Goal: Task Accomplishment & Management: Use online tool/utility

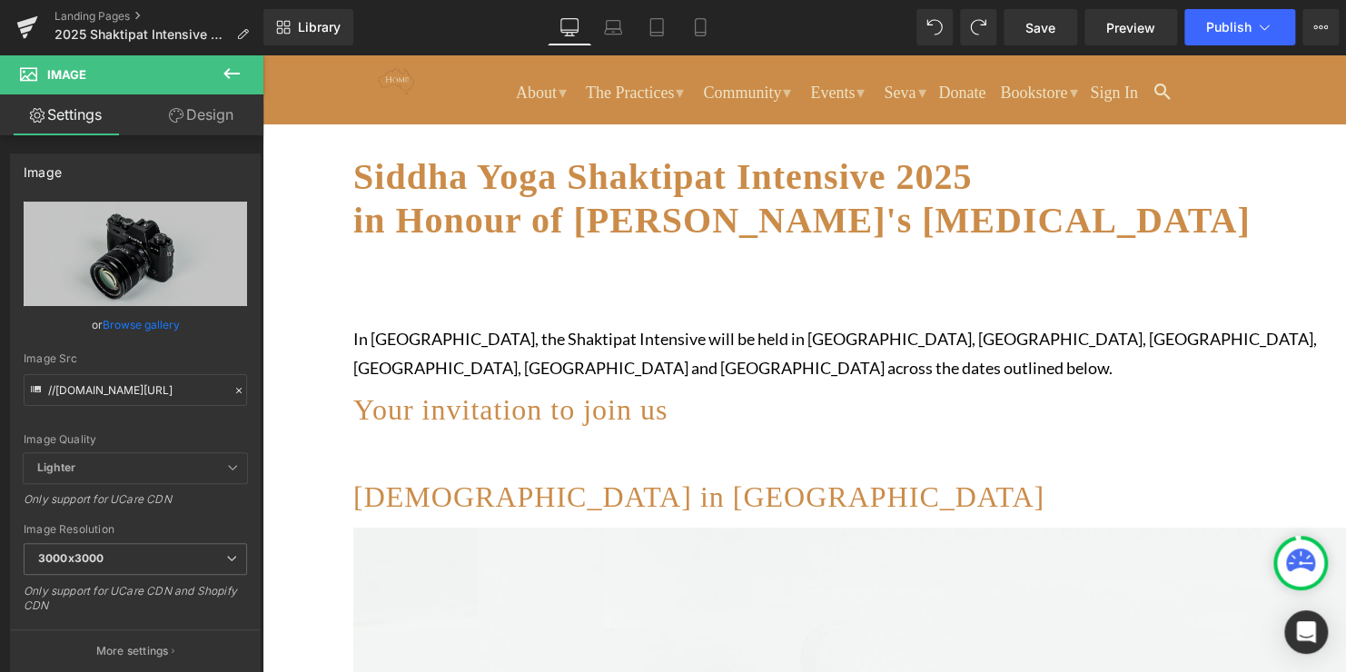
scroll to position [272, 0]
click at [572, 342] on p "In [GEOGRAPHIC_DATA], the Shaktipat Intensive will be held in [GEOGRAPHIC_DATA]…" at bounding box center [895, 352] width 1084 height 59
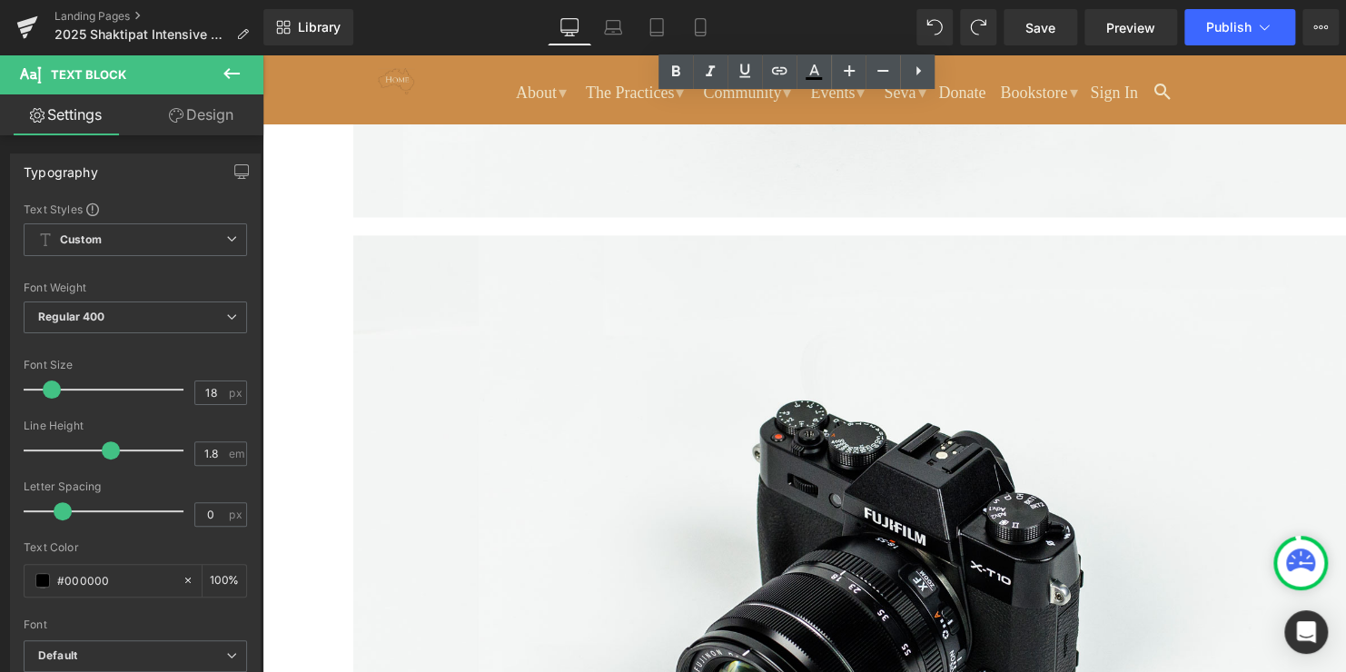
scroll to position [1362, 0]
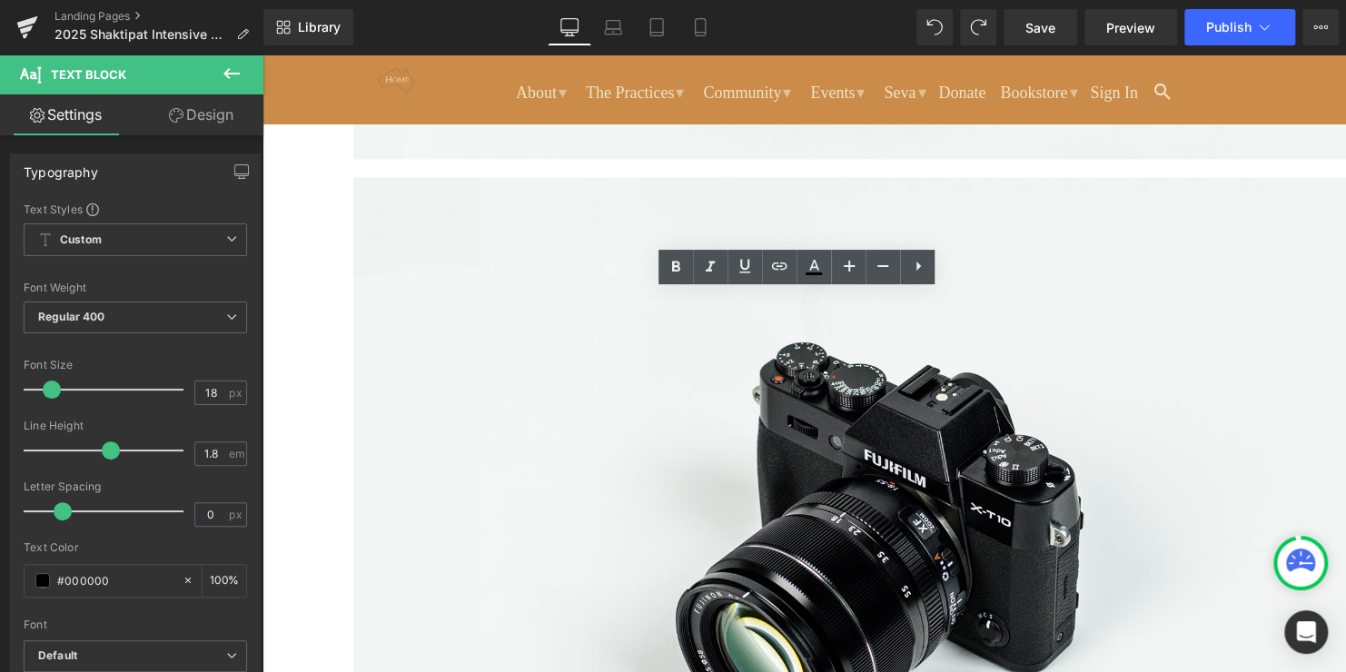
drag, startPoint x: 625, startPoint y: 363, endPoint x: 1045, endPoint y: 410, distance: 423.1
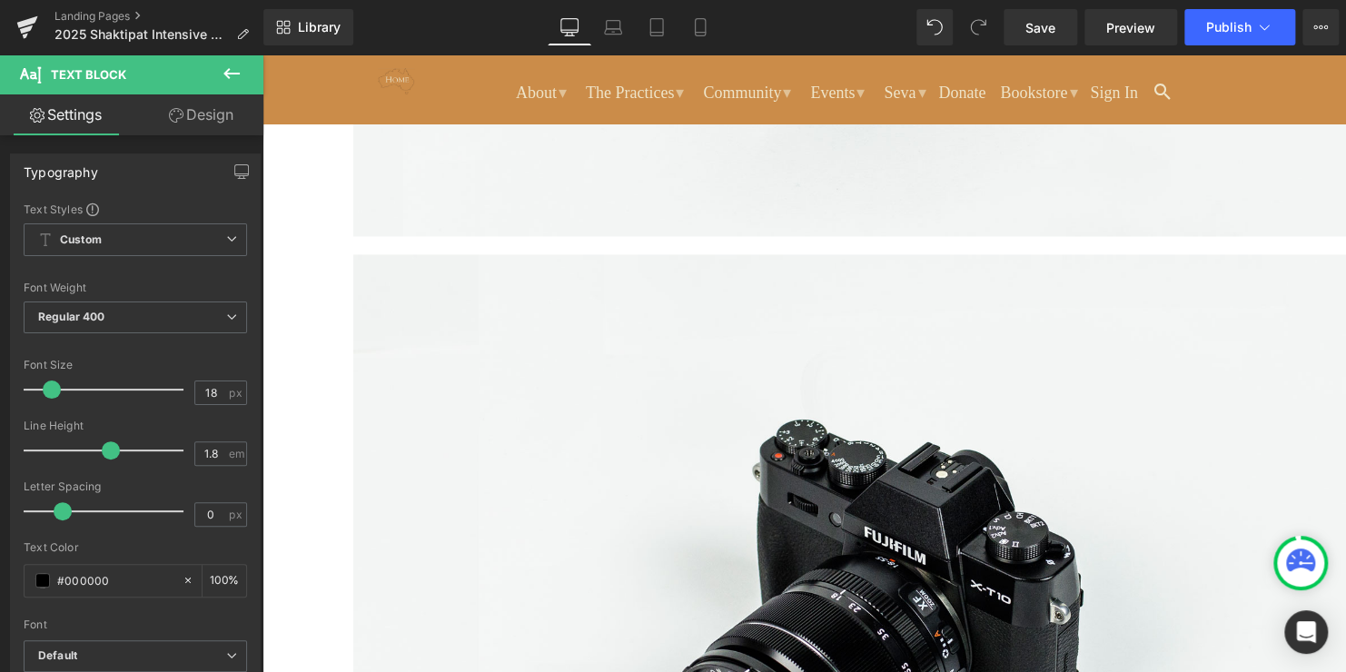
scroll to position [1272, 0]
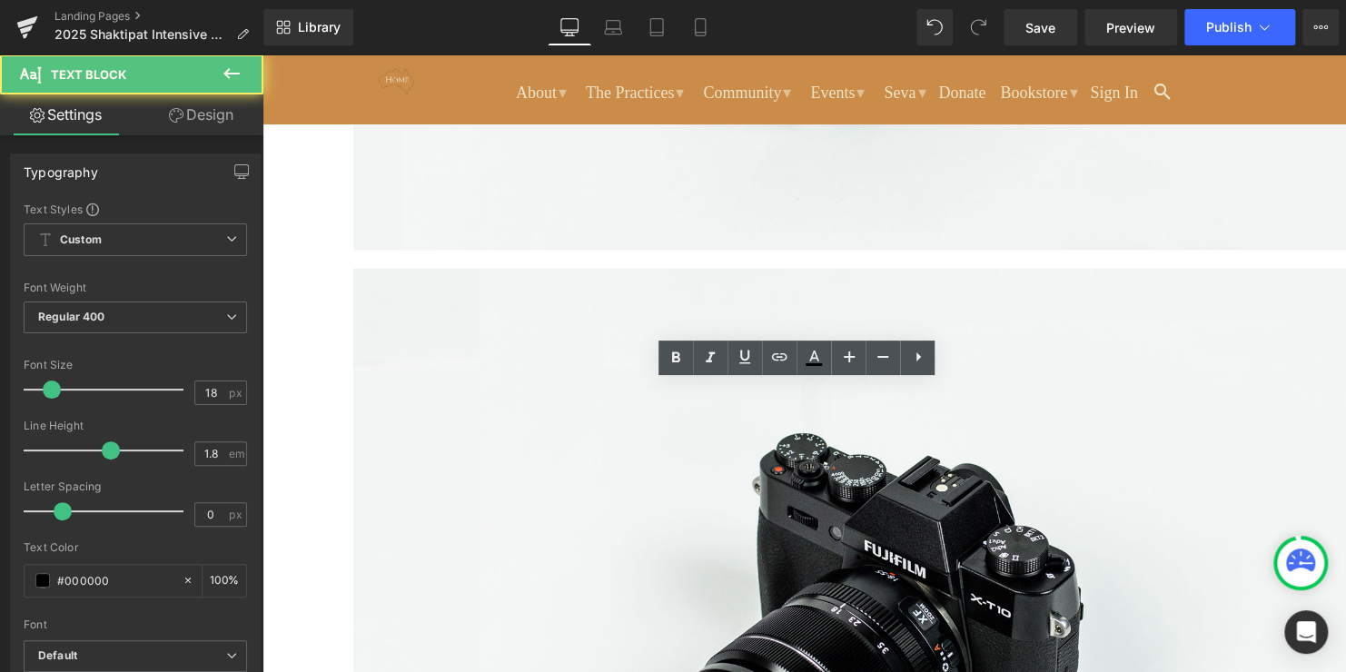
drag, startPoint x: 966, startPoint y: 363, endPoint x: 946, endPoint y: 363, distance: 20.0
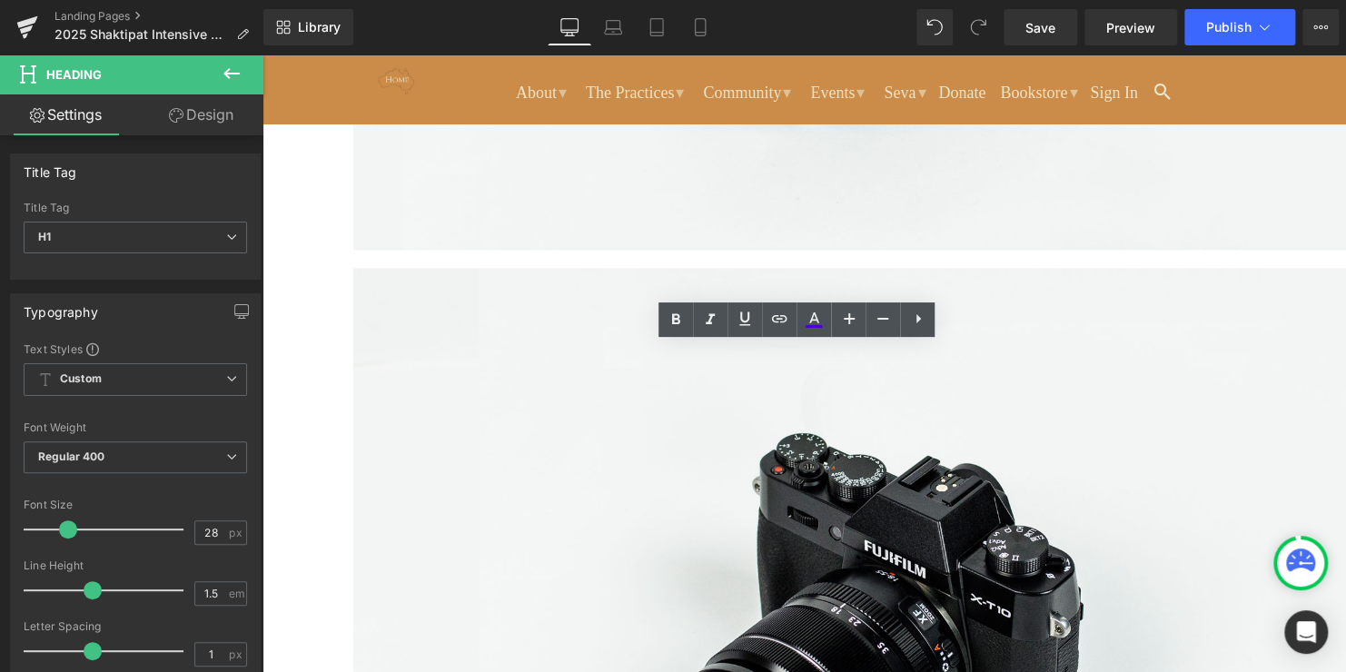
drag, startPoint x: 947, startPoint y: 362, endPoint x: 684, endPoint y: 352, distance: 263.6
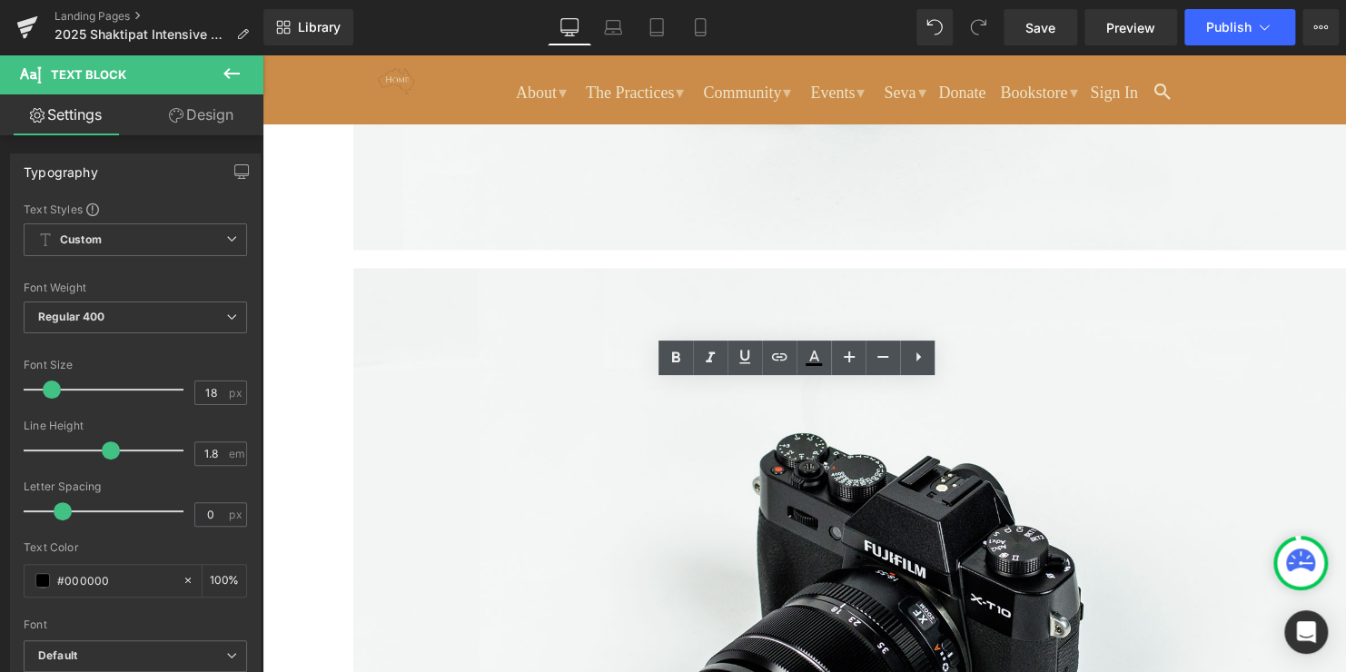
drag, startPoint x: 628, startPoint y: 399, endPoint x: 976, endPoint y: 417, distance: 349.2
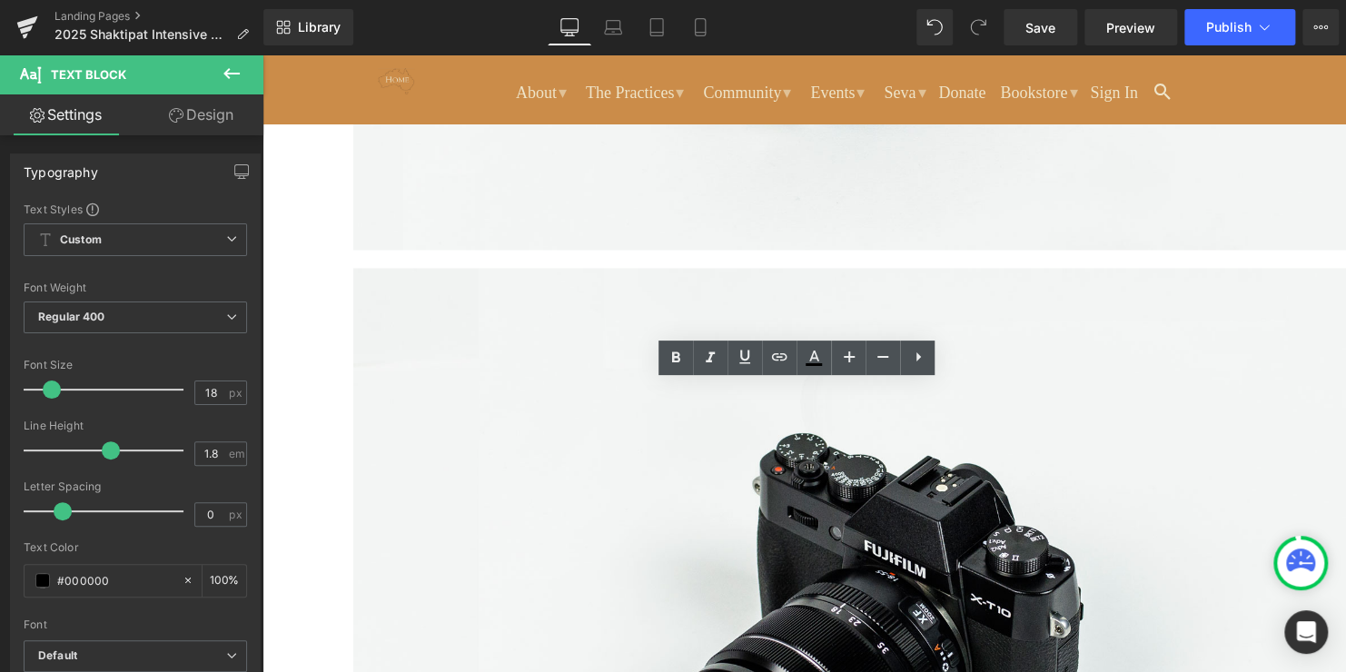
drag, startPoint x: 992, startPoint y: 460, endPoint x: 608, endPoint y: 460, distance: 384.2
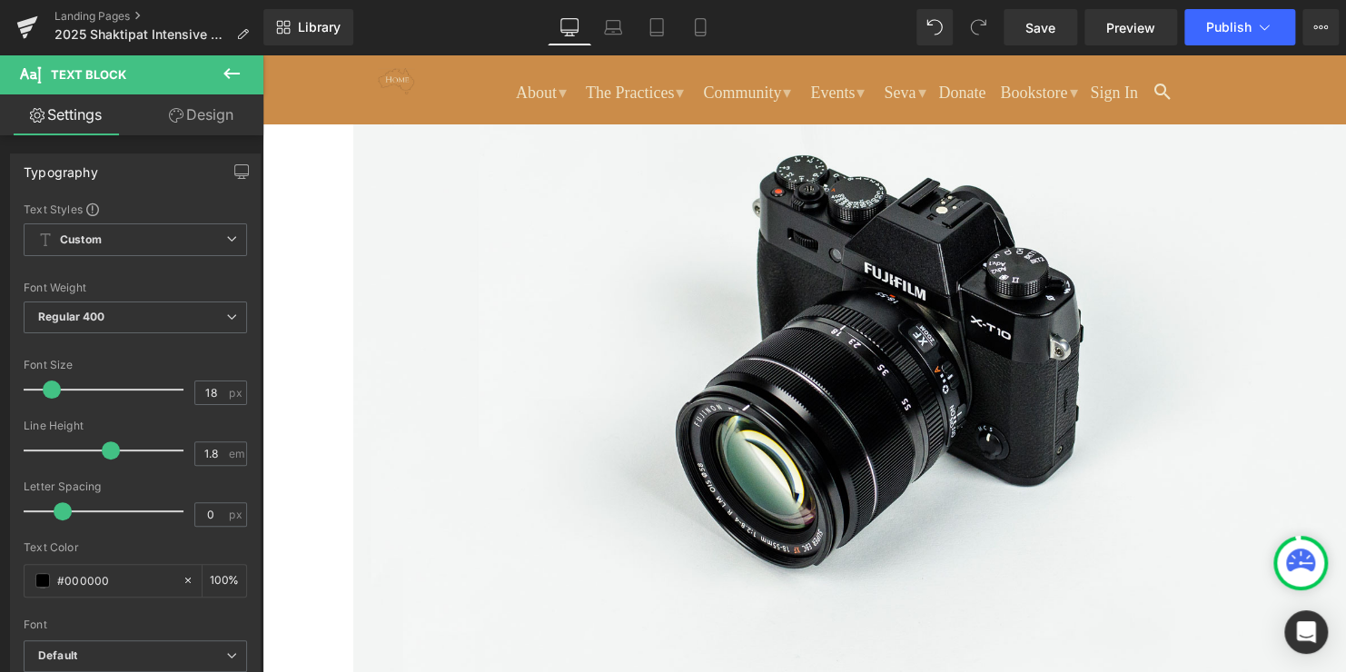
scroll to position [1362, 0]
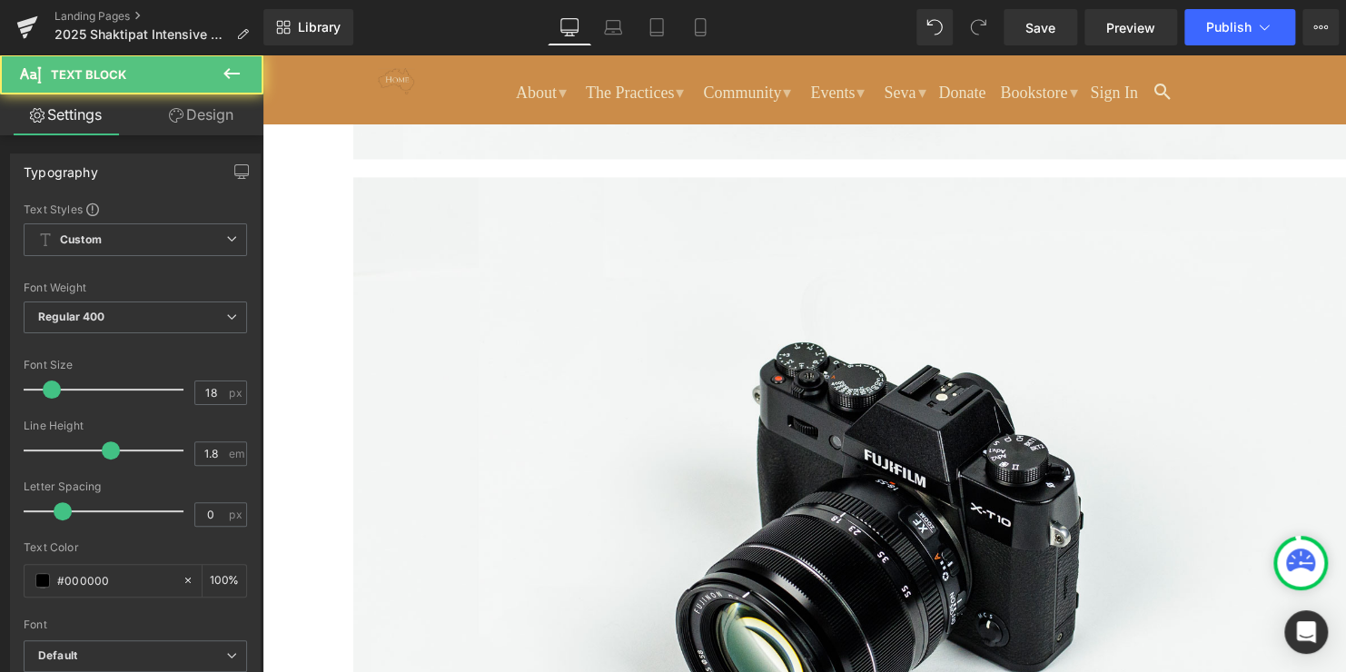
drag, startPoint x: 719, startPoint y: 304, endPoint x: 1038, endPoint y: 405, distance: 334.4
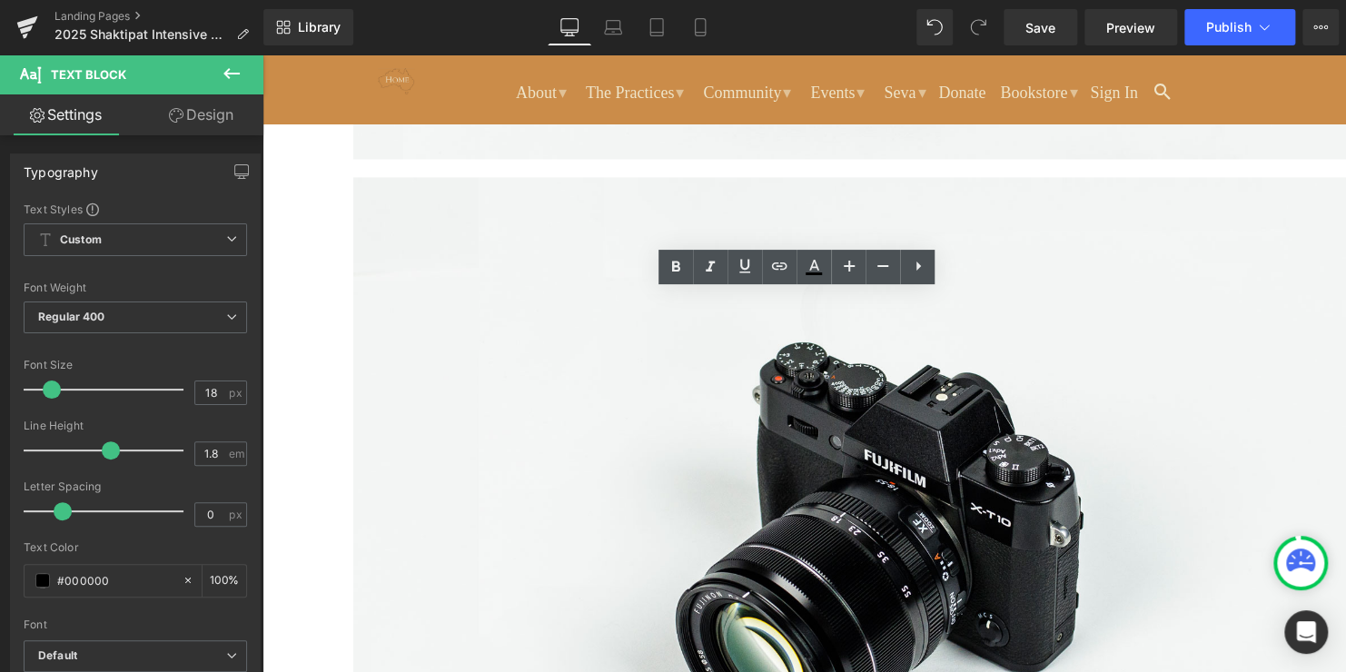
drag, startPoint x: 1042, startPoint y: 403, endPoint x: 718, endPoint y: 307, distance: 338.2
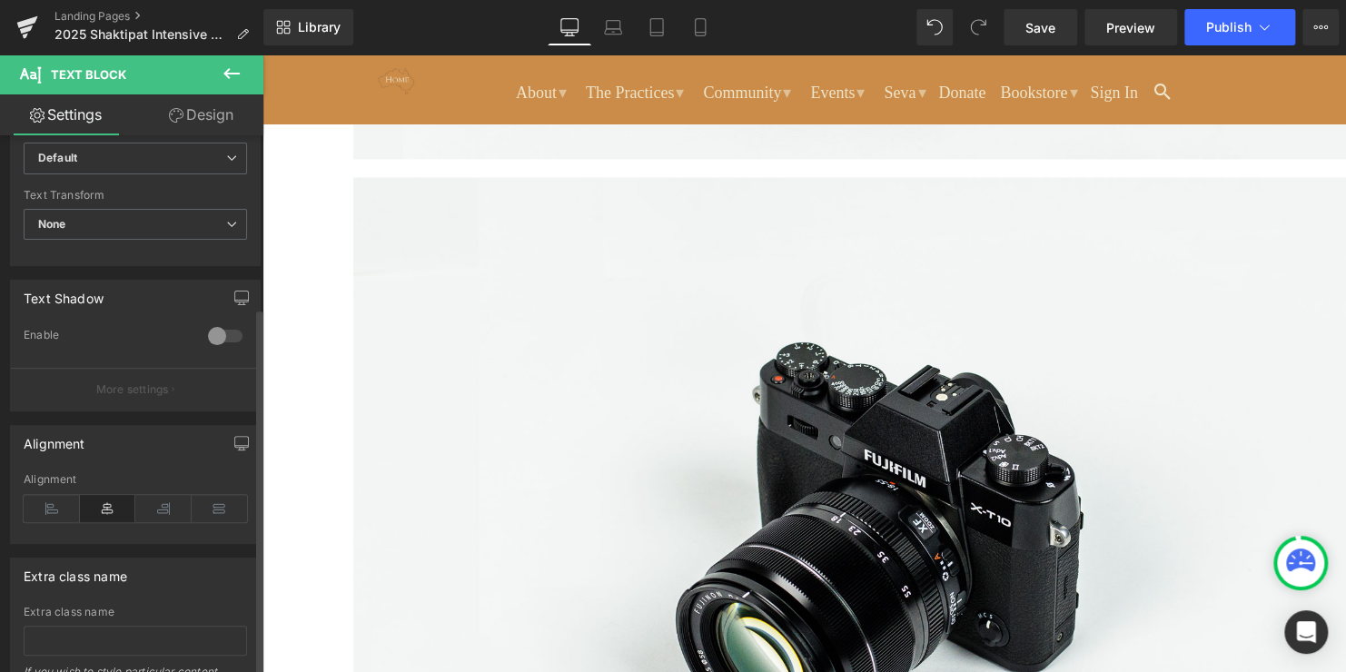
scroll to position [545, 0]
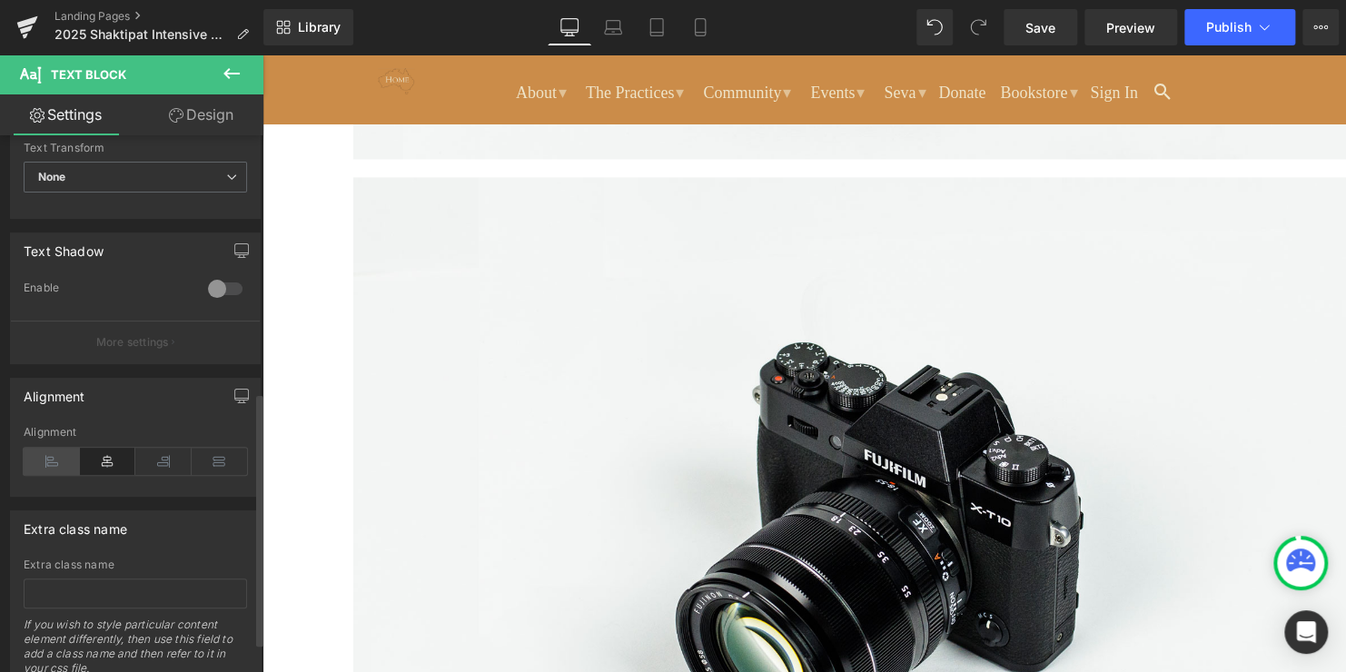
click at [43, 460] on icon at bounding box center [52, 461] width 56 height 27
click at [45, 459] on icon at bounding box center [52, 461] width 56 height 27
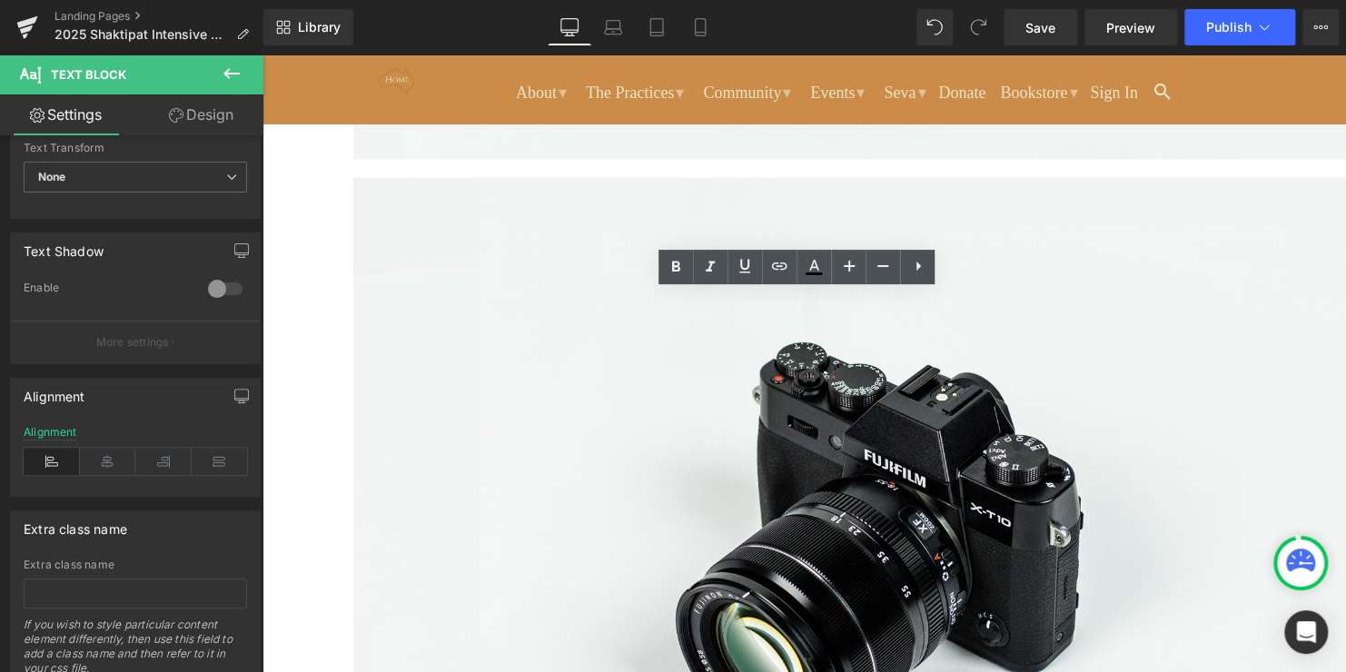
drag, startPoint x: 734, startPoint y: 304, endPoint x: 1046, endPoint y: 401, distance: 327.2
click at [924, 262] on icon at bounding box center [918, 266] width 22 height 22
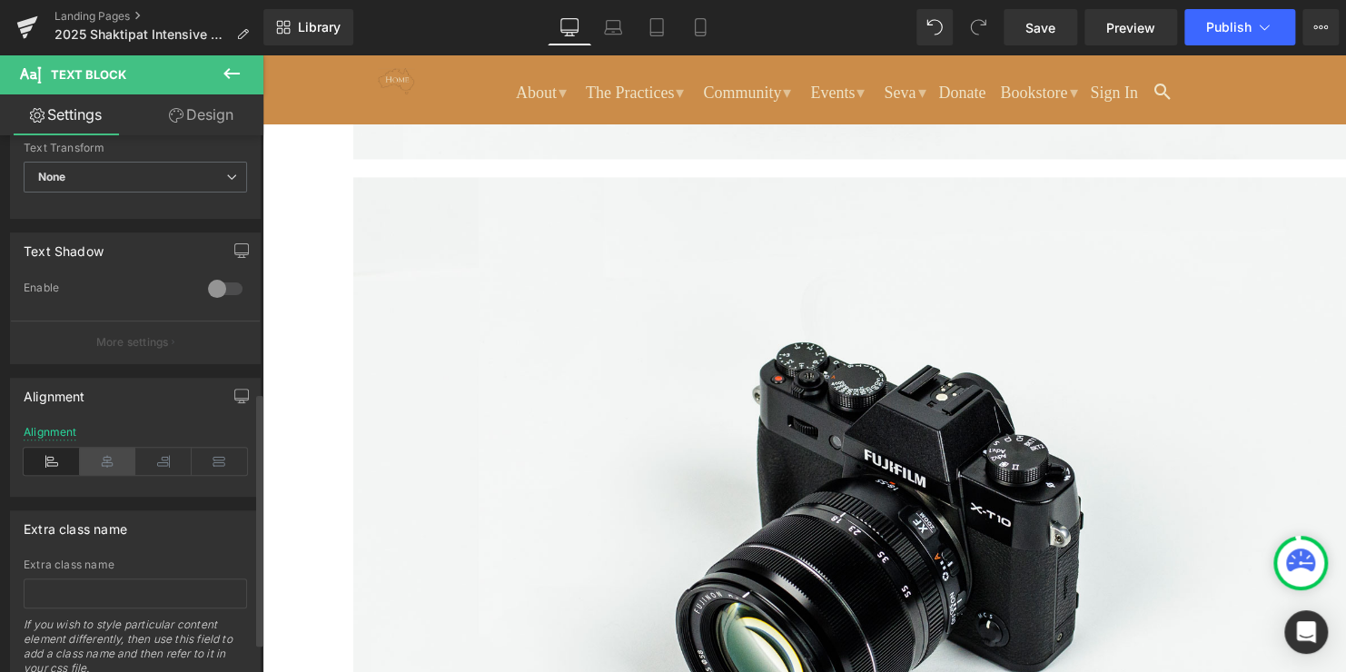
click at [104, 451] on icon at bounding box center [108, 461] width 56 height 27
click at [173, 458] on icon at bounding box center [163, 461] width 56 height 27
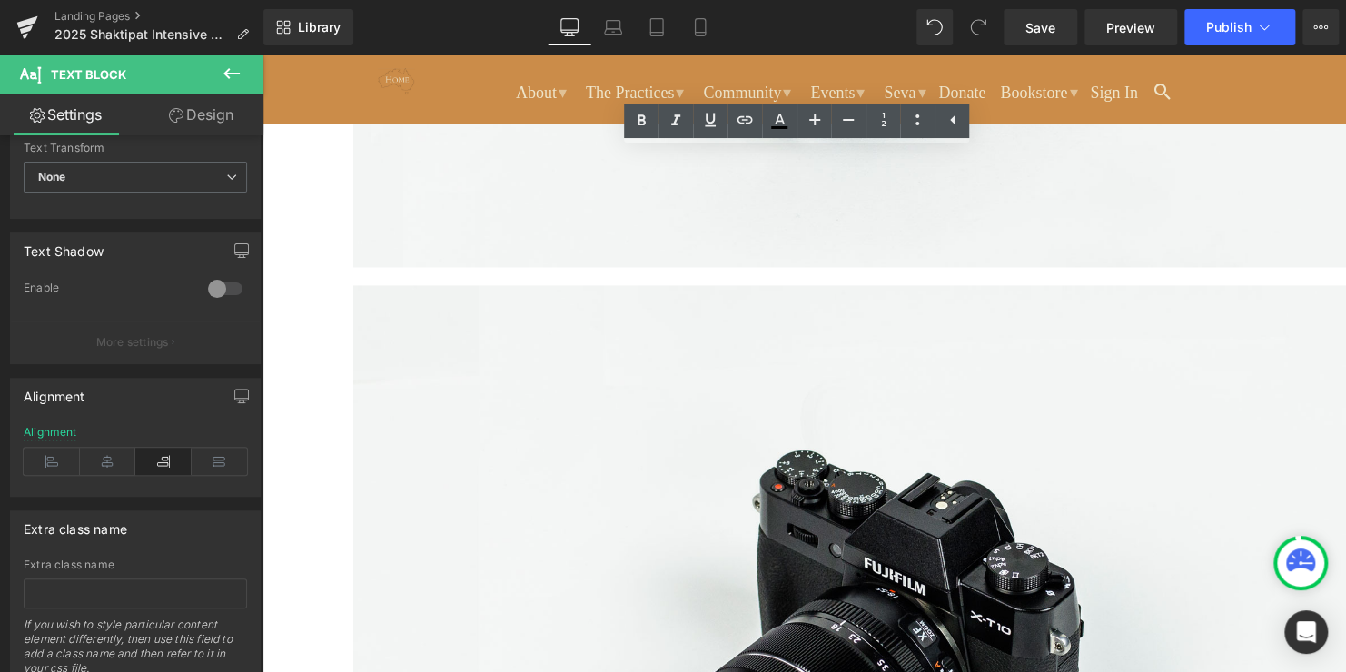
scroll to position [1181, 0]
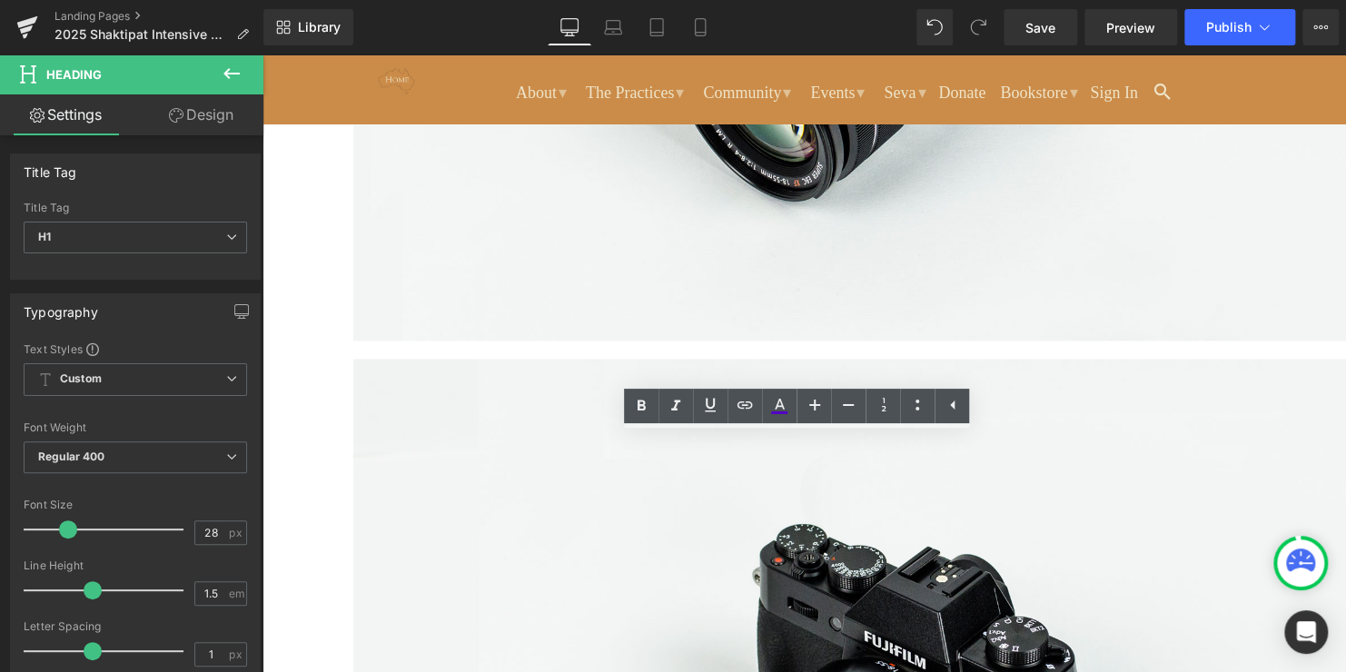
click at [262, 54] on icon at bounding box center [262, 54] width 0 height 0
click at [262, 54] on link at bounding box center [262, 54] width 0 height 0
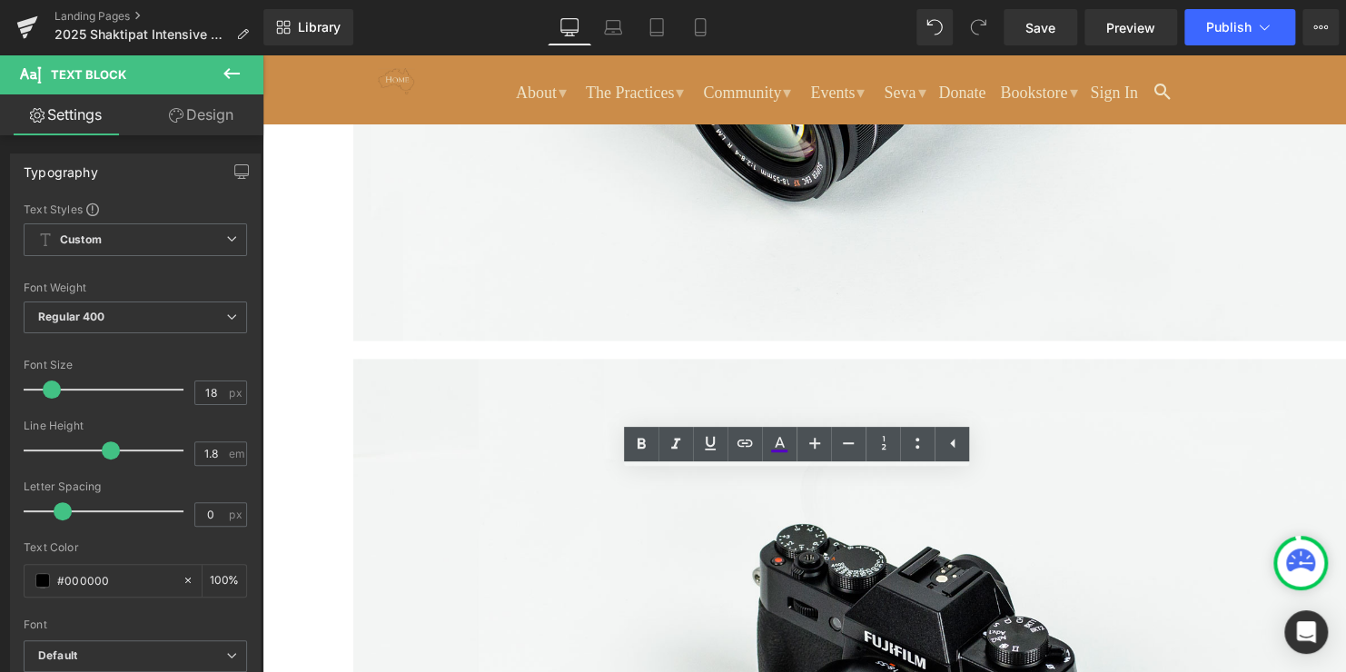
drag, startPoint x: 900, startPoint y: 516, endPoint x: 1034, endPoint y: 589, distance: 153.2
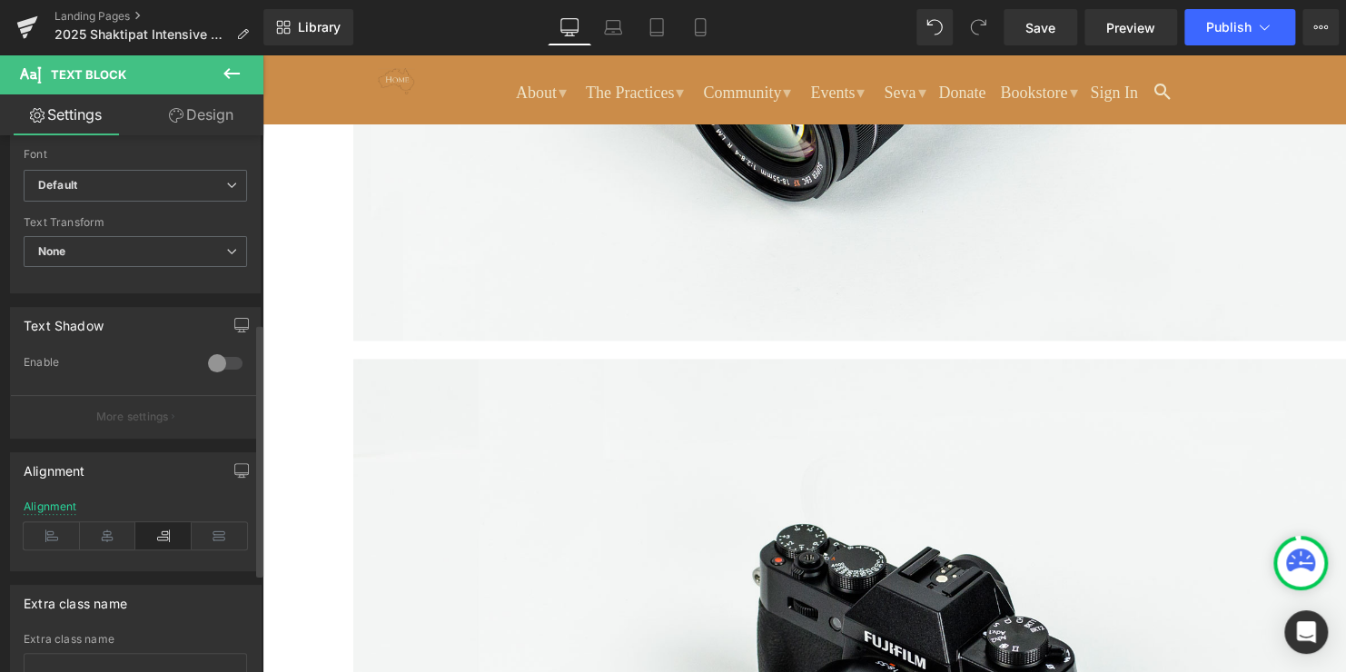
scroll to position [545, 0]
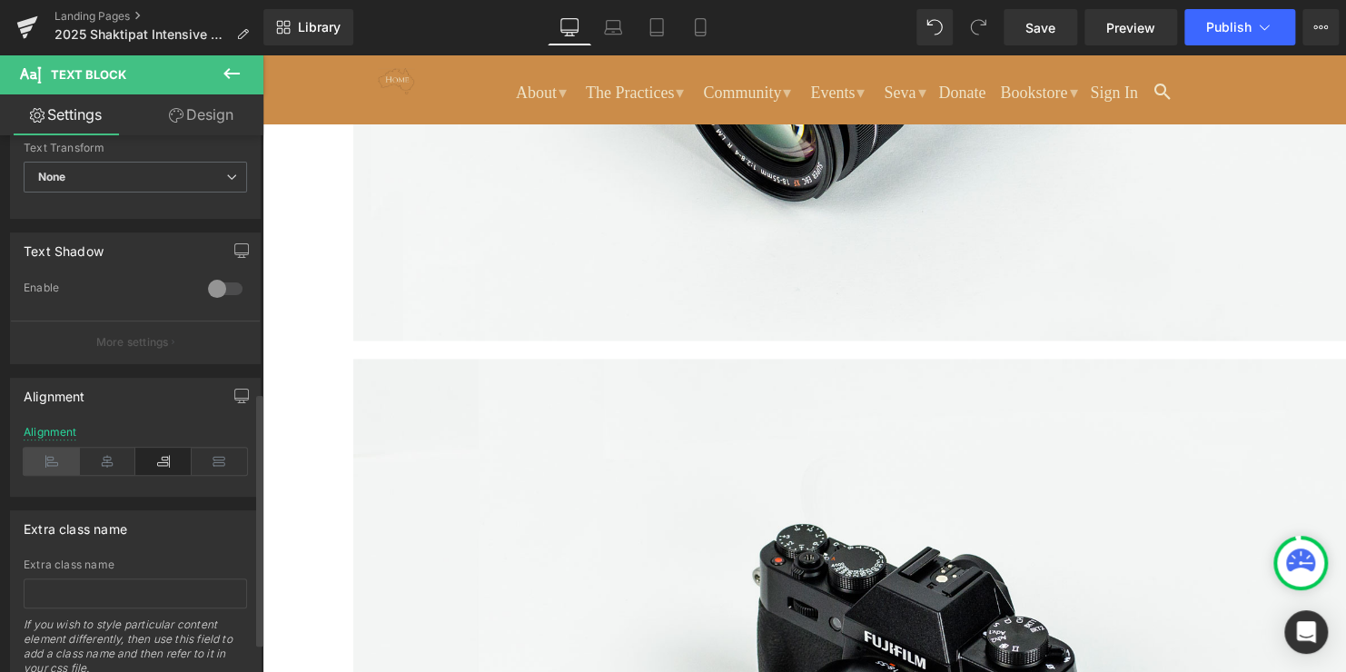
click at [38, 466] on icon at bounding box center [52, 461] width 56 height 27
click at [38, 465] on icon at bounding box center [52, 461] width 56 height 27
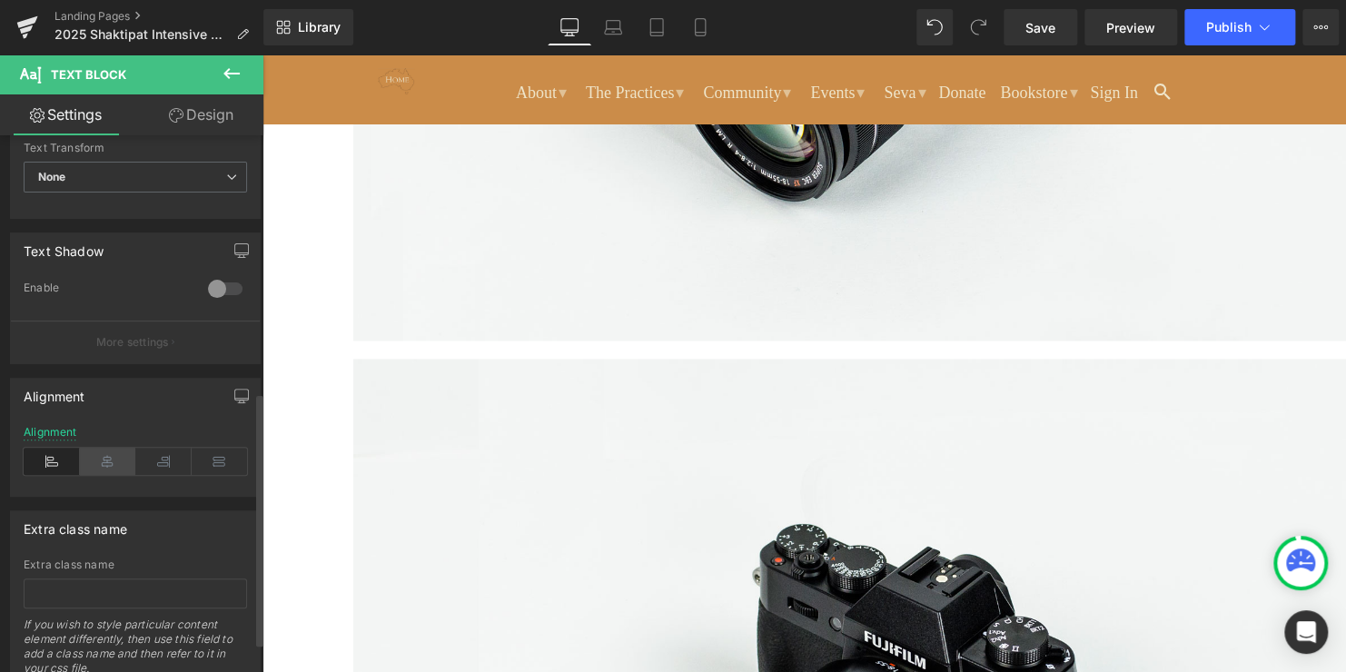
click at [84, 464] on icon at bounding box center [108, 461] width 56 height 27
click at [51, 464] on icon at bounding box center [52, 461] width 56 height 27
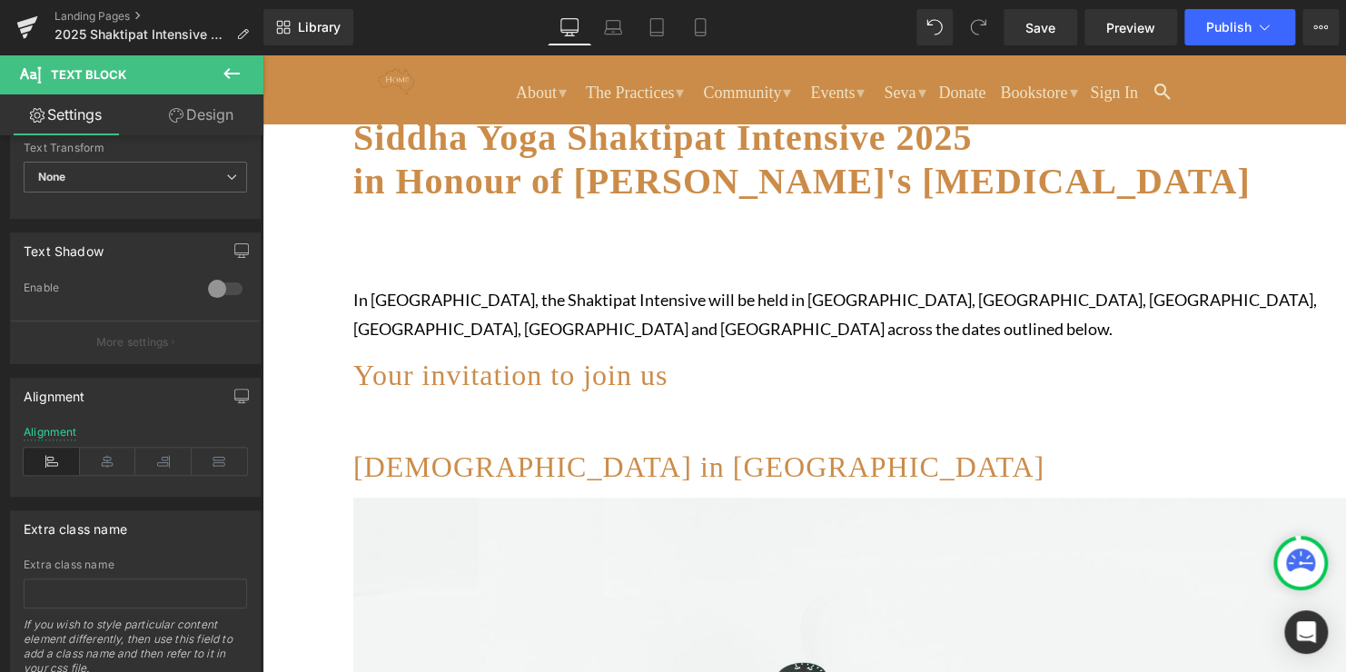
scroll to position [182, 0]
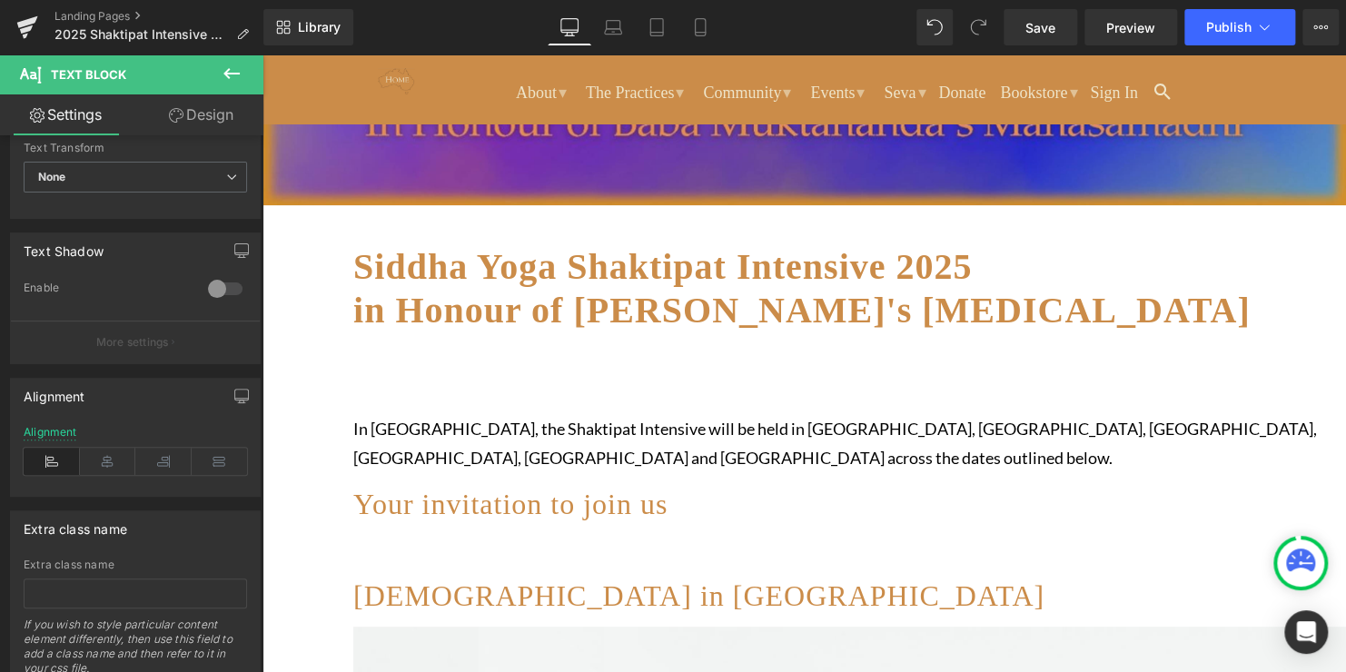
click at [637, 435] on p "In [GEOGRAPHIC_DATA], the Shaktipat Intensive will be held in [GEOGRAPHIC_DATA]…" at bounding box center [895, 443] width 1084 height 59
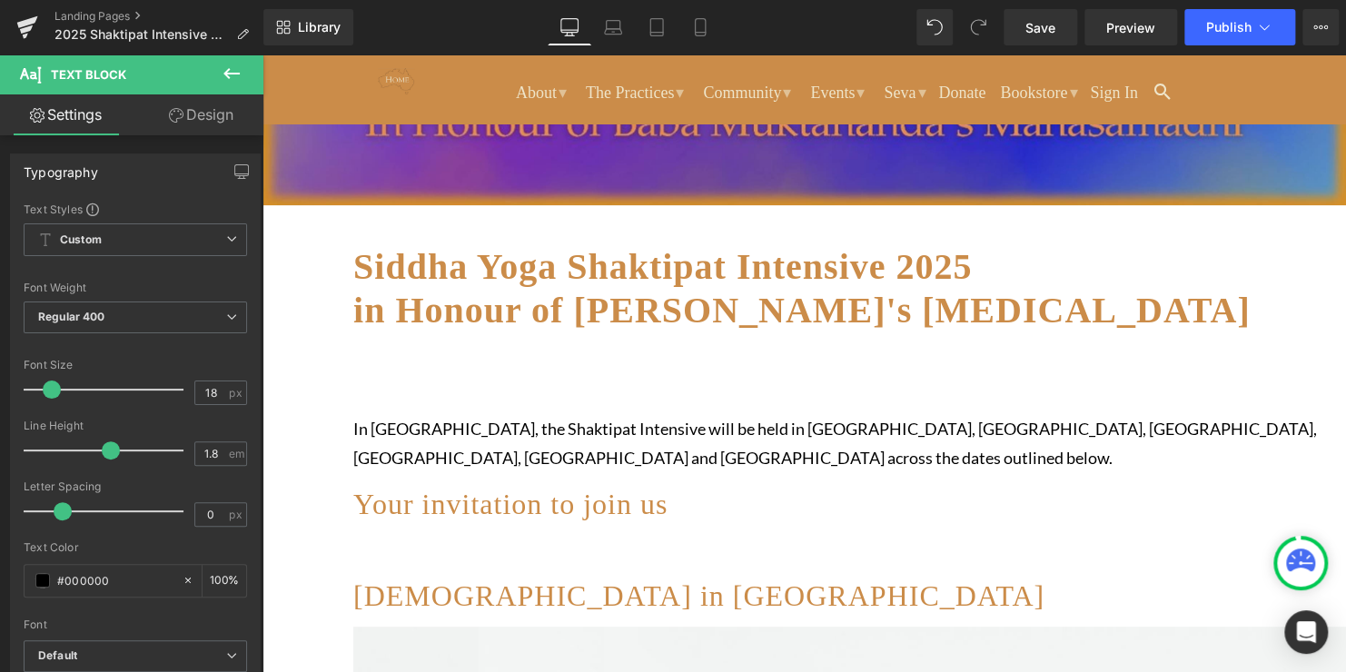
click at [575, 414] on p "In [GEOGRAPHIC_DATA], the Shaktipat Intensive will be held in [GEOGRAPHIC_DATA]…" at bounding box center [895, 443] width 1084 height 59
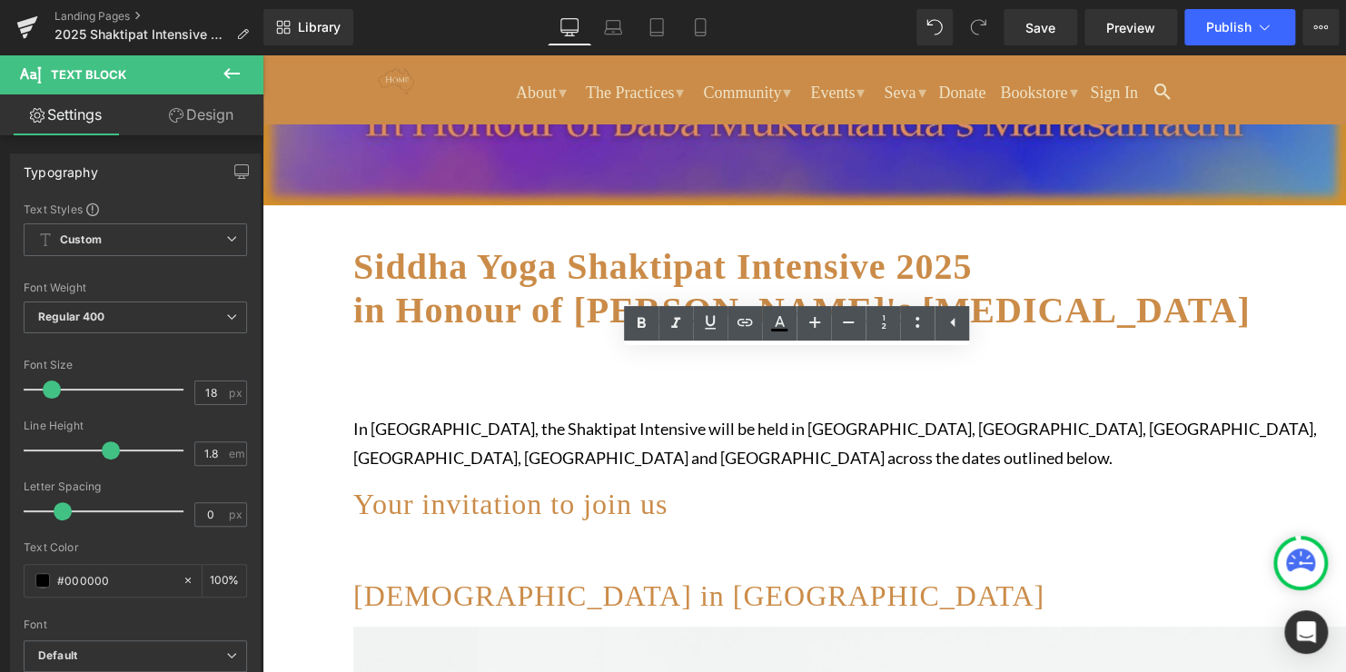
click at [774, 401] on p at bounding box center [895, 399] width 1084 height 29
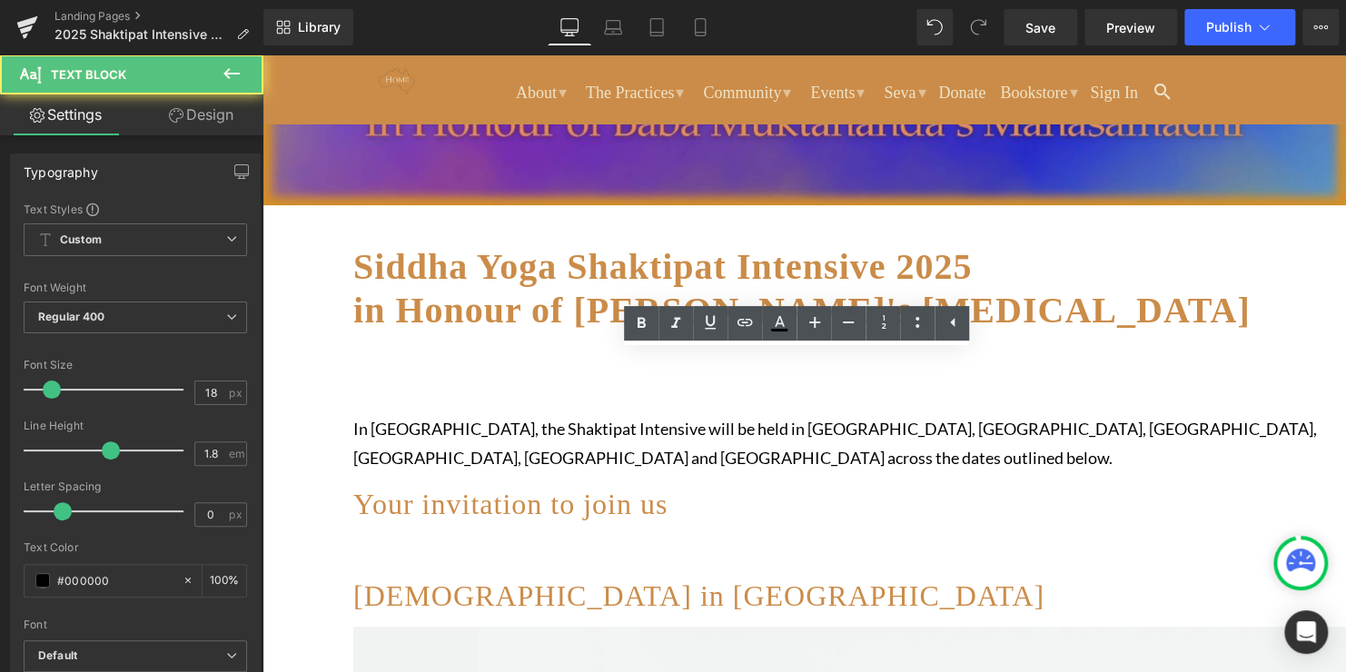
click at [764, 460] on p "In [GEOGRAPHIC_DATA], the Shaktipat Intensive will be held in [GEOGRAPHIC_DATA]…" at bounding box center [895, 443] width 1084 height 59
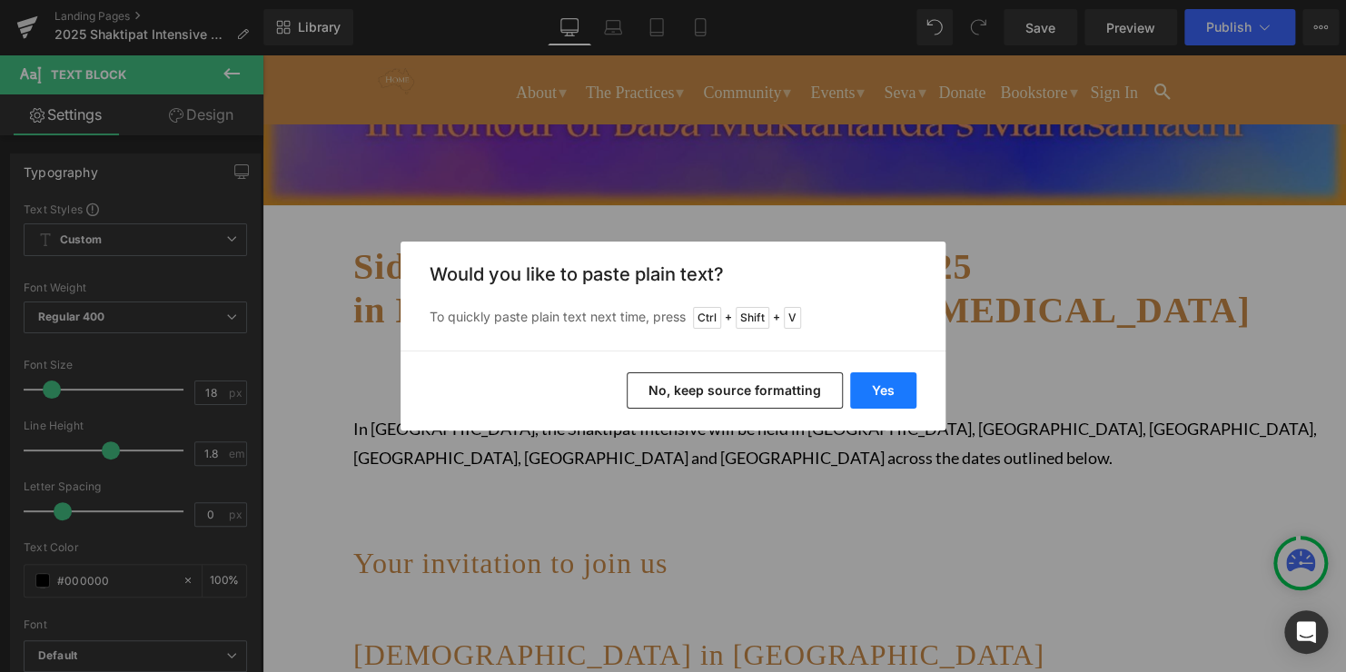
click at [876, 387] on button "Yes" at bounding box center [883, 390] width 66 height 36
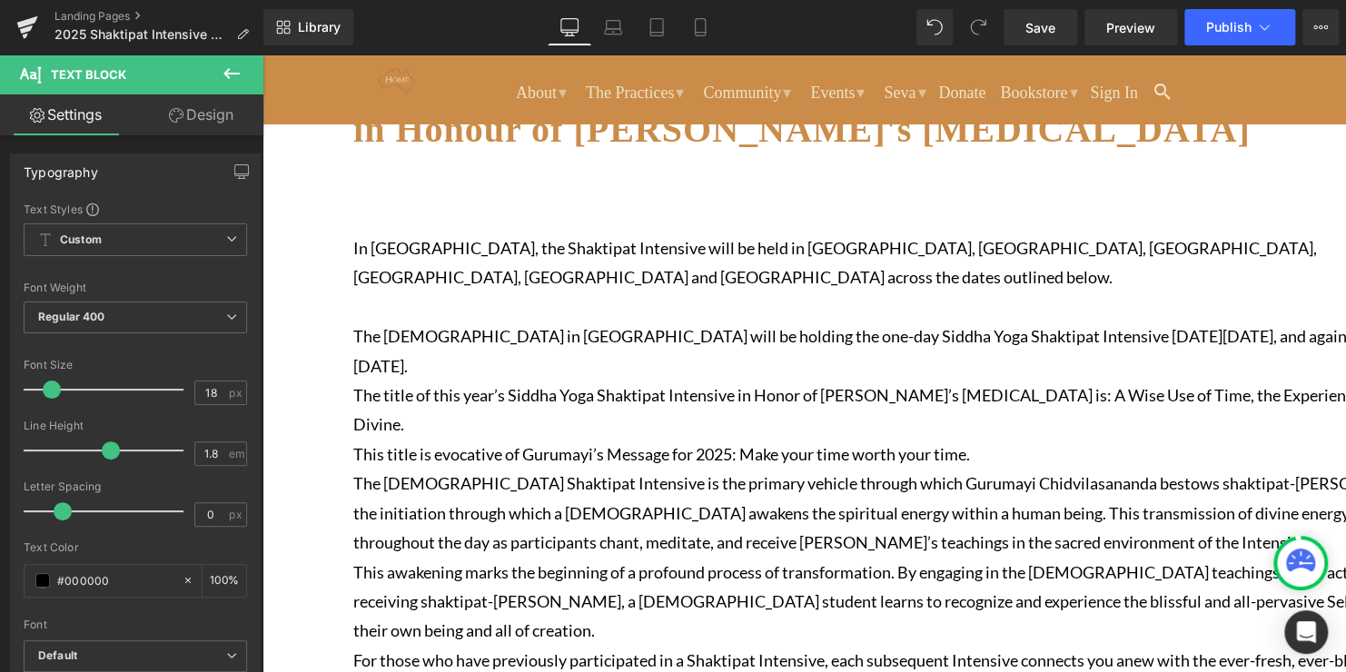
scroll to position [363, 0]
drag, startPoint x: 658, startPoint y: 360, endPoint x: 381, endPoint y: 327, distance: 278.0
click at [377, 328] on p "The [DEMOGRAPHIC_DATA] in [GEOGRAPHIC_DATA] will be holding the one-day Siddha …" at bounding box center [895, 350] width 1084 height 59
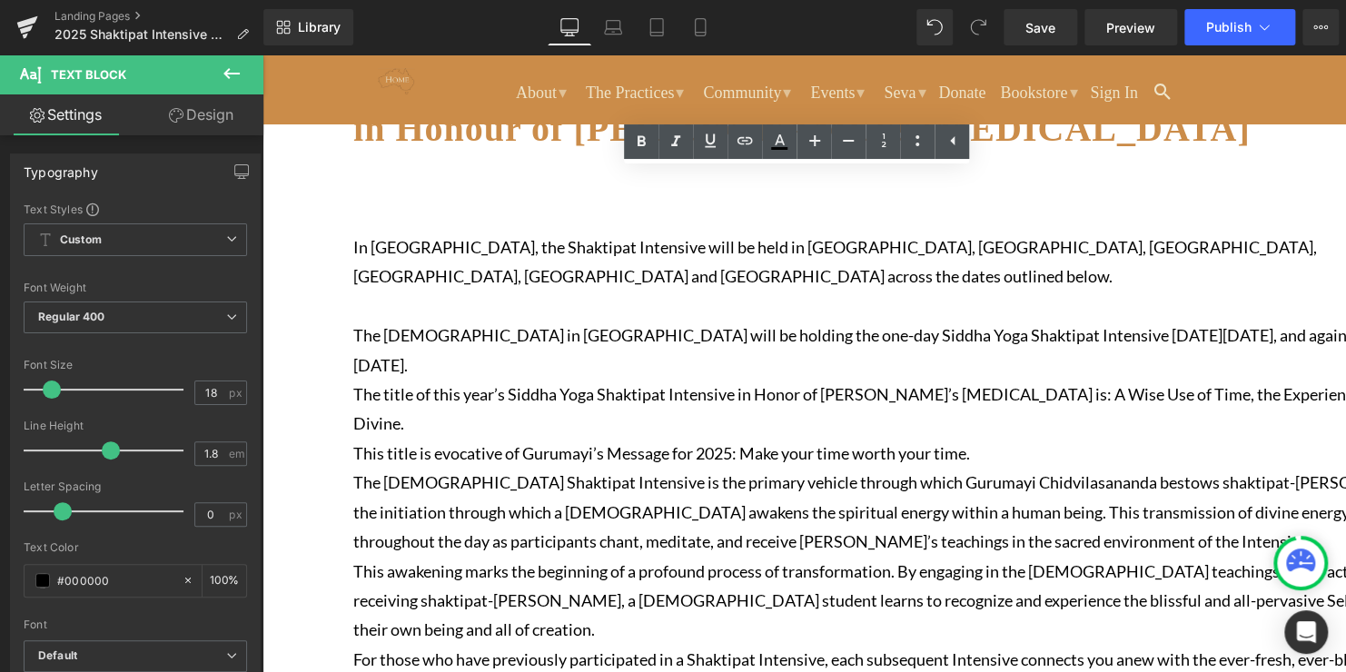
click at [487, 352] on p "The [DEMOGRAPHIC_DATA] in [GEOGRAPHIC_DATA] will be holding the one-day Siddha …" at bounding box center [895, 350] width 1084 height 59
click at [653, 371] on p "The [DEMOGRAPHIC_DATA] in [GEOGRAPHIC_DATA] will be holding the one-day Siddha …" at bounding box center [895, 350] width 1084 height 59
drag, startPoint x: 653, startPoint y: 371, endPoint x: 368, endPoint y: 338, distance: 287.1
click at [368, 338] on p "The [DEMOGRAPHIC_DATA] in [GEOGRAPHIC_DATA] will be holding the one-day Siddha …" at bounding box center [895, 350] width 1084 height 59
click at [631, 411] on p "The title of this year’s Siddha Yoga Shaktipat Intensive in Honor of [PERSON_NA…" at bounding box center [895, 409] width 1084 height 59
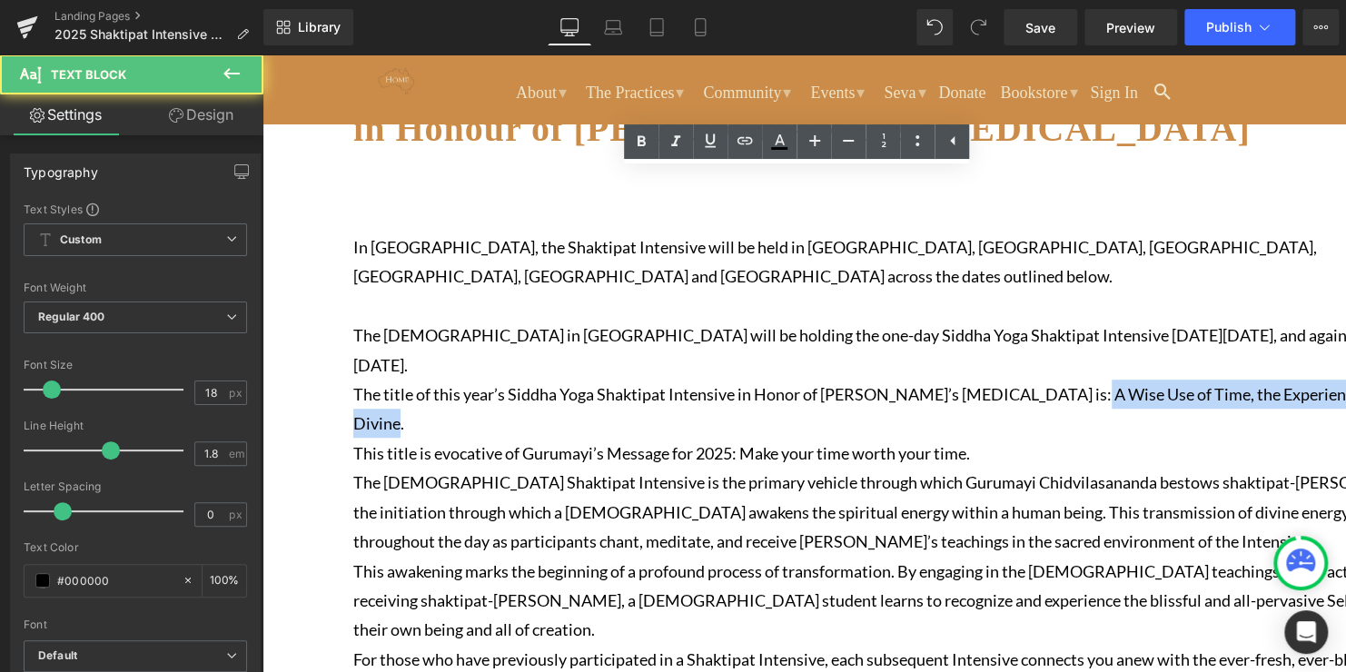
drag, startPoint x: 1104, startPoint y: 395, endPoint x: 1211, endPoint y: 429, distance: 112.3
click at [1211, 429] on p "The title of this year’s Siddha Yoga Shaktipat Intensive in Honor of [PERSON_NA…" at bounding box center [895, 409] width 1084 height 59
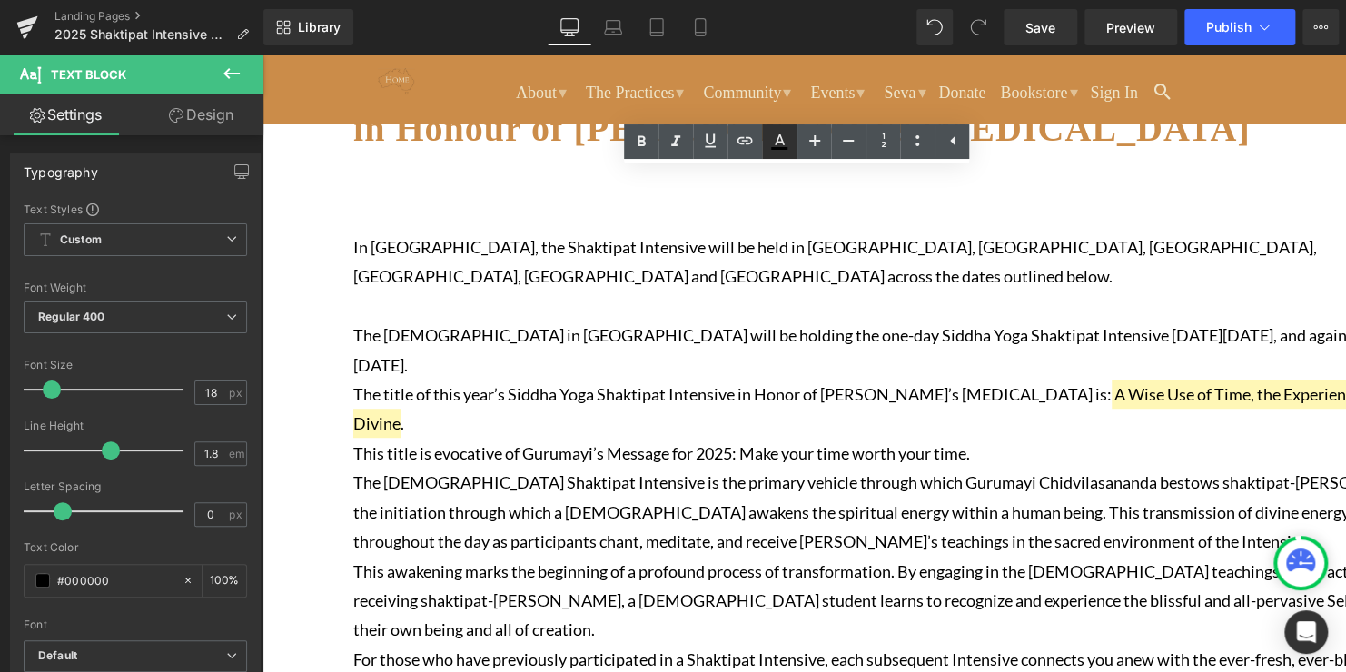
click at [787, 142] on icon at bounding box center [779, 142] width 22 height 22
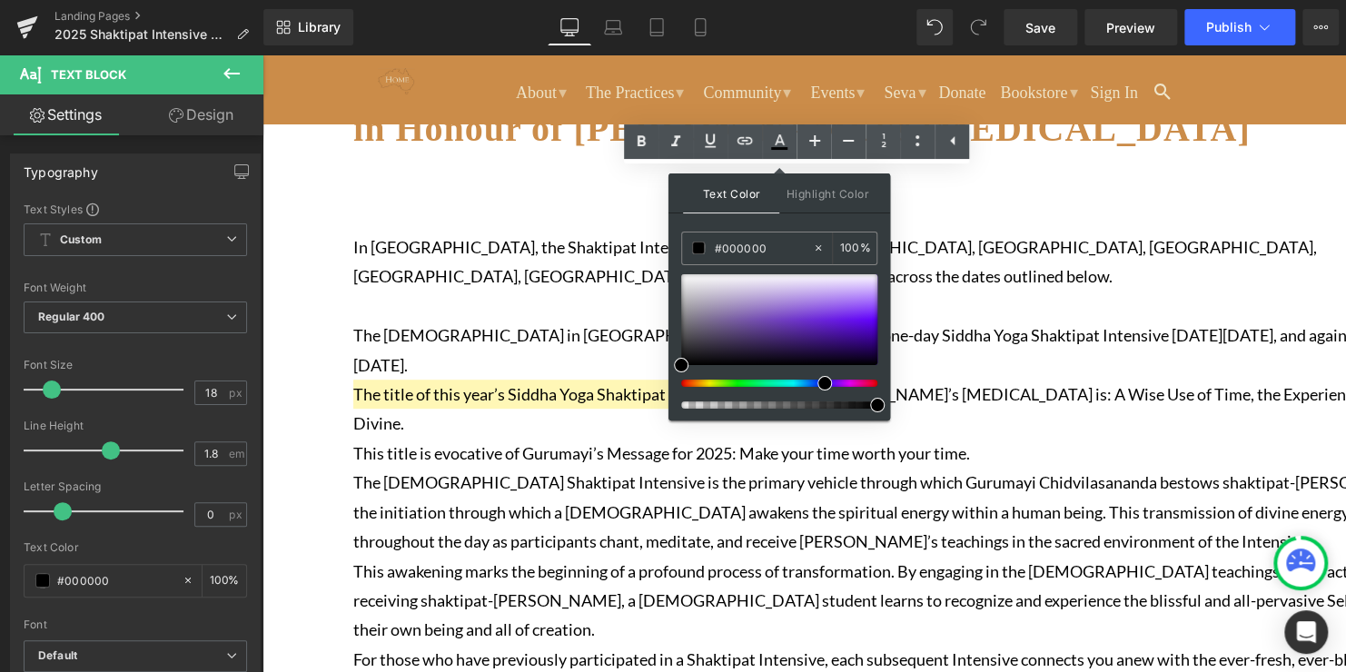
click at [817, 381] on div at bounding box center [772, 383] width 196 height 7
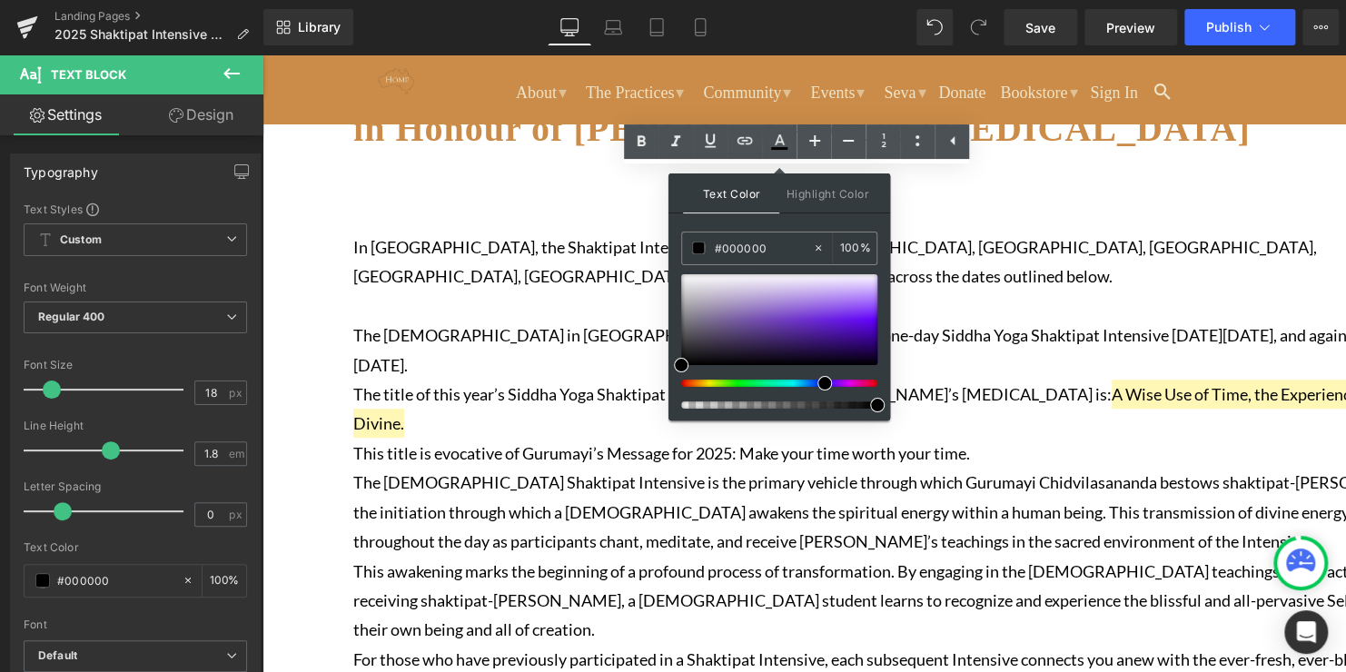
click at [815, 381] on div at bounding box center [772, 383] width 196 height 7
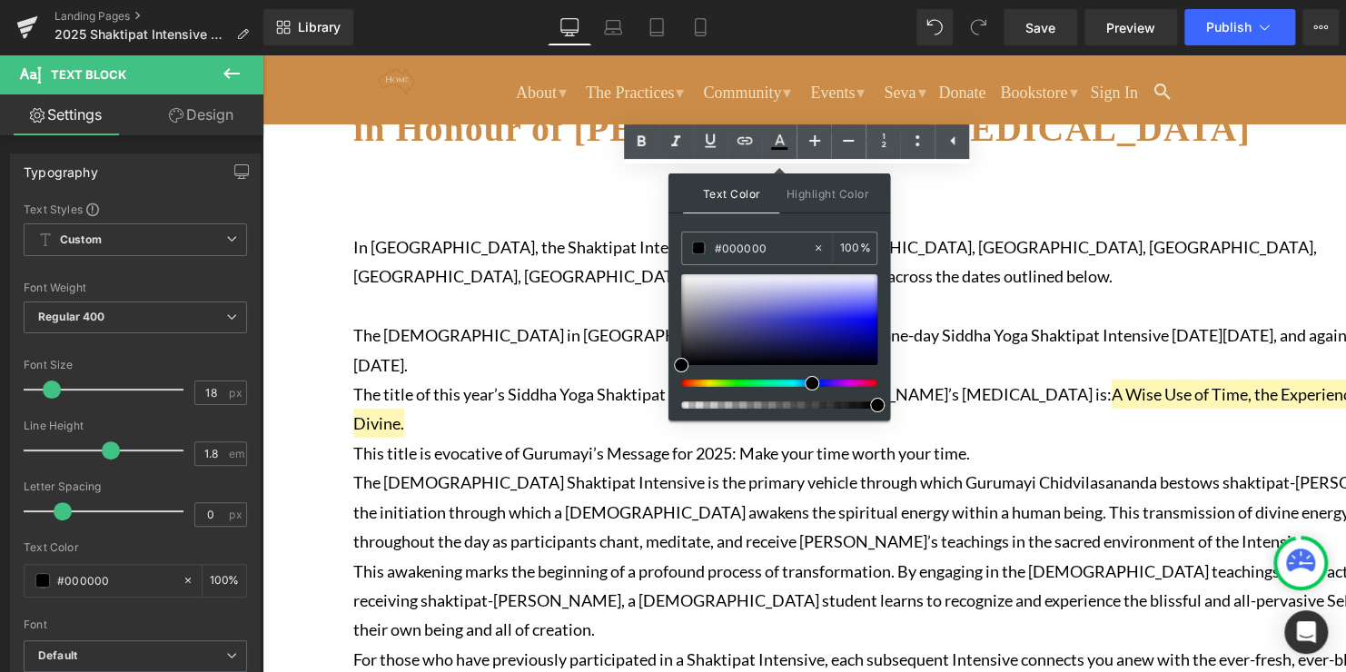
drag, startPoint x: 822, startPoint y: 381, endPoint x: 806, endPoint y: 383, distance: 16.4
click at [806, 383] on span at bounding box center [812, 383] width 15 height 15
click at [853, 312] on div at bounding box center [779, 319] width 196 height 91
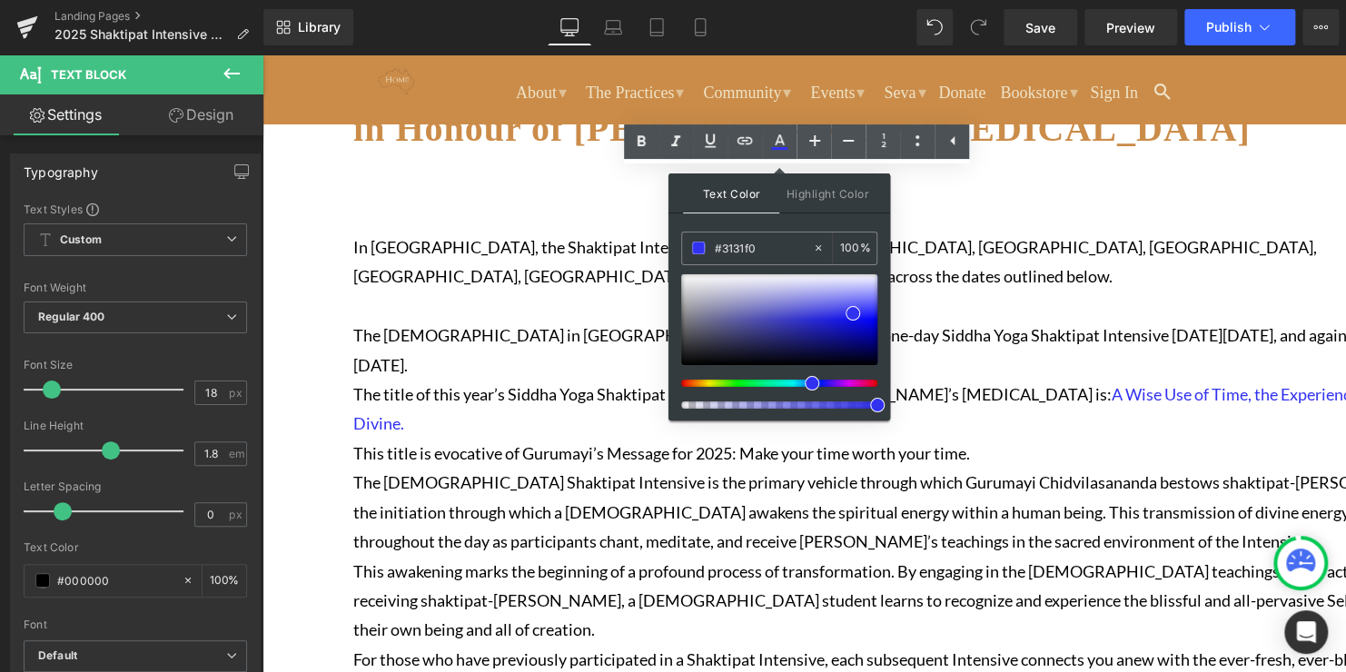
click at [640, 411] on p "The title of this year’s Siddha Yoga Shaktipat Intensive in Honor of [PERSON_NA…" at bounding box center [895, 409] width 1084 height 59
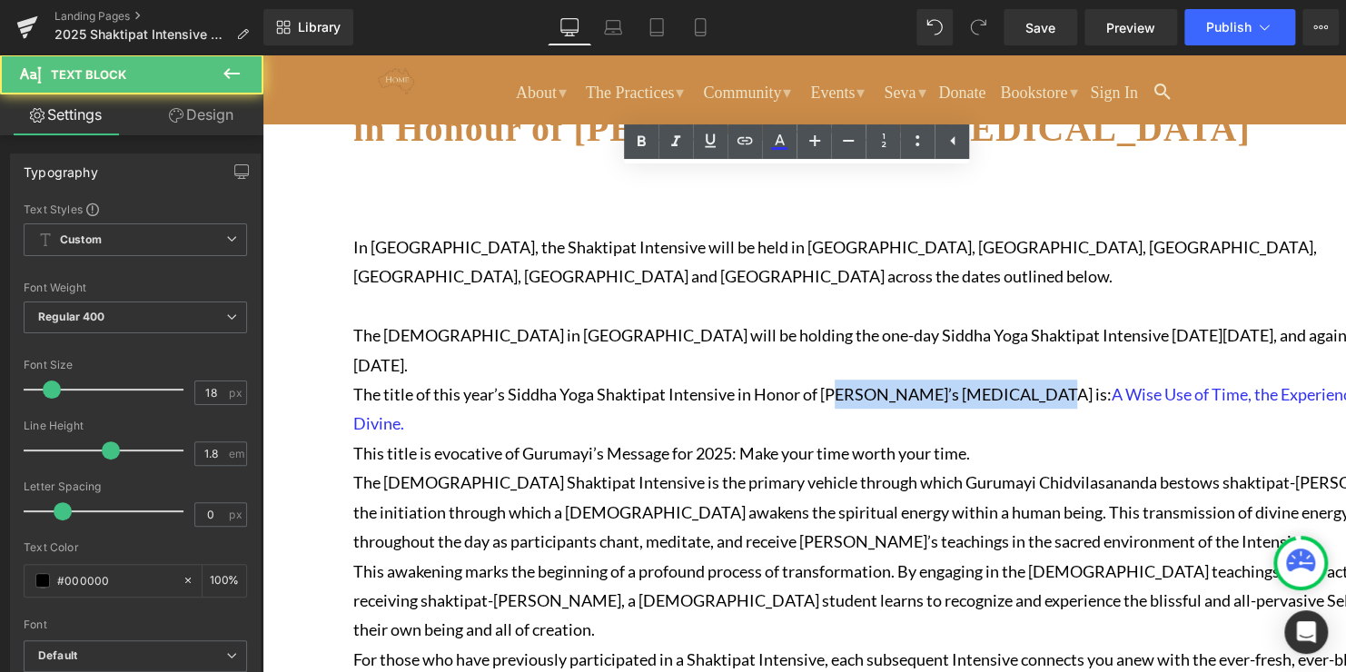
drag, startPoint x: 856, startPoint y: 404, endPoint x: 1075, endPoint y: 393, distance: 220.1
click at [1075, 393] on p "The title of this year’s Siddha Yoga Shaktipat Intensive in Honor of [PERSON_NA…" at bounding box center [895, 409] width 1084 height 59
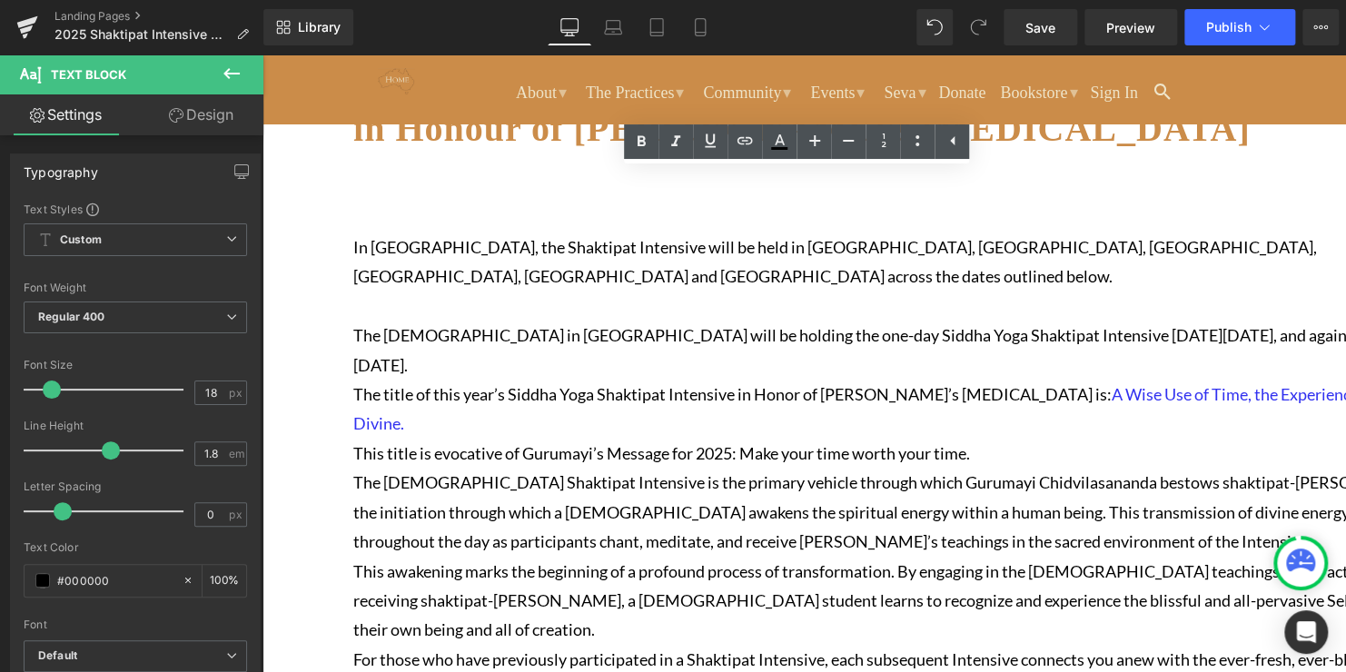
click at [821, 399] on p "The title of this year’s Siddha Yoga Shaktipat Intensive in Honor of [PERSON_NA…" at bounding box center [895, 409] width 1084 height 59
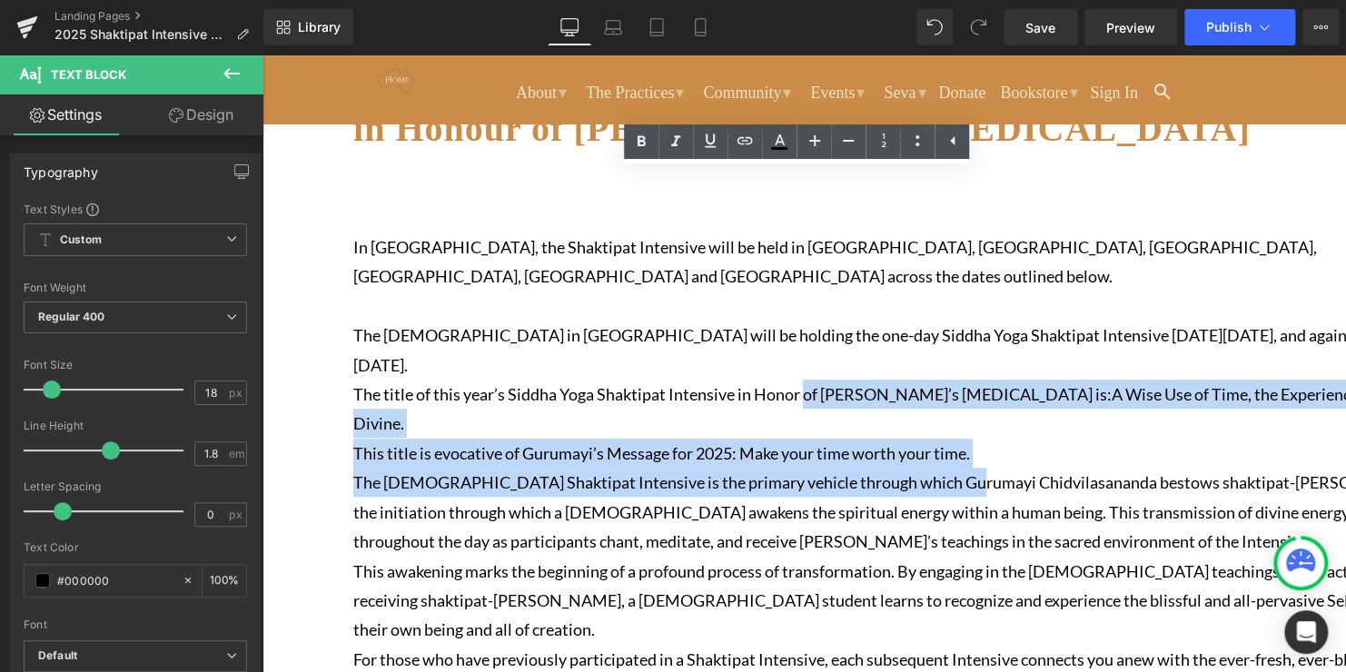
drag, startPoint x: 820, startPoint y: 385, endPoint x: 964, endPoint y: 470, distance: 166.5
click at [964, 470] on div "In [GEOGRAPHIC_DATA], the Shaktipat Intensive will be held in [GEOGRAPHIC_DATA]…" at bounding box center [895, 438] width 1084 height 530
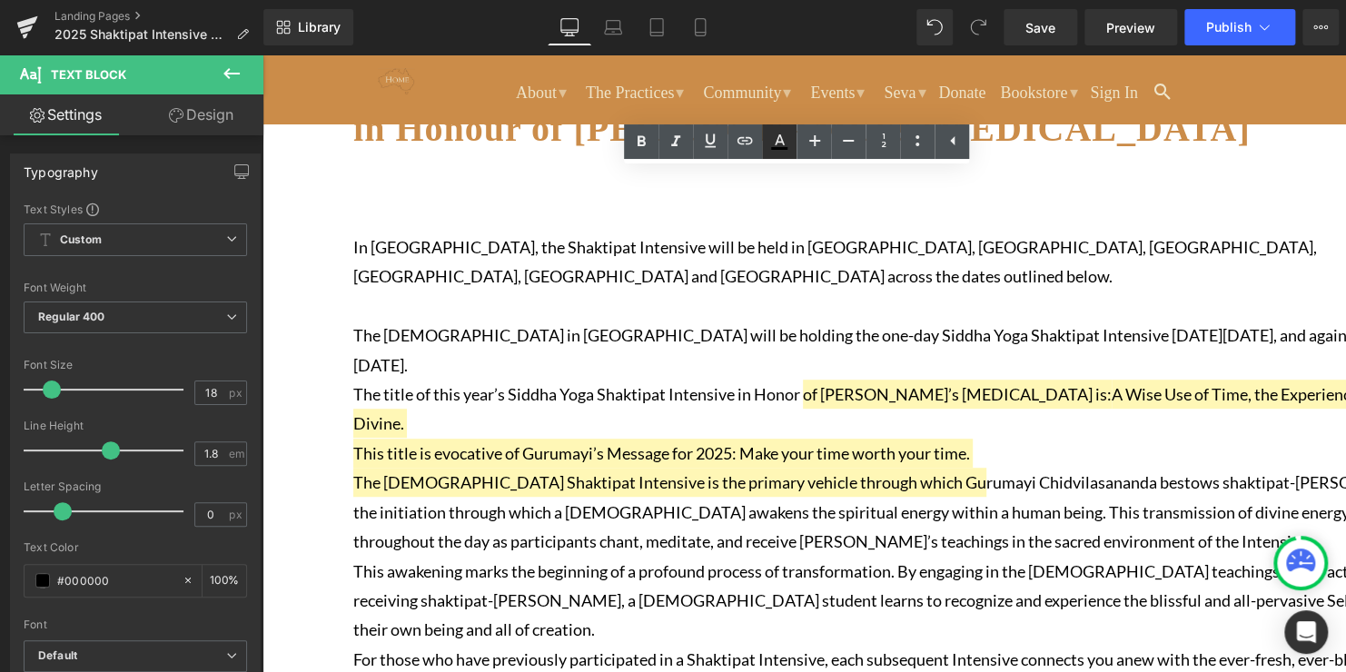
click at [787, 147] on icon at bounding box center [779, 148] width 16 height 3
type input "#000000"
type input "100"
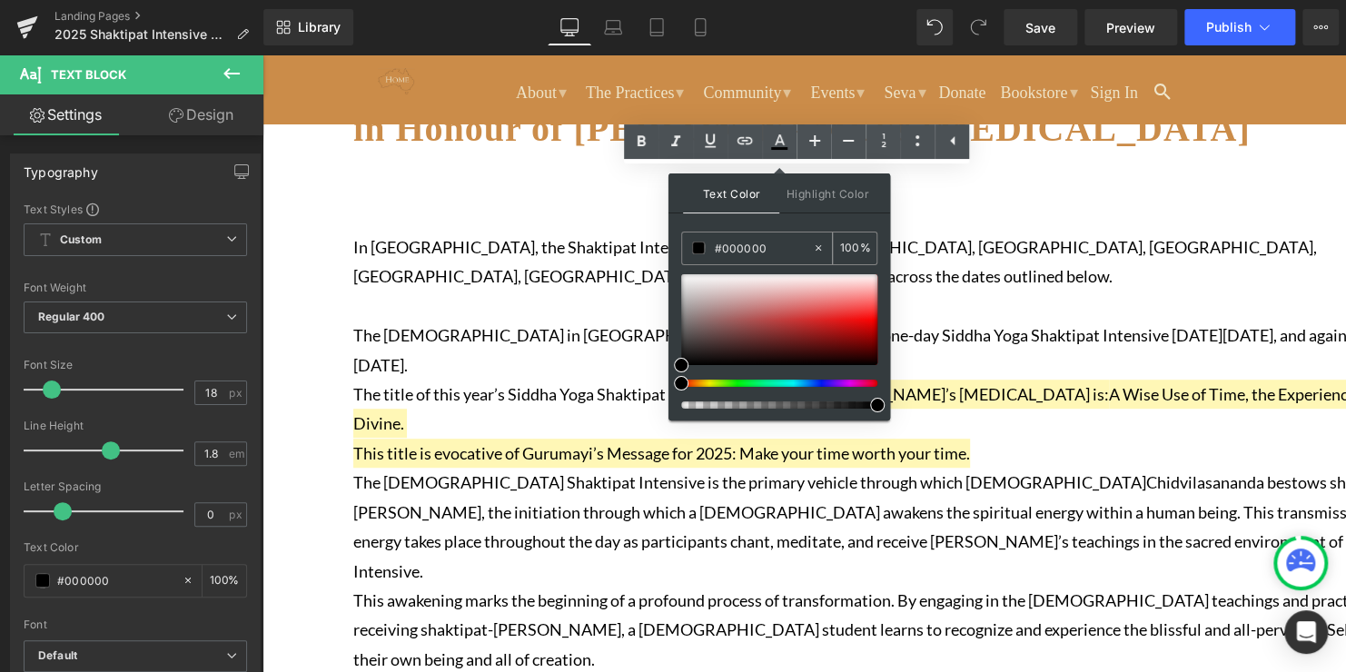
click at [718, 259] on div "#000000" at bounding box center [747, 249] width 130 height 32
click at [717, 246] on input "#000000" at bounding box center [763, 248] width 98 height 20
click at [681, 365] on span at bounding box center [681, 365] width 15 height 15
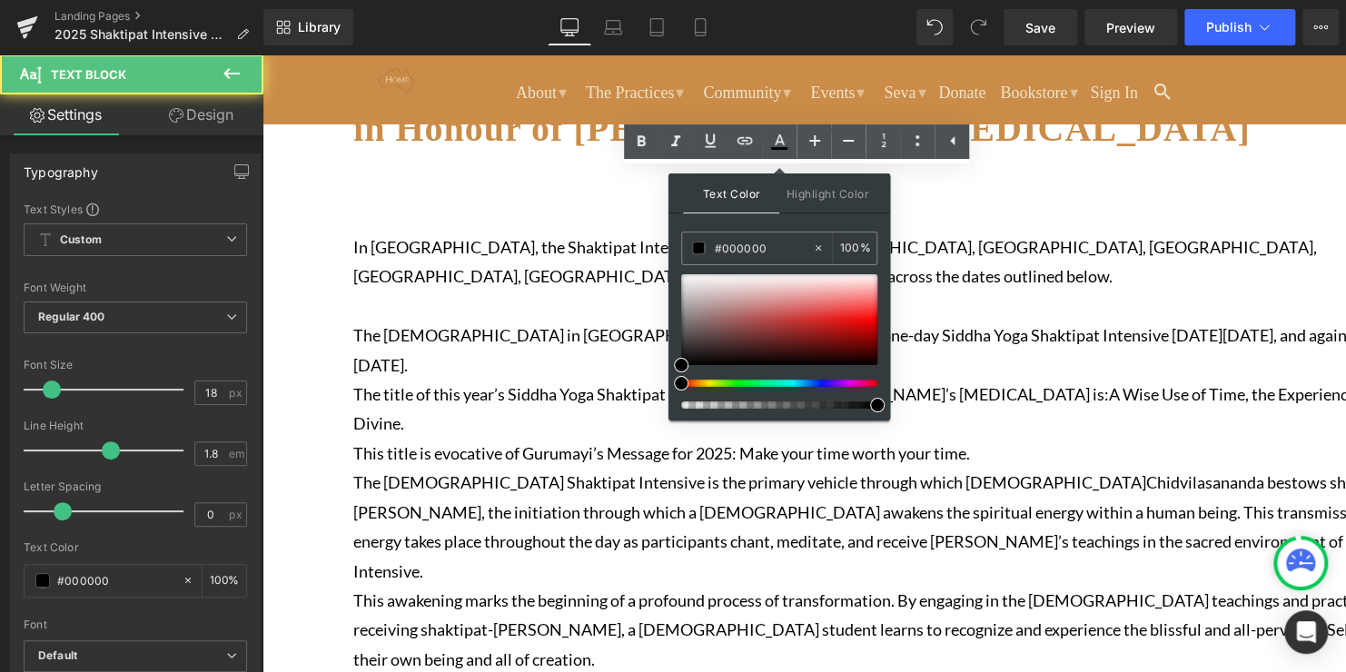
click at [569, 350] on p "The [DEMOGRAPHIC_DATA] in [GEOGRAPHIC_DATA] will be holding the one-day Siddha …" at bounding box center [895, 350] width 1084 height 59
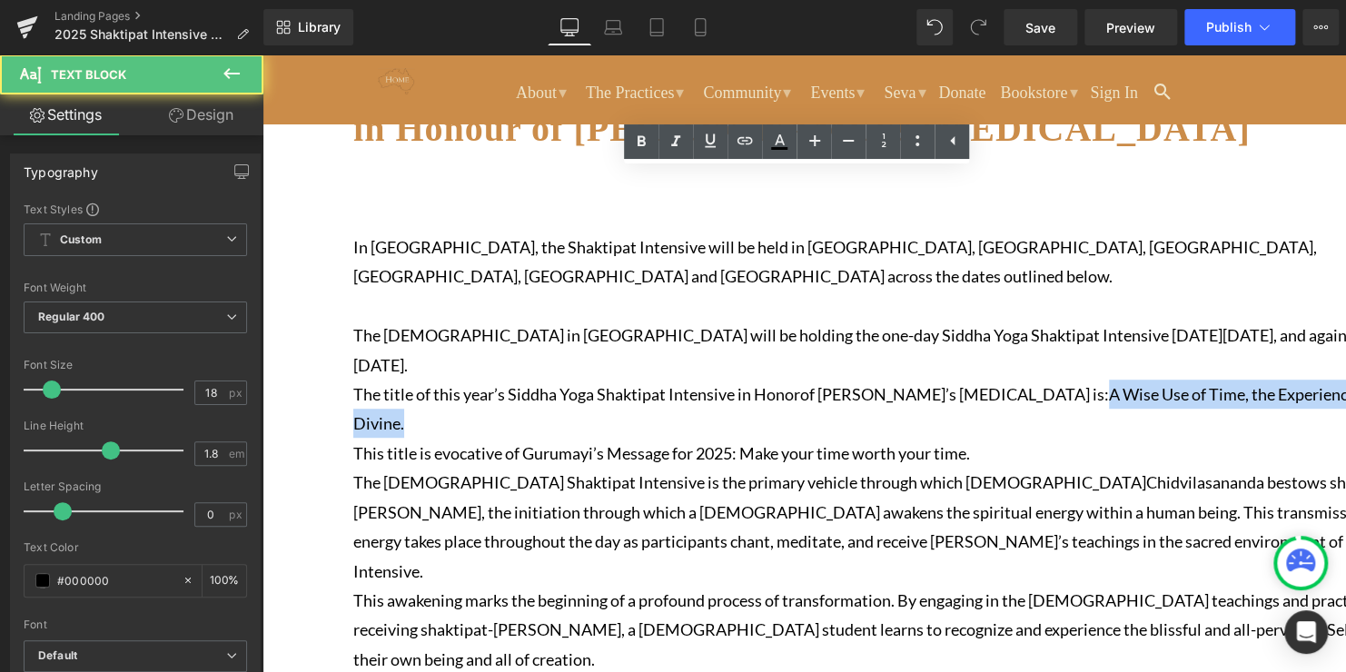
drag, startPoint x: 1143, startPoint y: 421, endPoint x: 1101, endPoint y: 390, distance: 52.5
click at [1101, 390] on p "The title of this year’s Siddha Yoga Shaktipat Intensive in Honor of [PERSON_NA…" at bounding box center [895, 409] width 1084 height 59
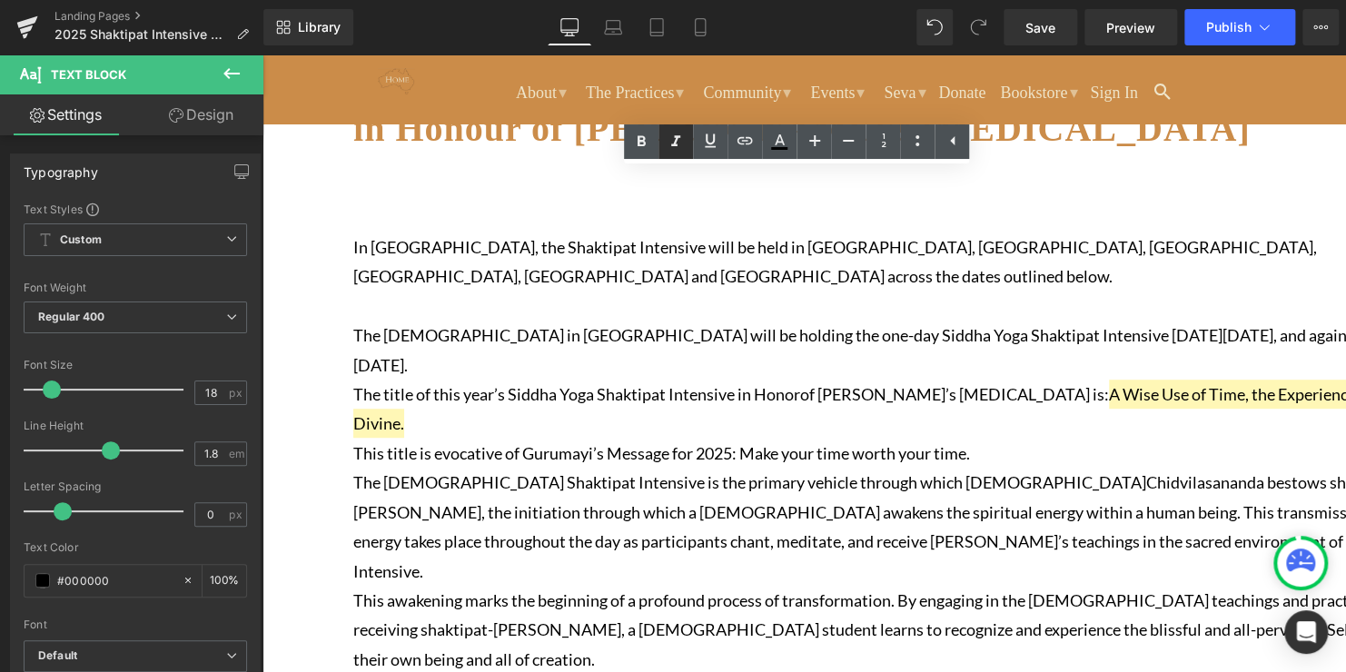
click at [678, 142] on icon at bounding box center [676, 142] width 22 height 22
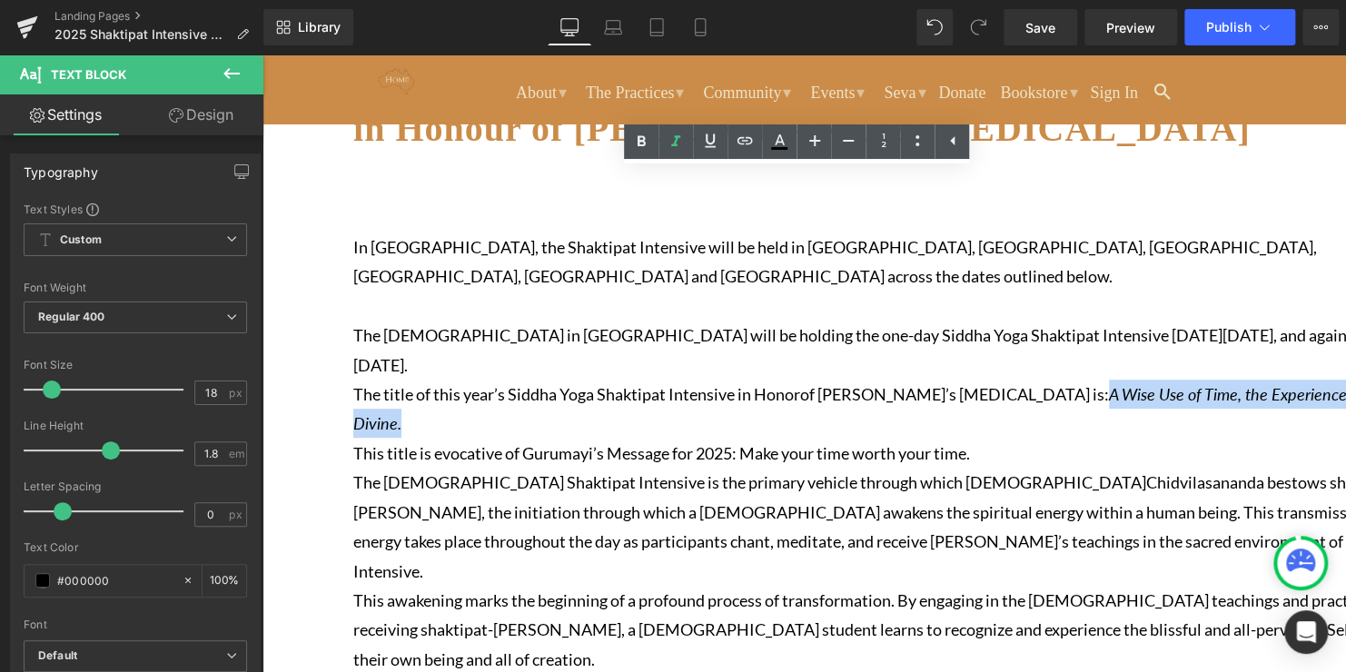
click at [646, 411] on p "The title of this year’s Siddha Yoga Shaktipat Intensive in Honor of [PERSON_NA…" at bounding box center [895, 409] width 1084 height 59
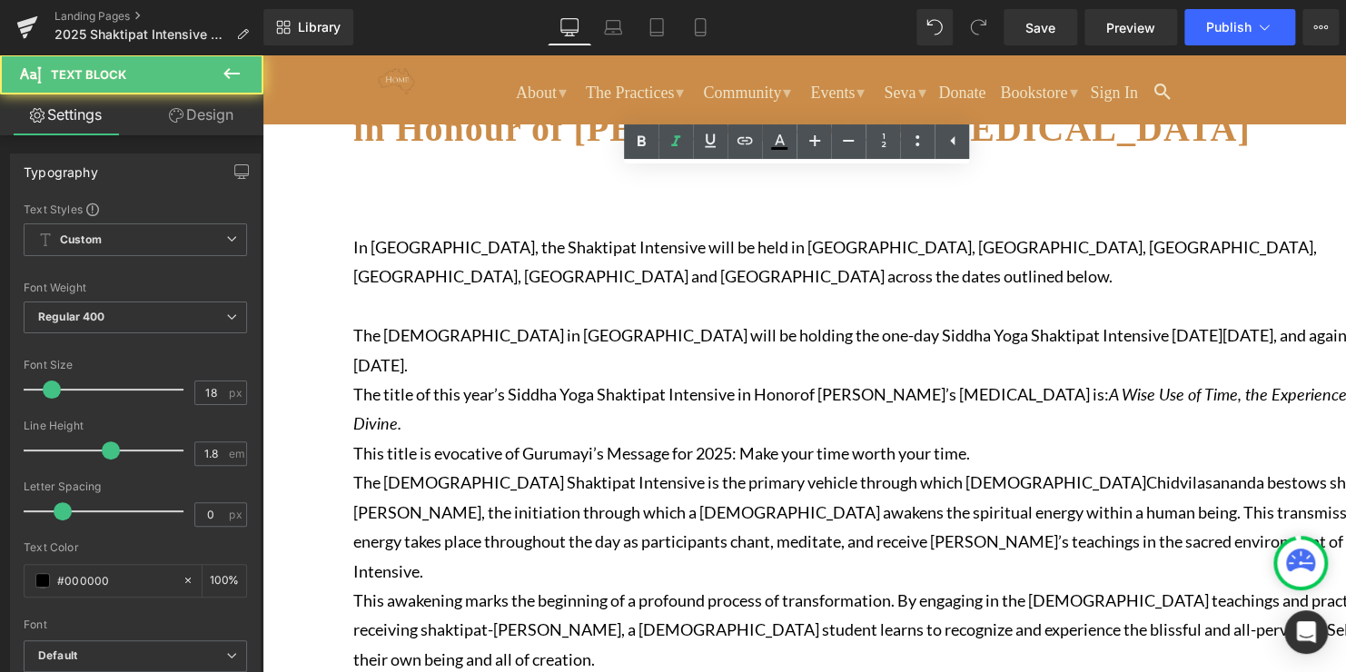
click at [672, 449] on p "This title is evocative of Gurumayi’s Message for 2025: Make your time worth yo…" at bounding box center [895, 453] width 1084 height 29
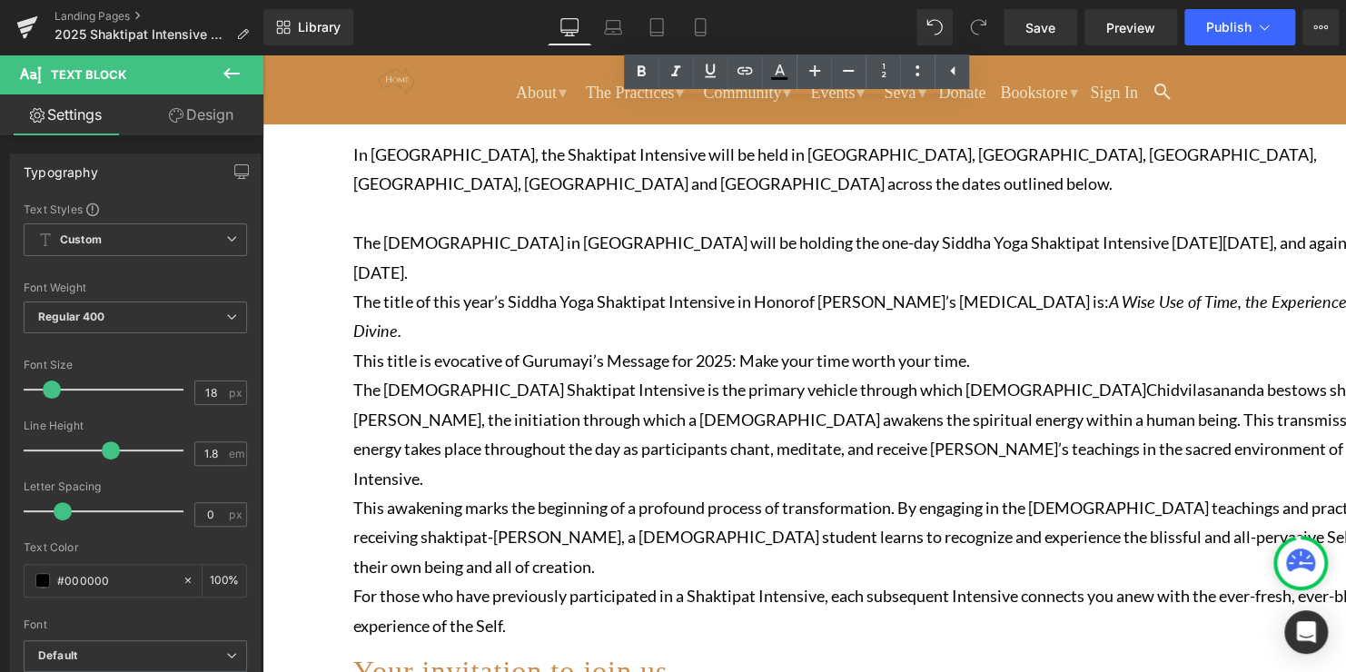
scroll to position [454, 0]
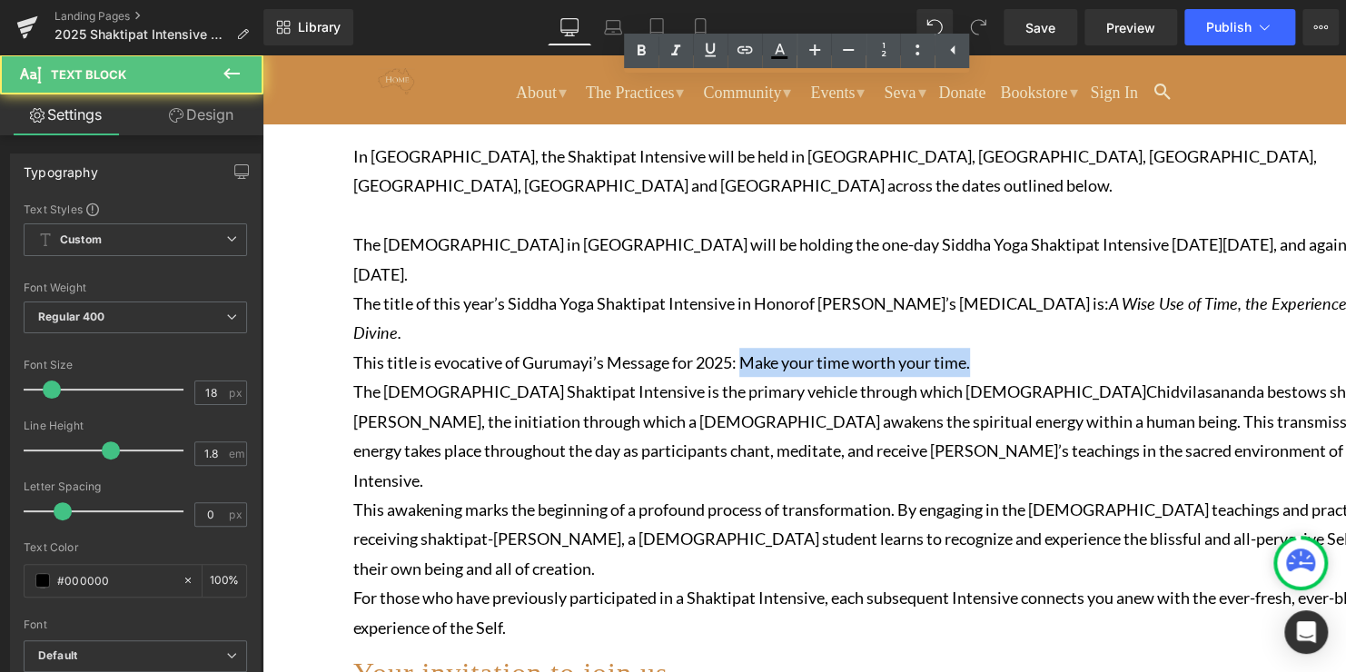
drag, startPoint x: 1002, startPoint y: 362, endPoint x: 757, endPoint y: 362, distance: 244.3
click at [757, 362] on p "This title is evocative of Gurumayi’s Message for 2025: Make your time worth yo…" at bounding box center [895, 362] width 1084 height 29
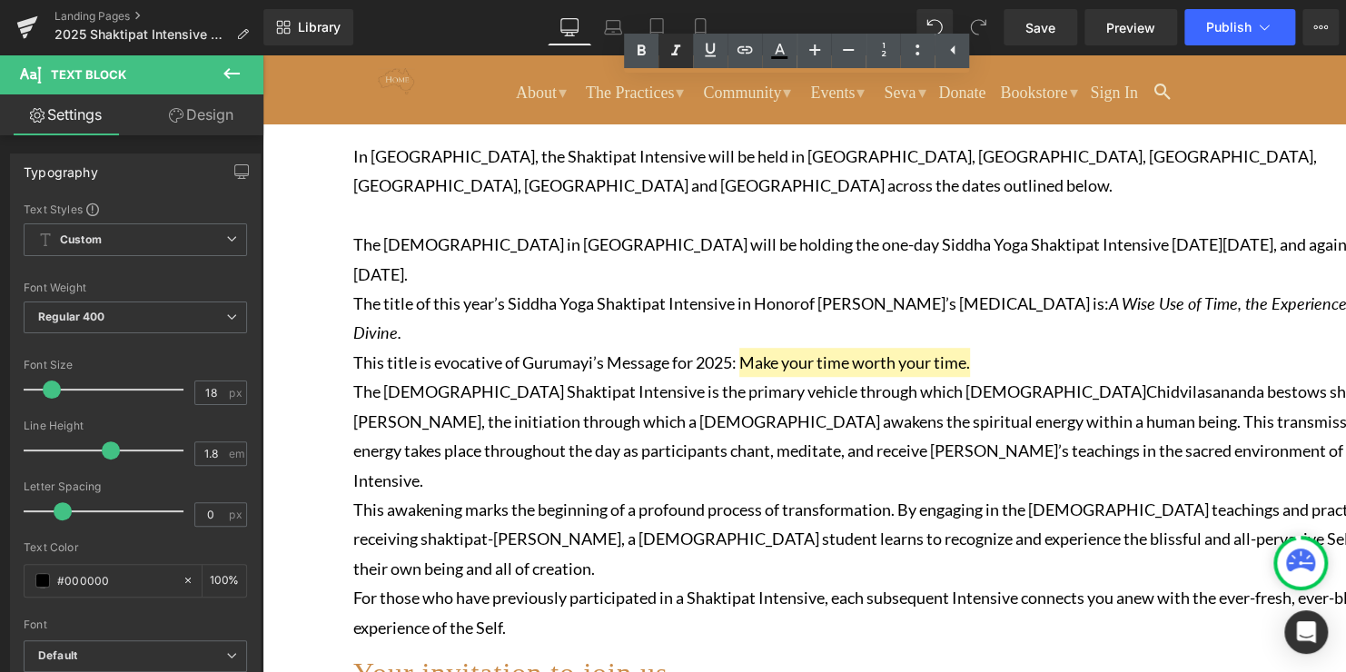
click at [673, 47] on icon at bounding box center [676, 51] width 22 height 22
click at [844, 465] on p "The [DEMOGRAPHIC_DATA] Shaktipat Intensive is the primary vehicle through which…" at bounding box center [895, 436] width 1084 height 118
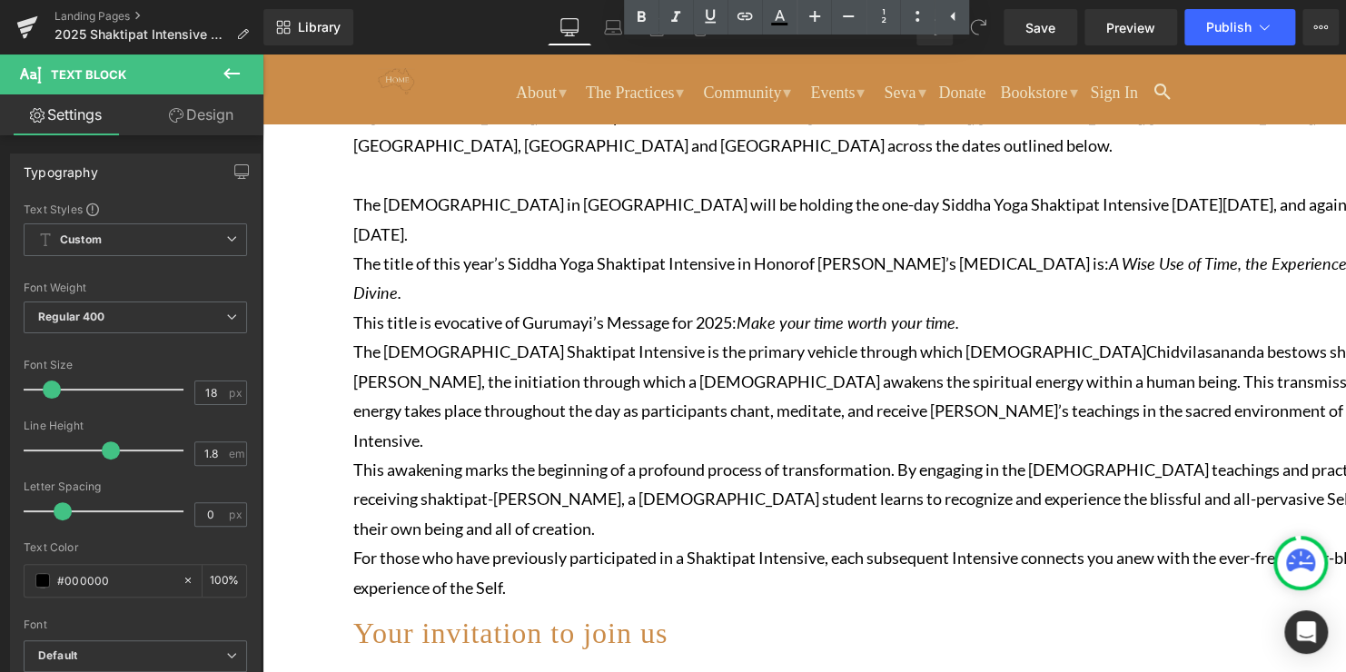
scroll to position [545, 0]
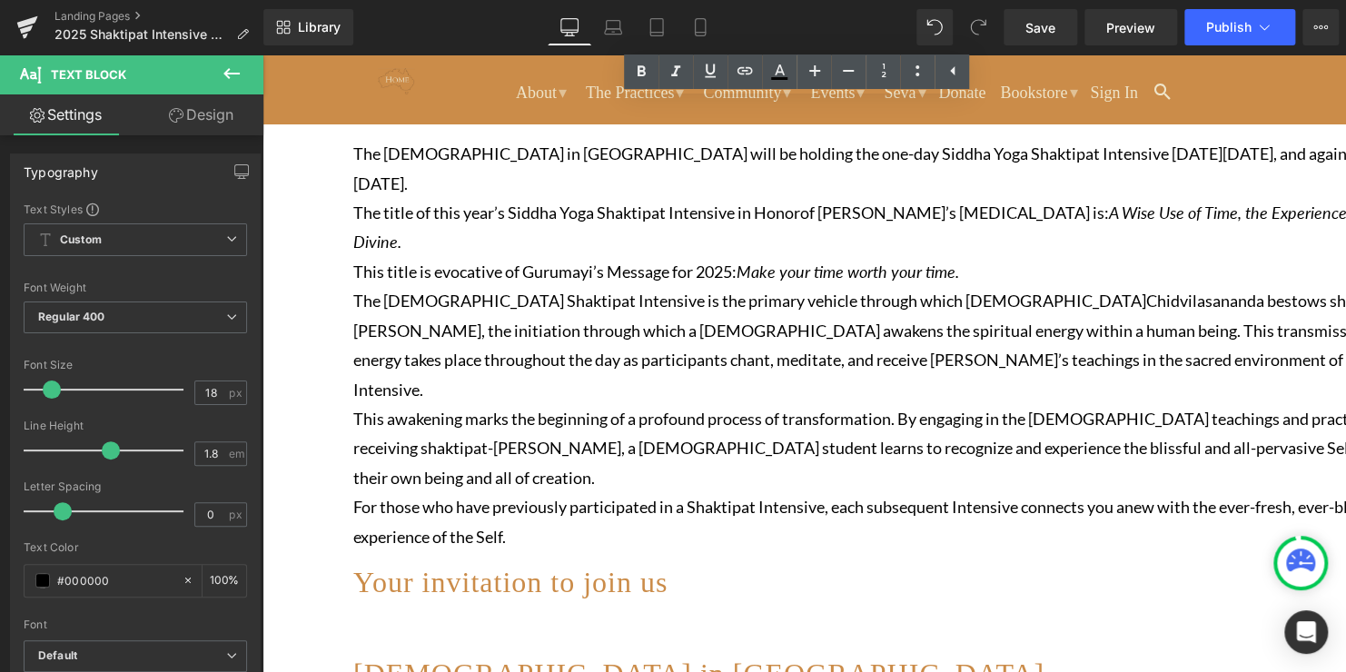
click at [768, 533] on p "For those who have previously participated in a Shaktipat Intensive, each subse…" at bounding box center [895, 521] width 1084 height 59
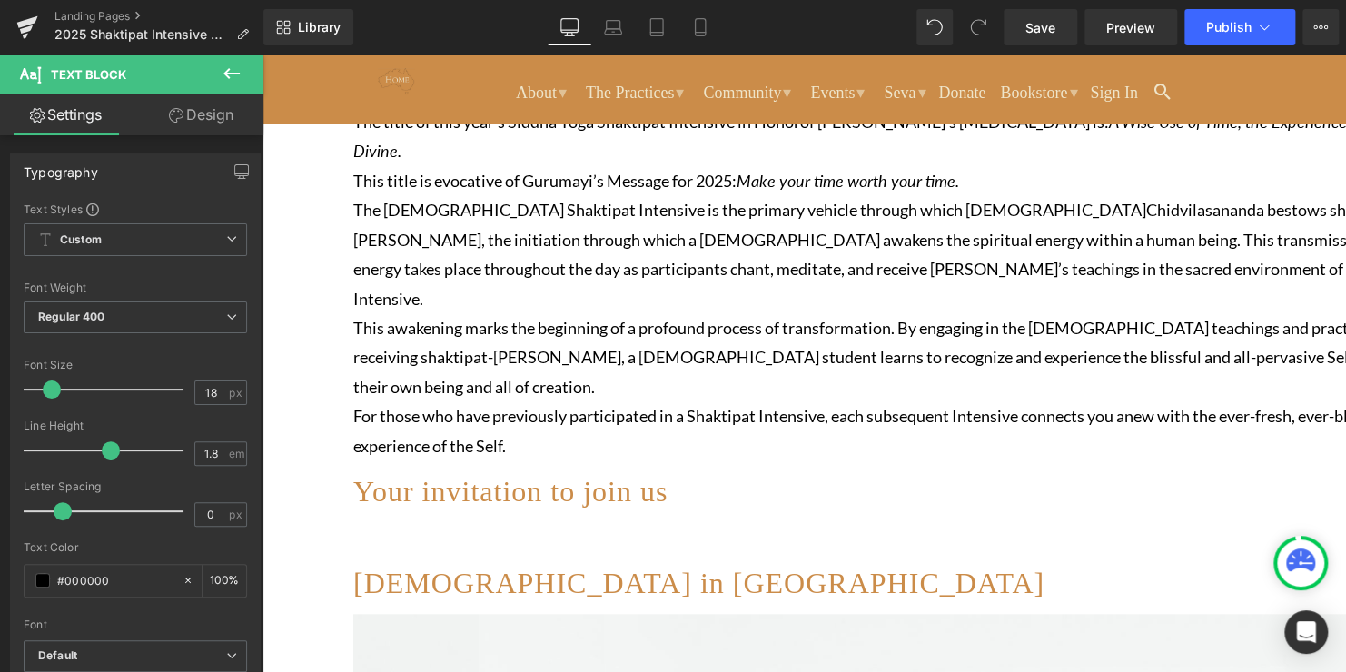
scroll to position [272, 0]
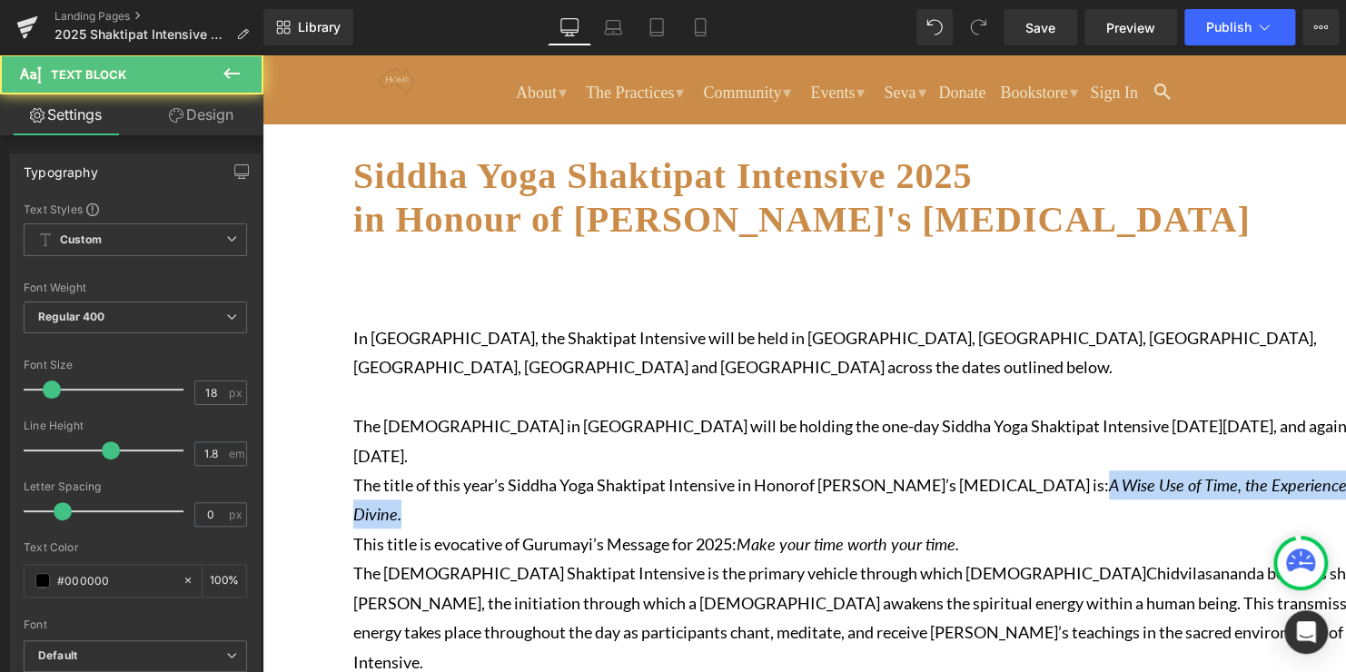
drag, startPoint x: 1103, startPoint y: 486, endPoint x: 1155, endPoint y: 511, distance: 58.5
click at [1155, 511] on p "The title of this year’s Siddha Yoga Shaktipat Intensive in Honor of [PERSON_NA…" at bounding box center [895, 499] width 1084 height 59
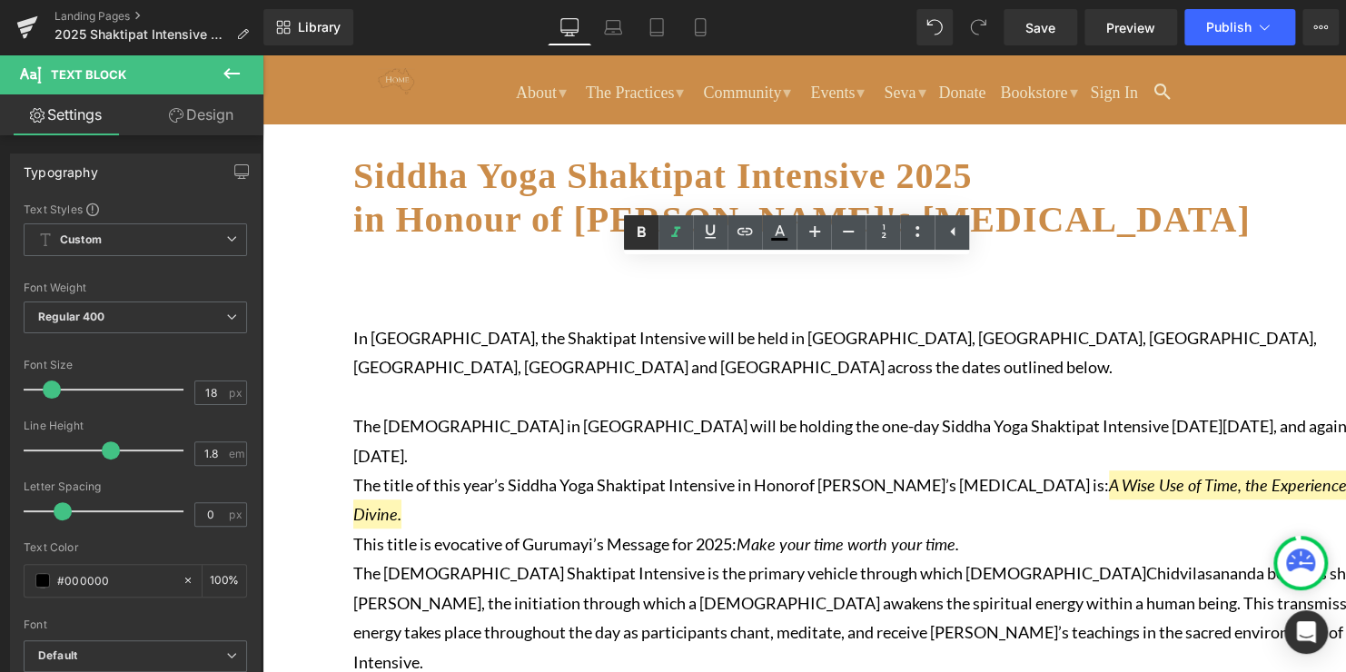
click at [640, 236] on icon at bounding box center [642, 231] width 8 height 11
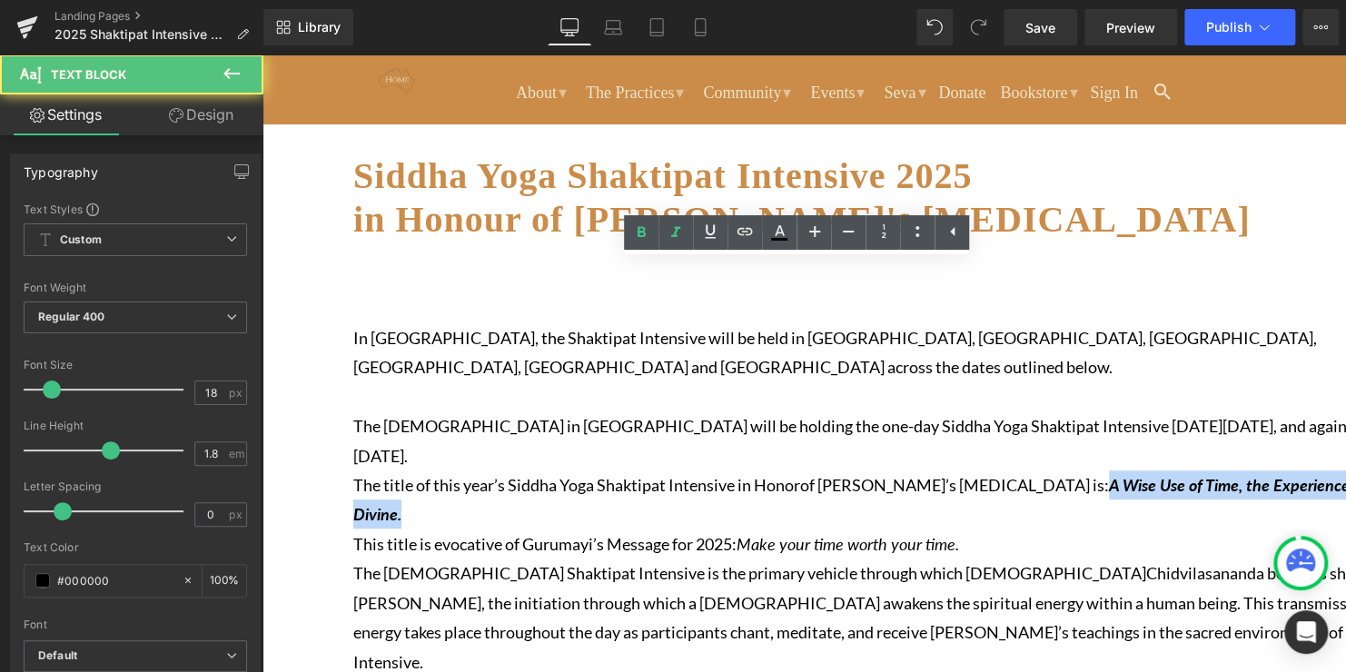
drag, startPoint x: 1142, startPoint y: 509, endPoint x: 1100, endPoint y: 468, distance: 58.4
click at [1100, 470] on p "The title of this year’s Siddha Yoga Shaktipat Intensive in Honor of [PERSON_NA…" at bounding box center [895, 499] width 1084 height 59
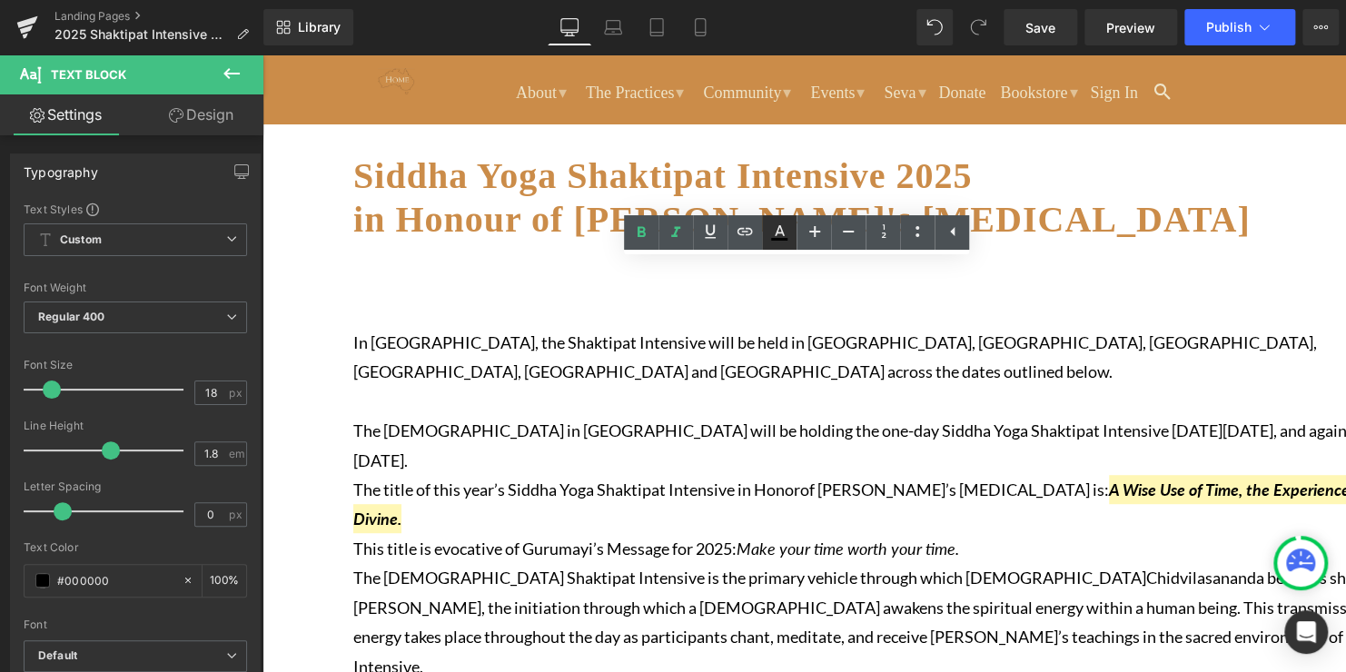
click at [778, 235] on icon at bounding box center [779, 233] width 22 height 22
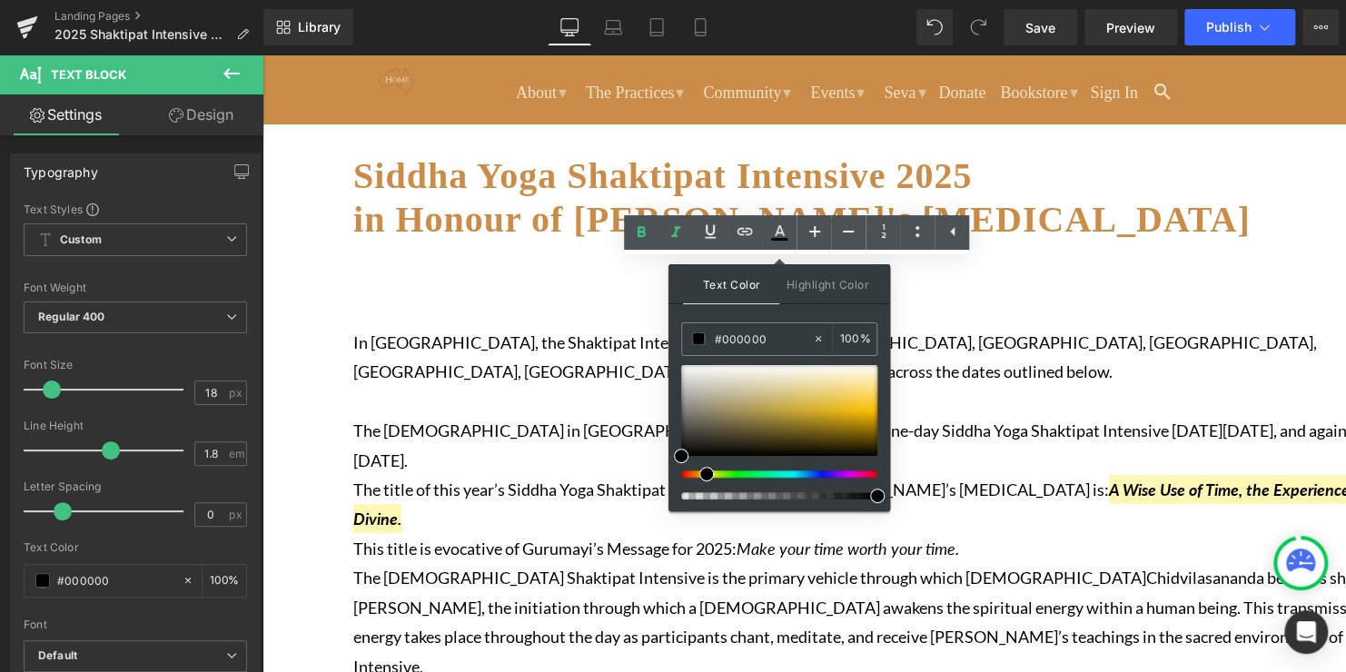
click at [699, 471] on div at bounding box center [772, 473] width 196 height 7
click at [876, 419] on div at bounding box center [779, 410] width 196 height 91
click at [695, 474] on div at bounding box center [772, 473] width 196 height 7
click at [866, 434] on div at bounding box center [779, 410] width 196 height 91
type input "#d09005"
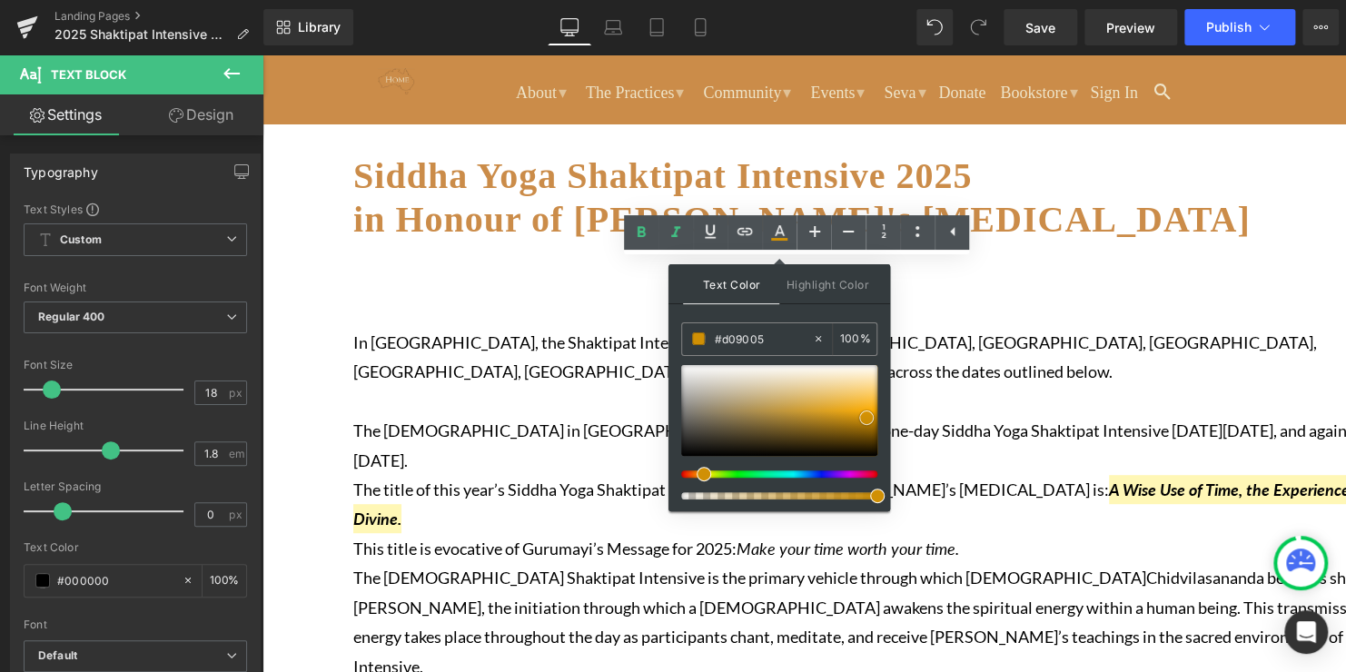
click at [866, 417] on div at bounding box center [779, 410] width 196 height 91
click at [868, 417] on span at bounding box center [866, 418] width 15 height 15
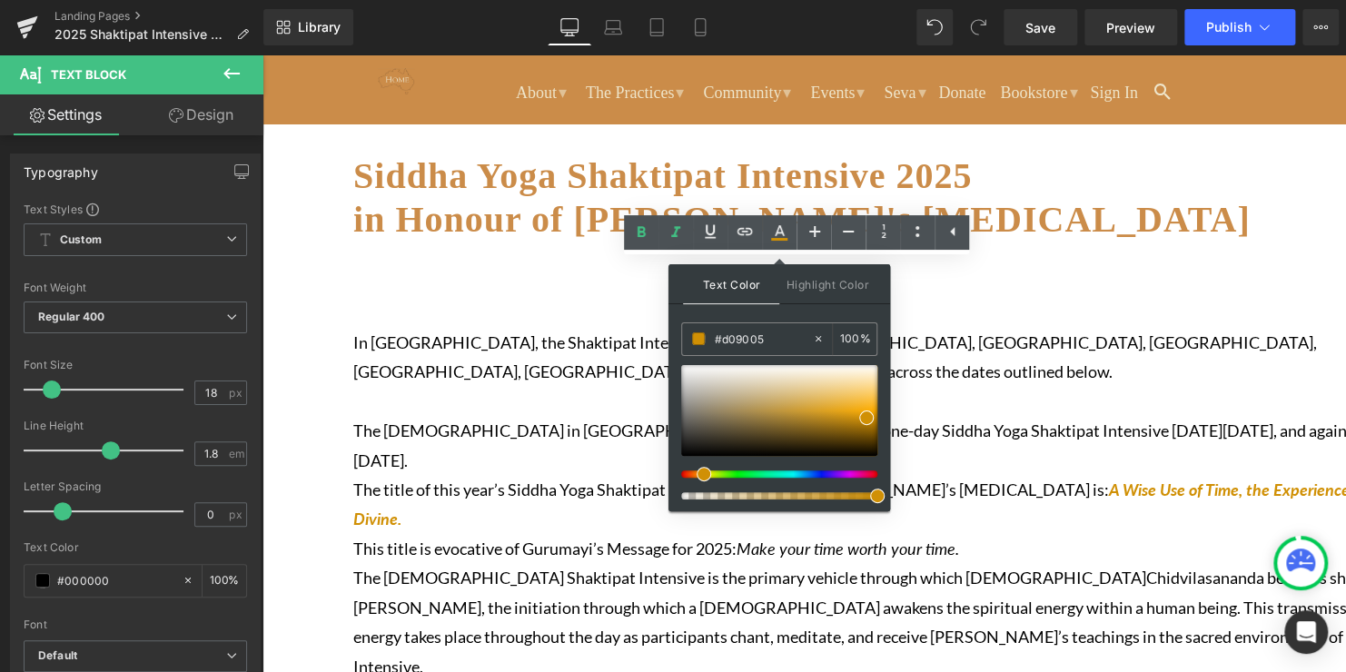
click at [936, 441] on p "The [DEMOGRAPHIC_DATA] in [GEOGRAPHIC_DATA] will be holding the one-day Siddha …" at bounding box center [895, 445] width 1084 height 59
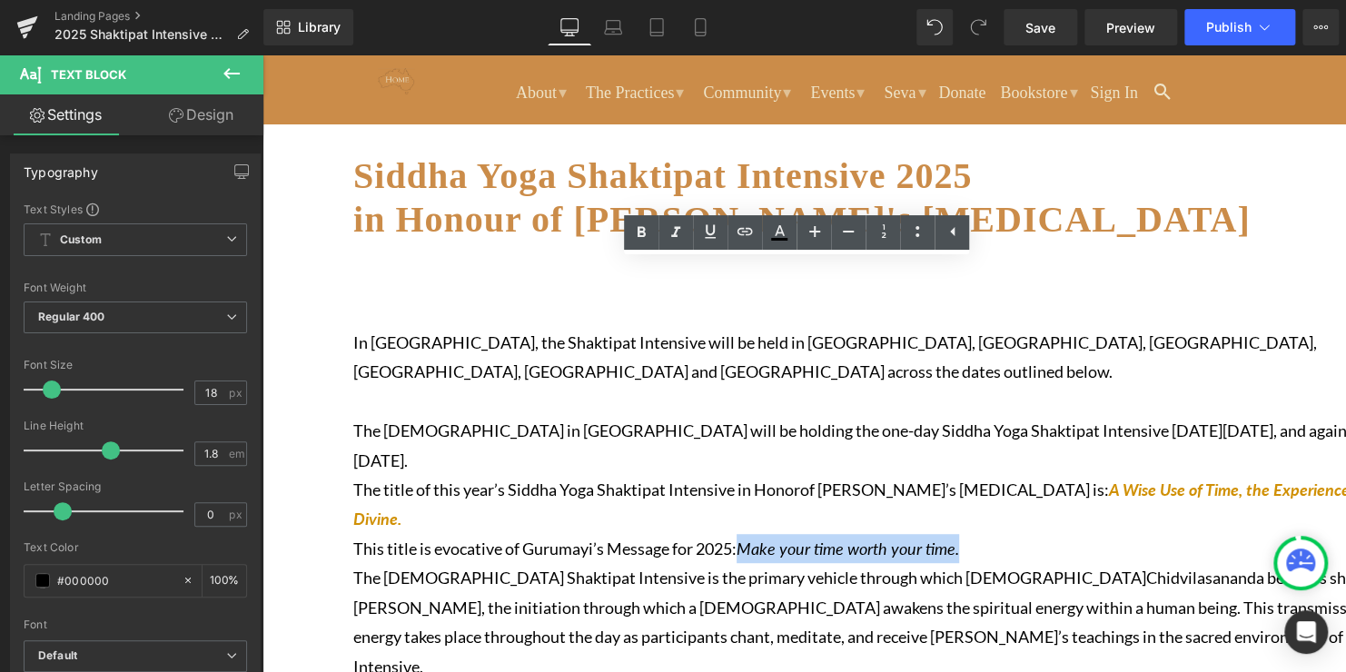
drag, startPoint x: 999, startPoint y: 538, endPoint x: 758, endPoint y: 540, distance: 240.7
click at [758, 540] on p "This title is evocative of Gurumayi’s Message for 2025: Make your time worth yo…" at bounding box center [895, 548] width 1084 height 29
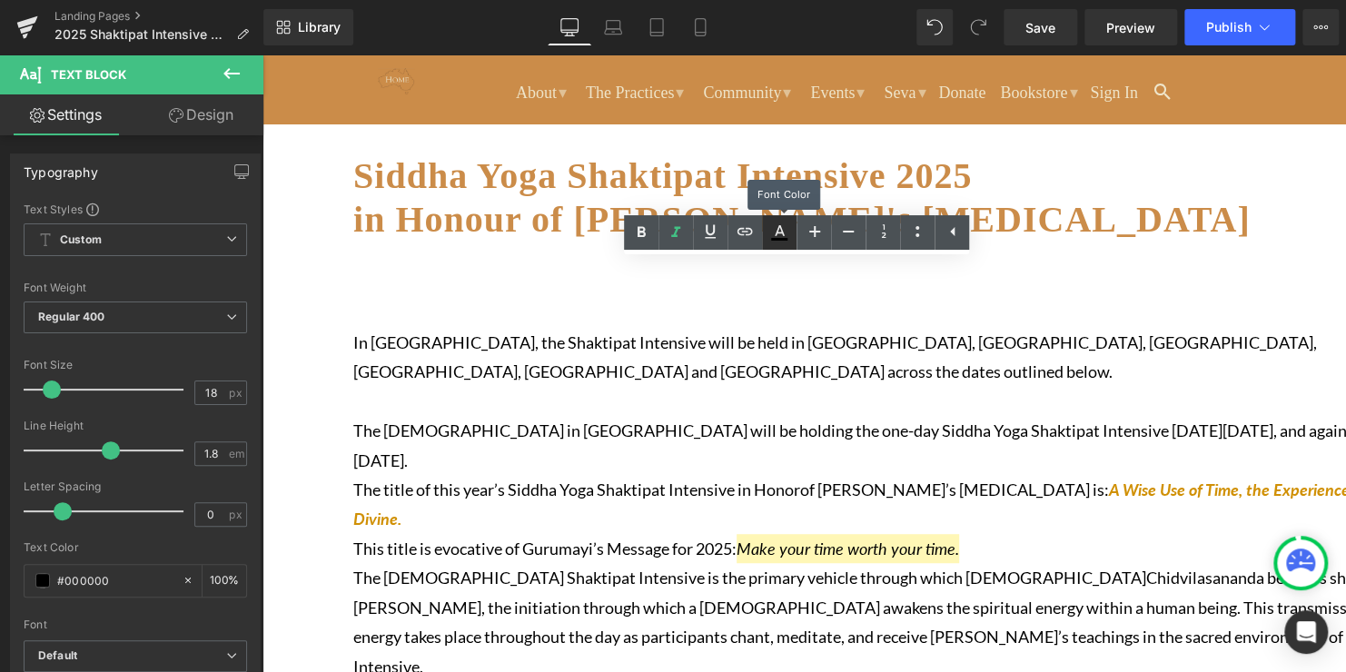
click at [772, 232] on icon at bounding box center [779, 233] width 22 height 22
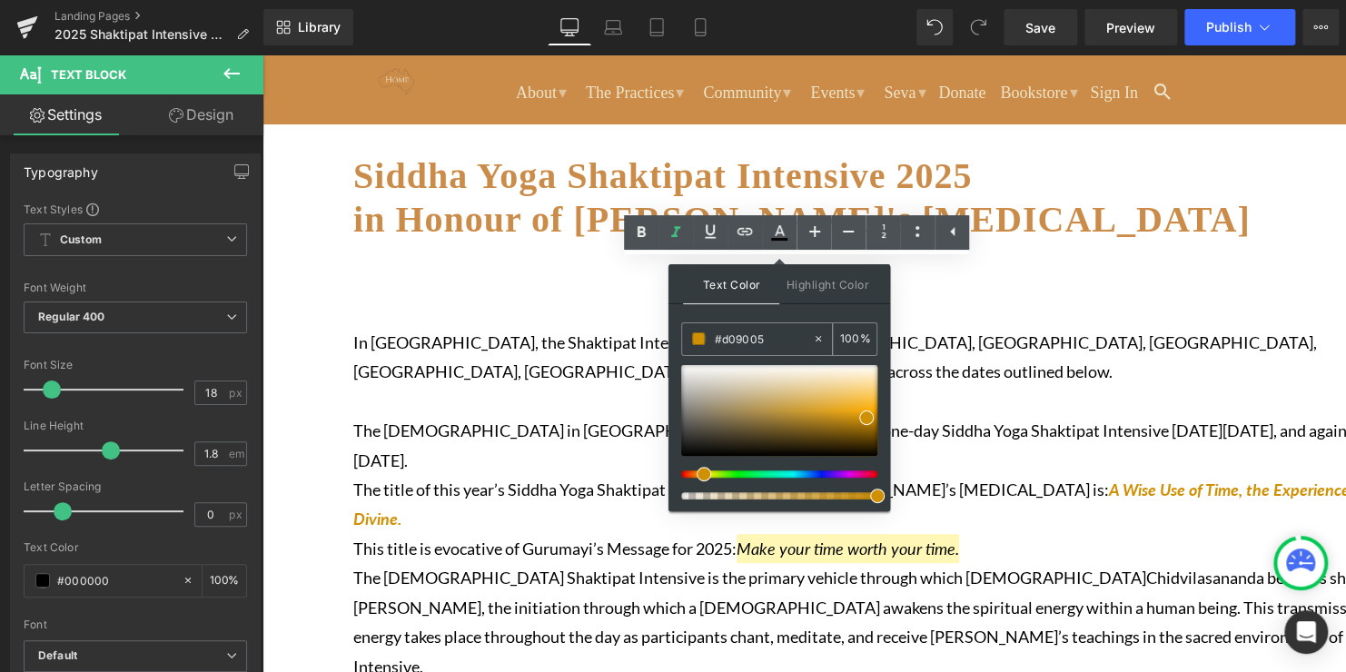
click at [697, 341] on span at bounding box center [698, 338] width 13 height 13
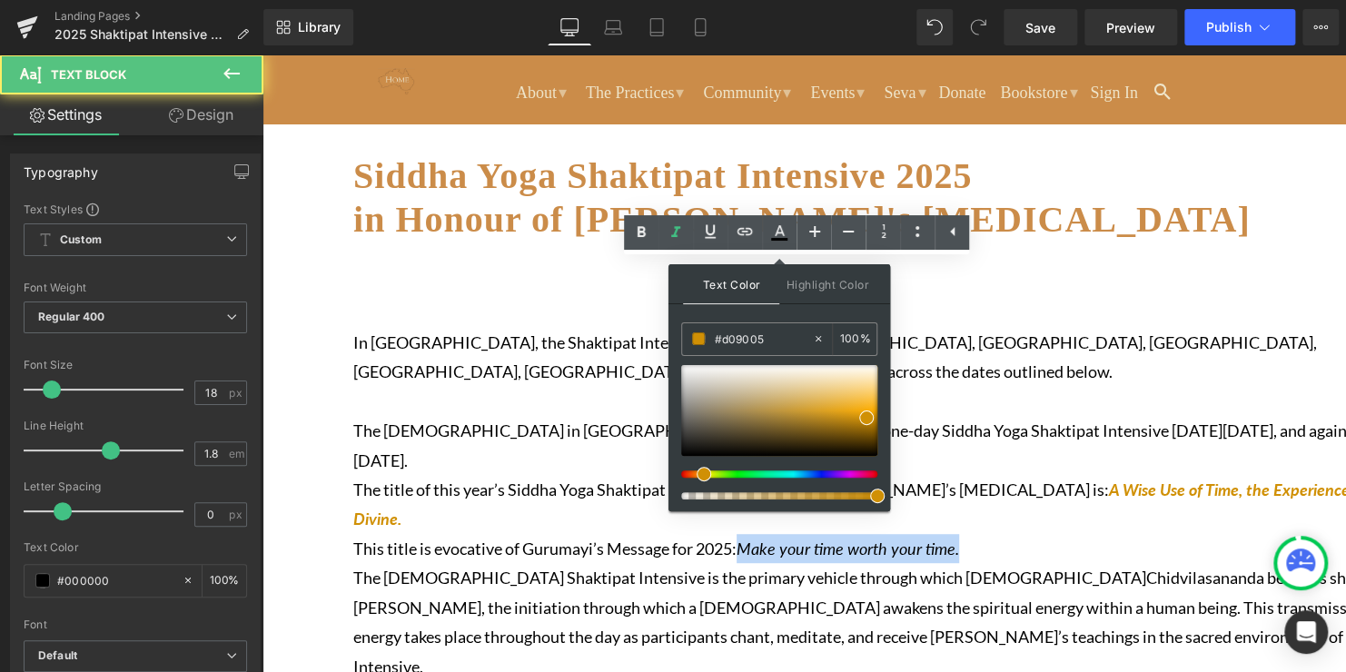
click at [1038, 554] on p "This title is evocative of Gurumayi’s Message for 2025: Make your time worth yo…" at bounding box center [895, 548] width 1084 height 29
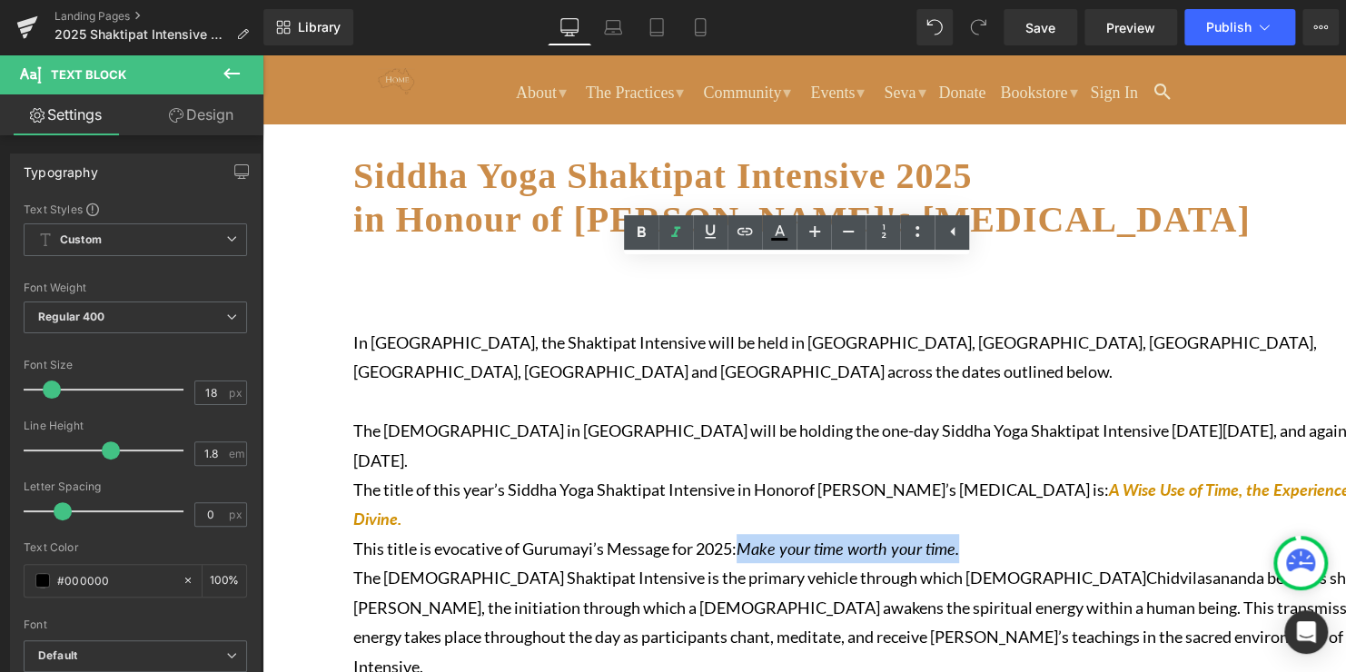
drag, startPoint x: 1013, startPoint y: 547, endPoint x: 758, endPoint y: 541, distance: 254.4
click at [758, 541] on p "This title is evocative of Gurumayi’s Message for 2025: Make your time worth yo…" at bounding box center [895, 548] width 1084 height 29
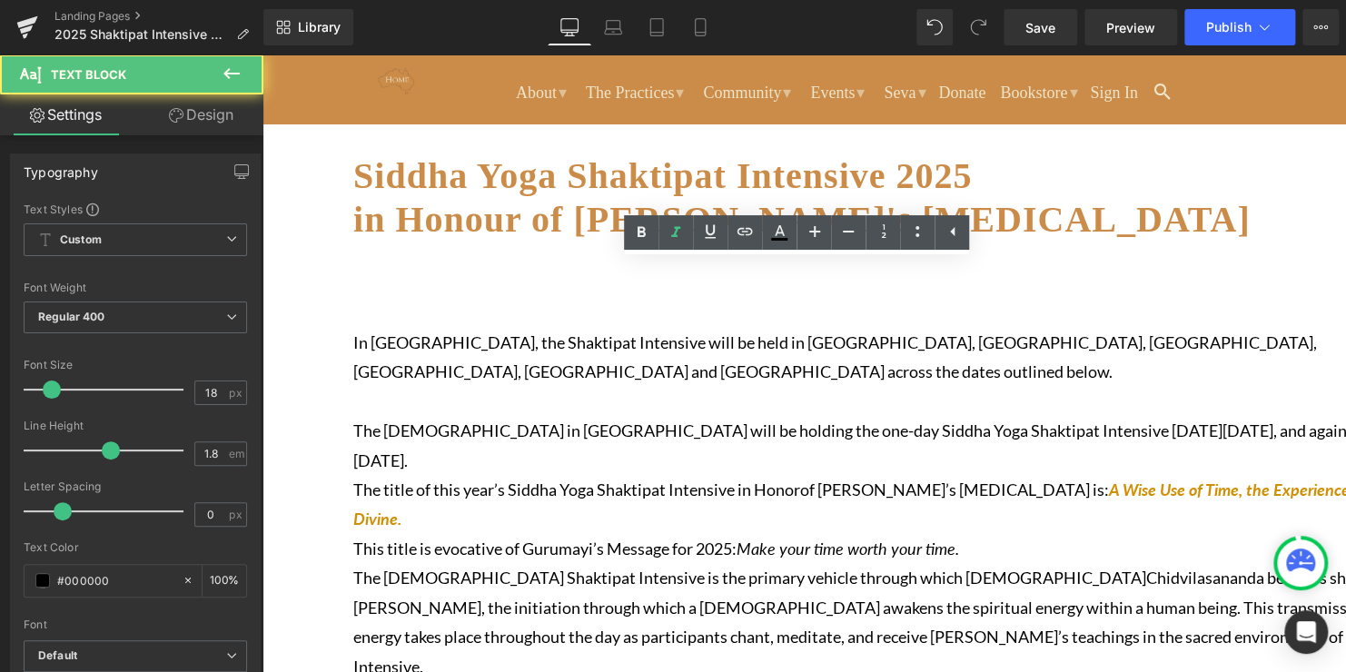
click at [1094, 513] on p "The title of this year’s Siddha Yoga Shaktipat Intensive in Honor of [PERSON_NA…" at bounding box center [895, 504] width 1084 height 59
click at [1102, 483] on span "A Wise Use of Time, the Experience of the Divine." at bounding box center [873, 504] width 1041 height 49
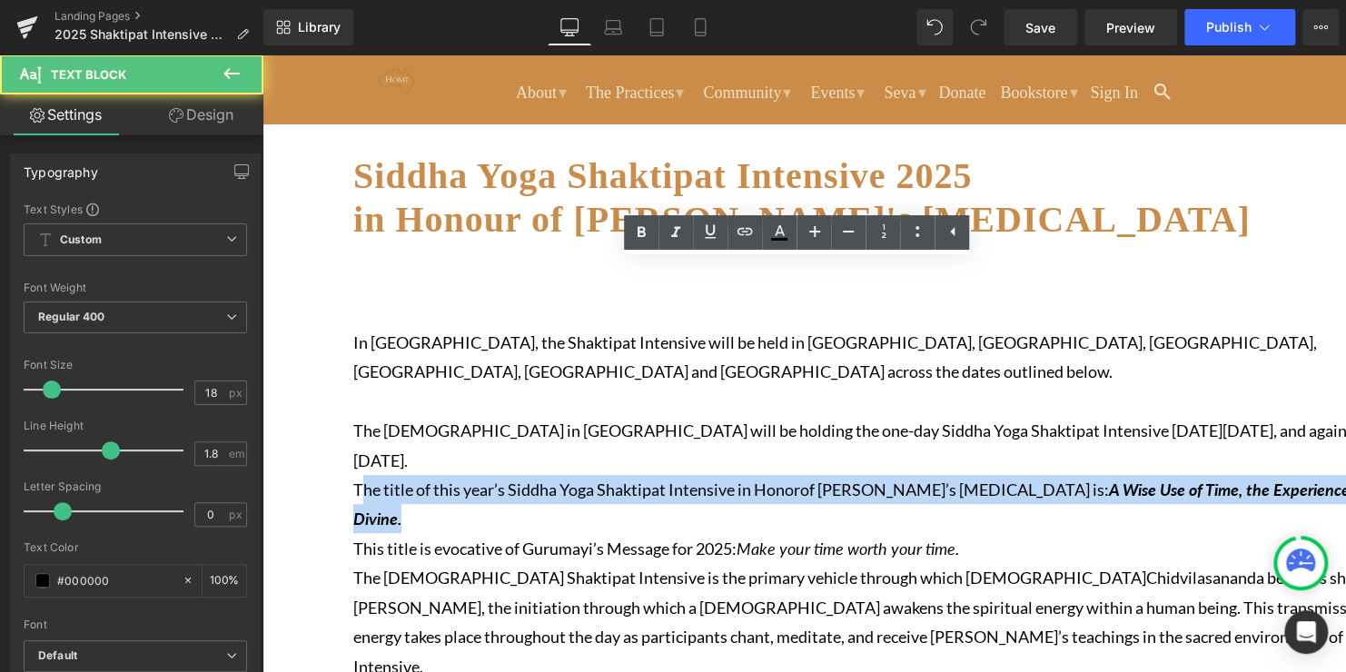
drag, startPoint x: 645, startPoint y: 520, endPoint x: 373, endPoint y: 476, distance: 275.2
click at [373, 476] on p "The title of this year’s Siddha Yoga Shaktipat Intensive in Honor of [PERSON_NA…" at bounding box center [895, 504] width 1084 height 59
click at [665, 505] on p "The title of this year’s Siddha Yoga Shaktipat Intensive in Honor of [PERSON_NA…" at bounding box center [895, 504] width 1084 height 59
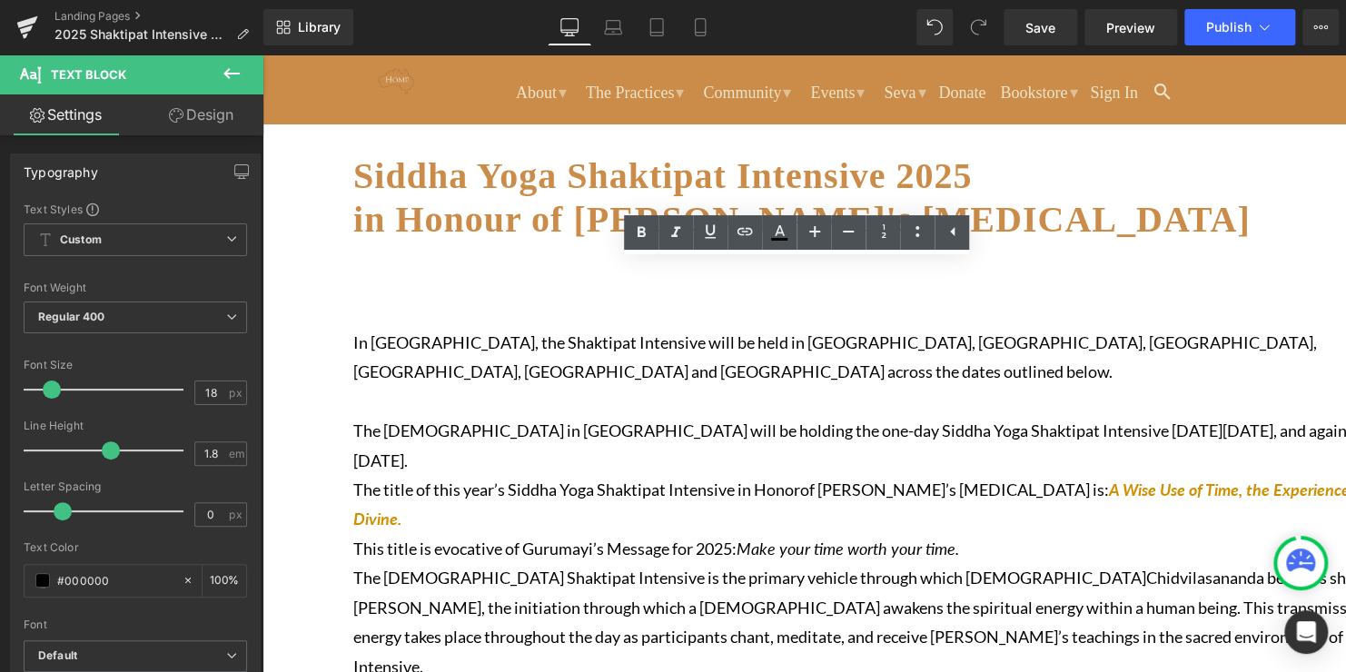
click at [1101, 480] on span "A Wise Use of Time, the Experience of the Divine." at bounding box center [873, 504] width 1041 height 49
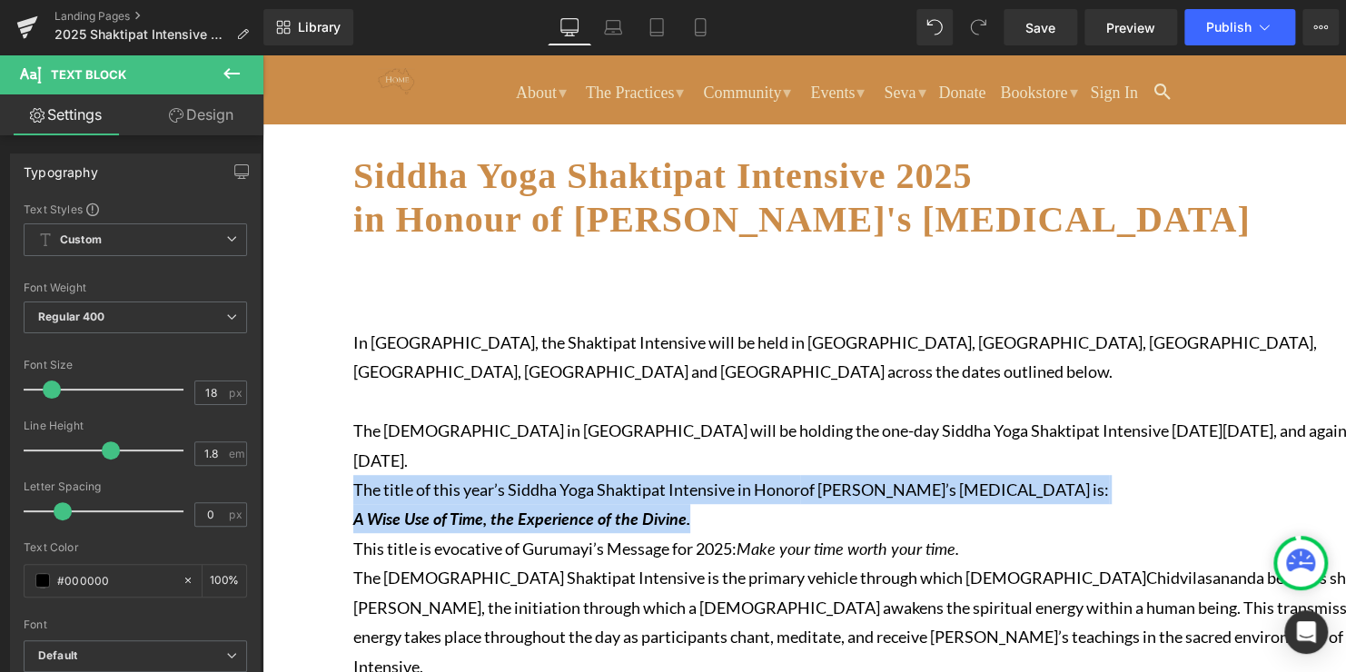
drag, startPoint x: 709, startPoint y: 516, endPoint x: 370, endPoint y: 487, distance: 340.9
click at [370, 487] on p "The title of this year’s Siddha Yoga Shaktipat Intensive in Honor of [PERSON_NA…" at bounding box center [895, 504] width 1084 height 59
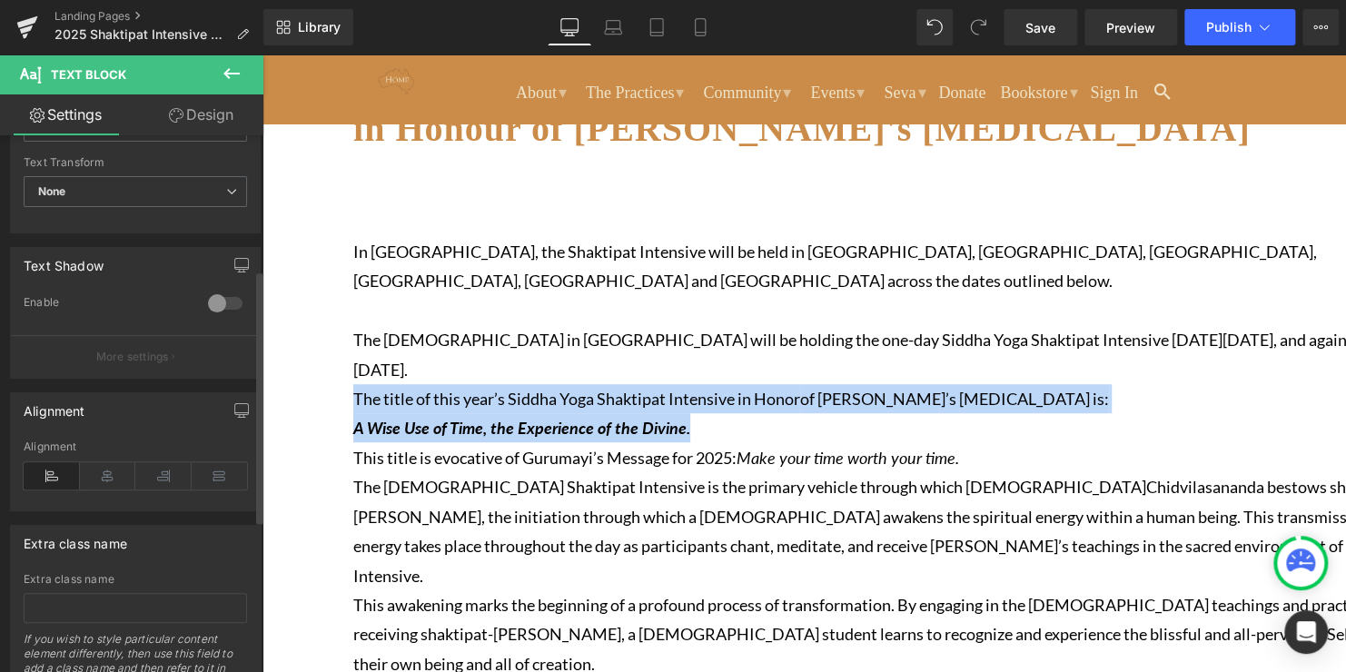
scroll to position [609, 0]
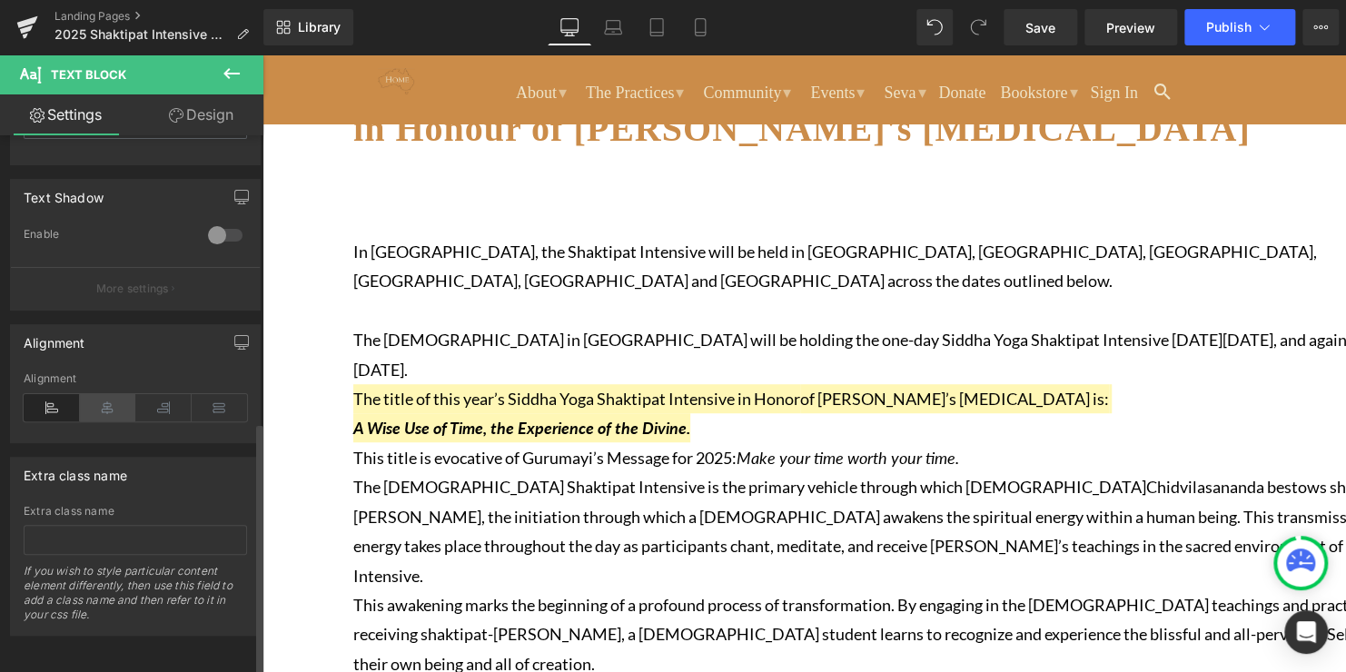
click at [99, 397] on icon at bounding box center [108, 407] width 56 height 27
click at [62, 397] on icon at bounding box center [52, 407] width 56 height 27
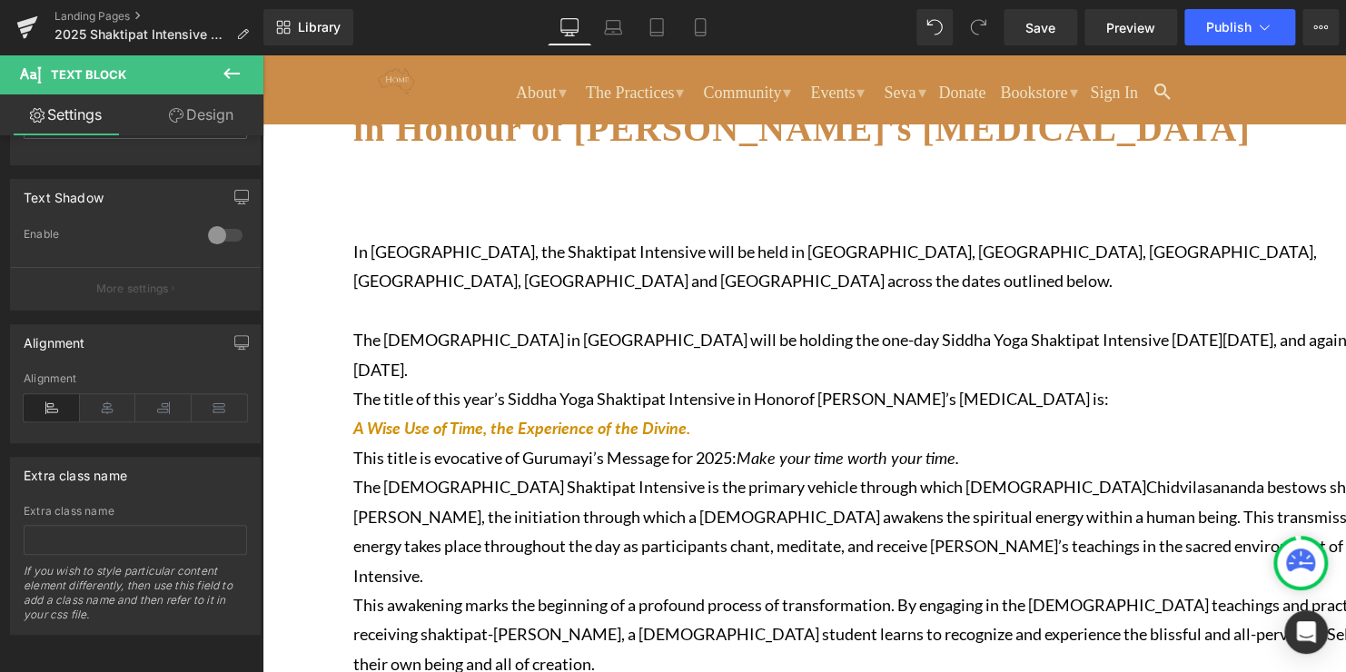
click at [759, 443] on p "This title is evocative of Gurumayi’s Message for 2025: Make your time worth yo…" at bounding box center [895, 457] width 1084 height 29
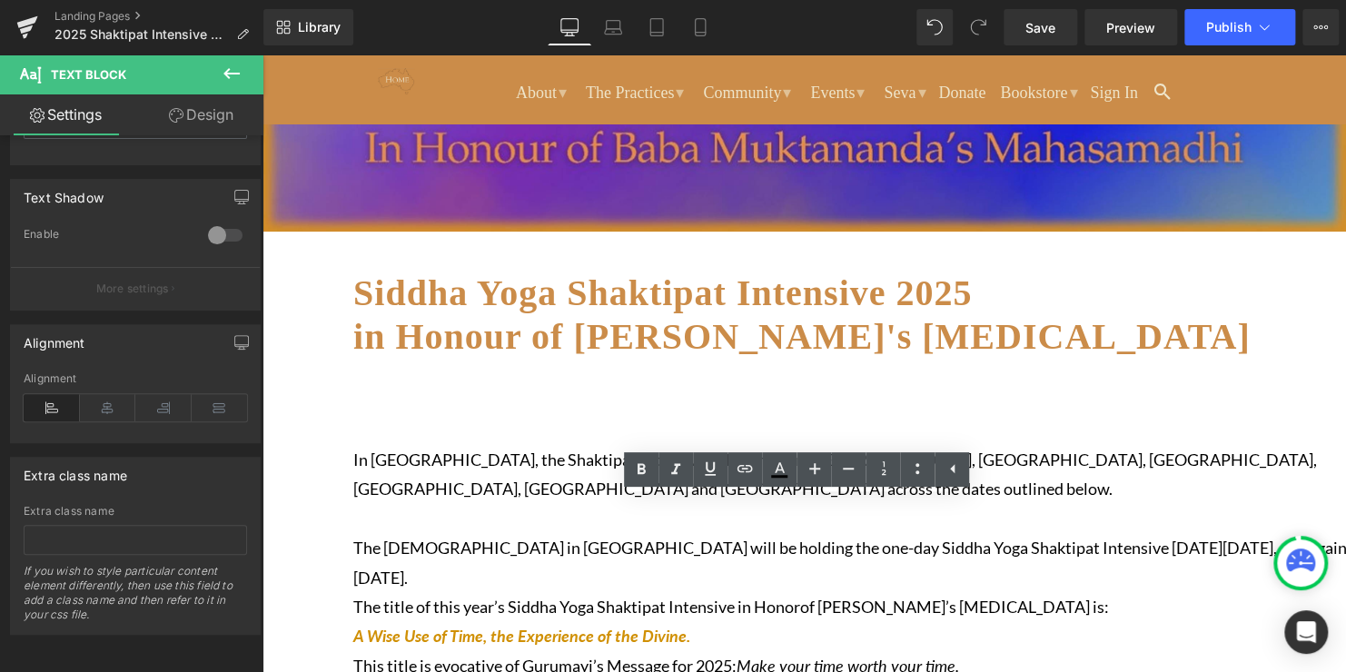
scroll to position [182, 0]
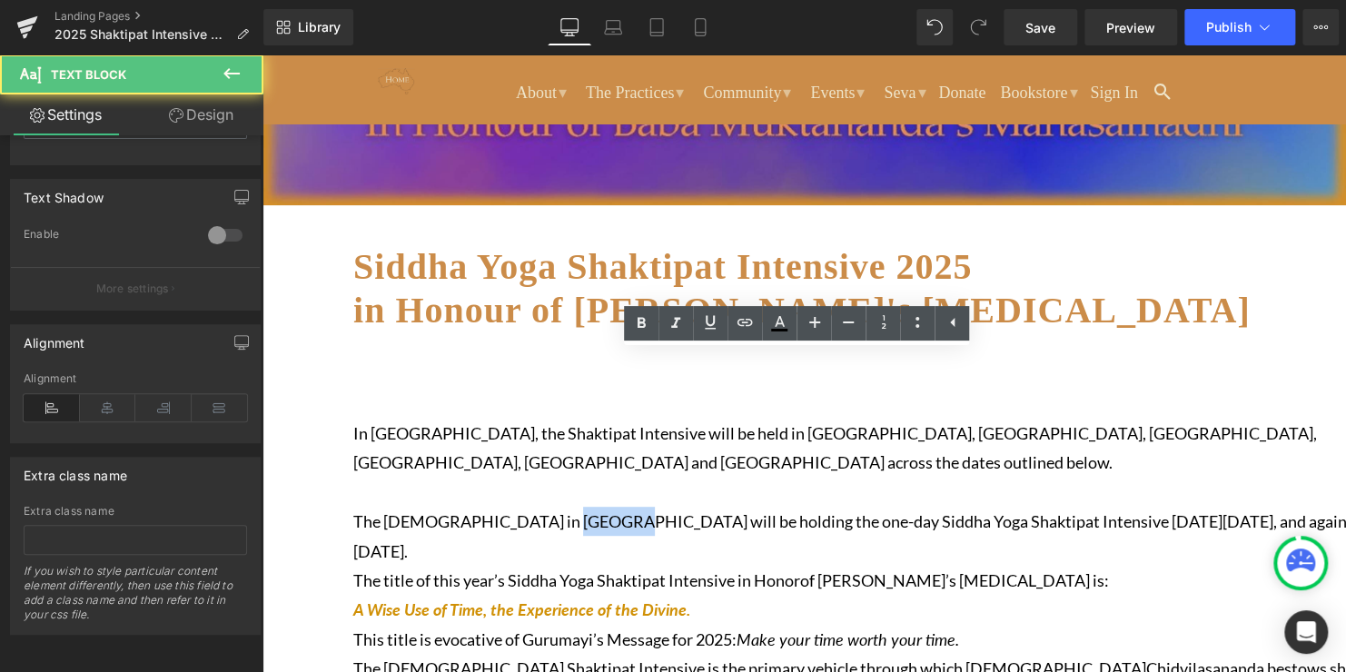
drag, startPoint x: 622, startPoint y: 514, endPoint x: 561, endPoint y: 517, distance: 60.9
click at [561, 517] on p "The [DEMOGRAPHIC_DATA] in [GEOGRAPHIC_DATA] will be holding the one-day Siddha …" at bounding box center [895, 536] width 1084 height 59
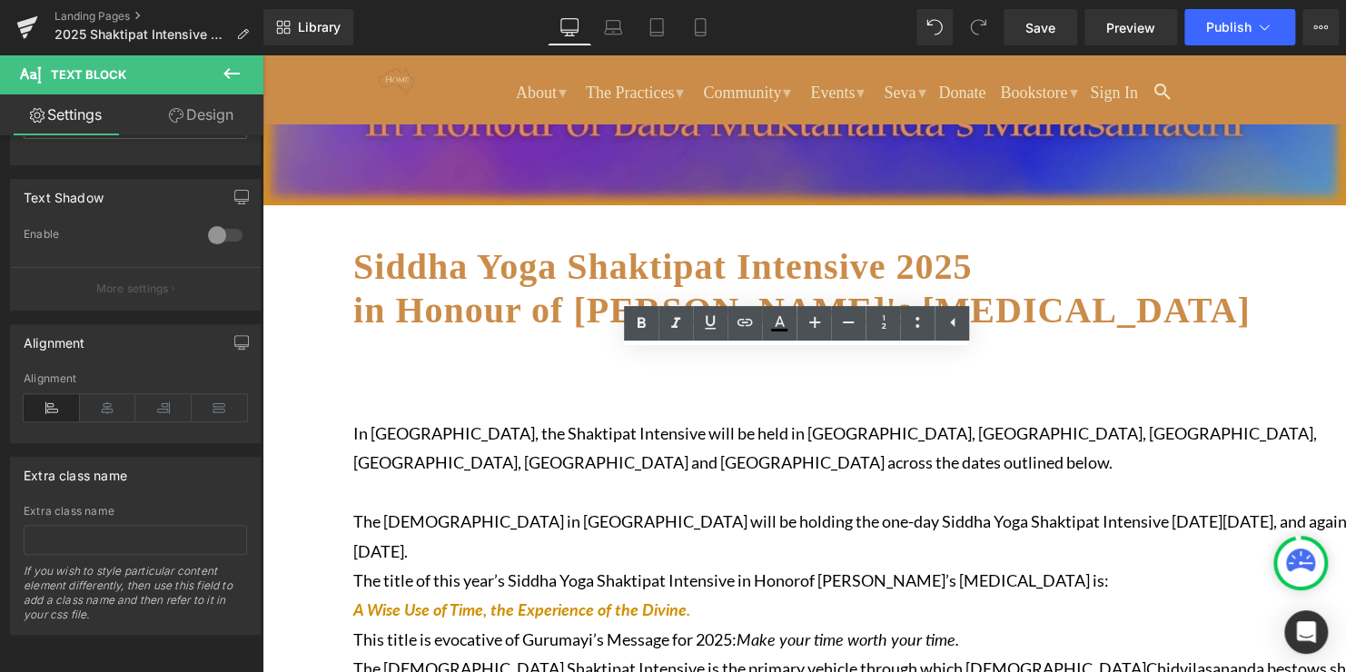
click at [662, 548] on p "The [DEMOGRAPHIC_DATA] in [GEOGRAPHIC_DATA] will be holding the one-day Siddha …" at bounding box center [895, 536] width 1084 height 59
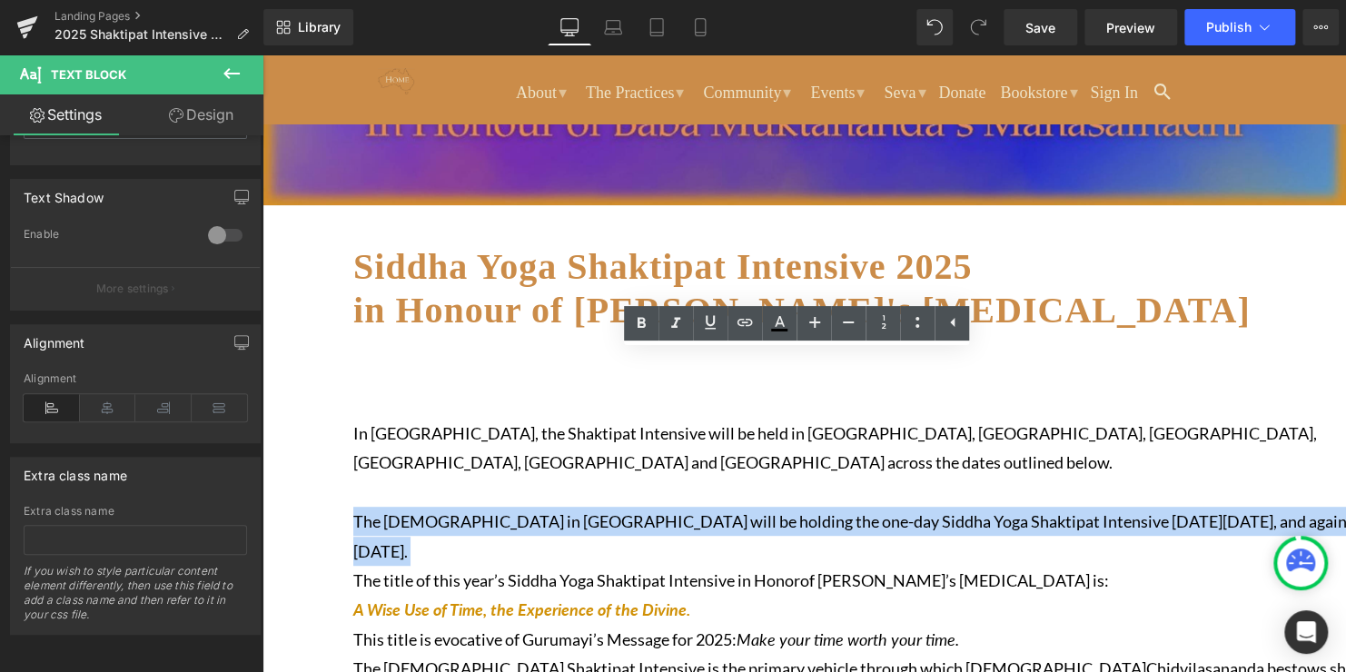
drag, startPoint x: 662, startPoint y: 548, endPoint x: 383, endPoint y: 504, distance: 282.2
click at [383, 507] on p "The [DEMOGRAPHIC_DATA] in [GEOGRAPHIC_DATA] will be holding the one-day Siddha …" at bounding box center [895, 536] width 1084 height 59
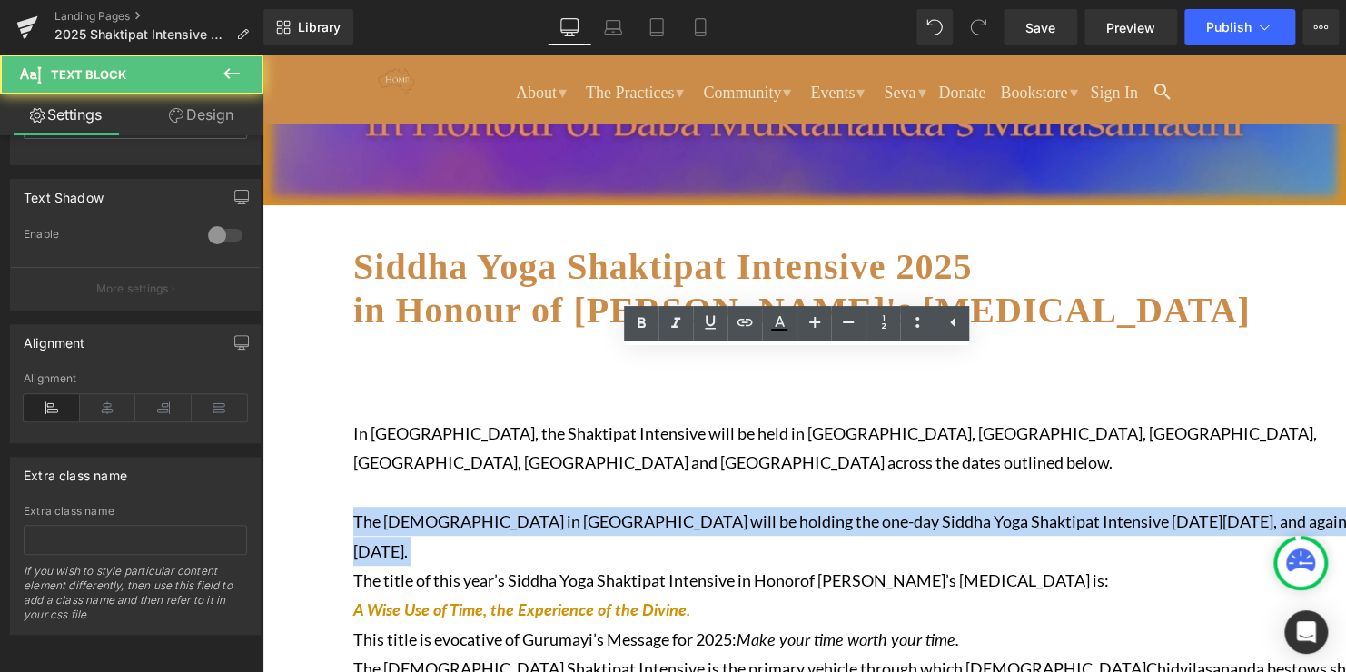
click at [788, 556] on p "The [DEMOGRAPHIC_DATA] in [GEOGRAPHIC_DATA] will be holding the one-day Siddha …" at bounding box center [895, 536] width 1084 height 59
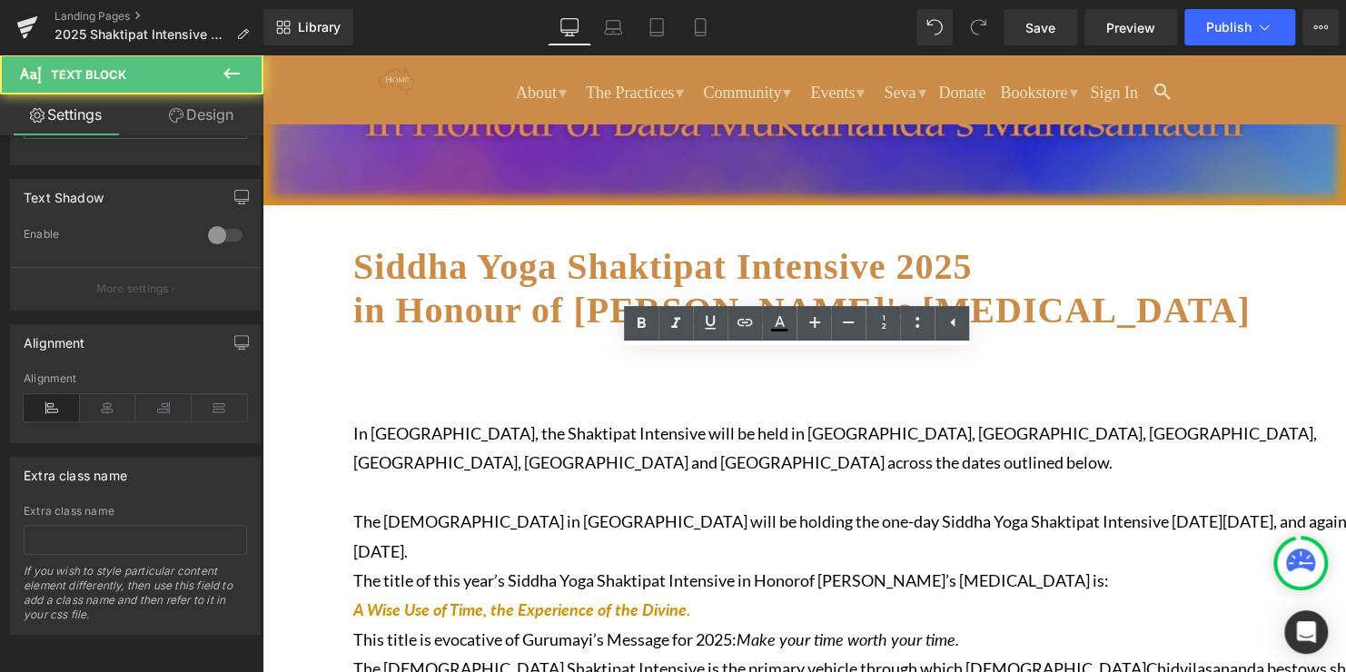
click at [624, 425] on p "In [GEOGRAPHIC_DATA], the Shaktipat Intensive will be held in [GEOGRAPHIC_DATA]…" at bounding box center [895, 448] width 1084 height 59
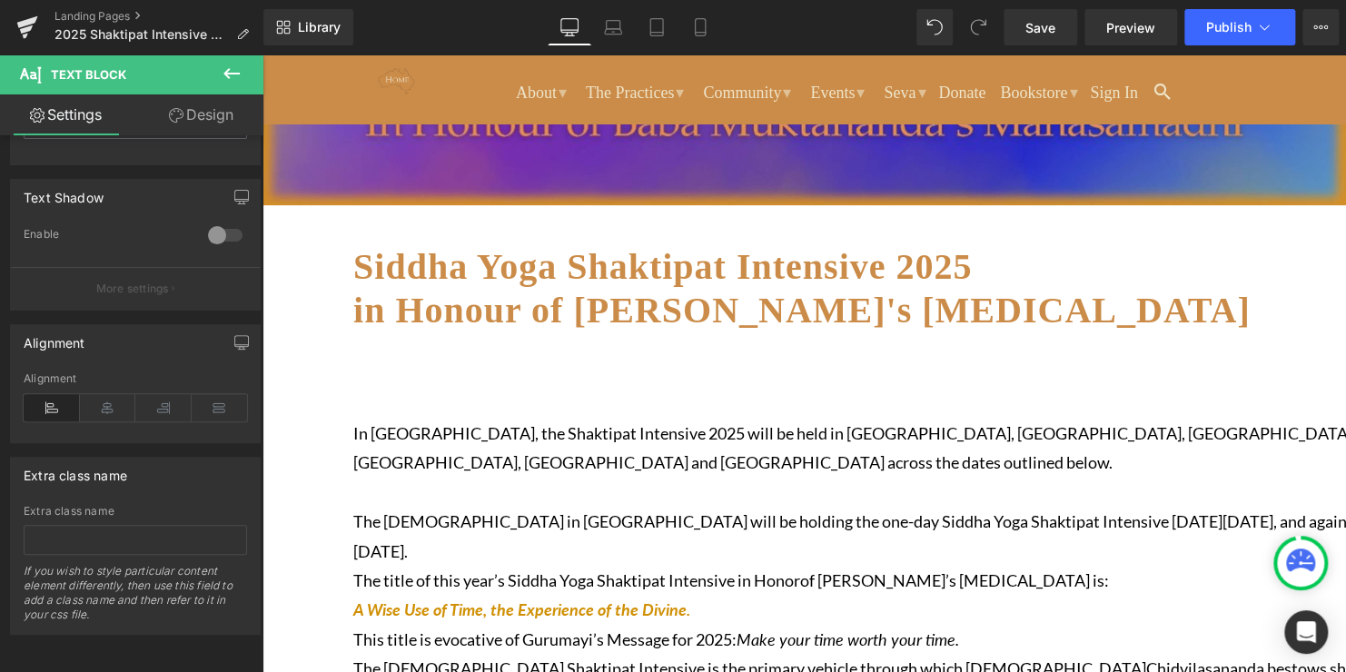
click at [764, 424] on p "In [GEOGRAPHIC_DATA], the Shaktipat Intensive 2025 will be held in [GEOGRAPHIC_…" at bounding box center [895, 448] width 1084 height 59
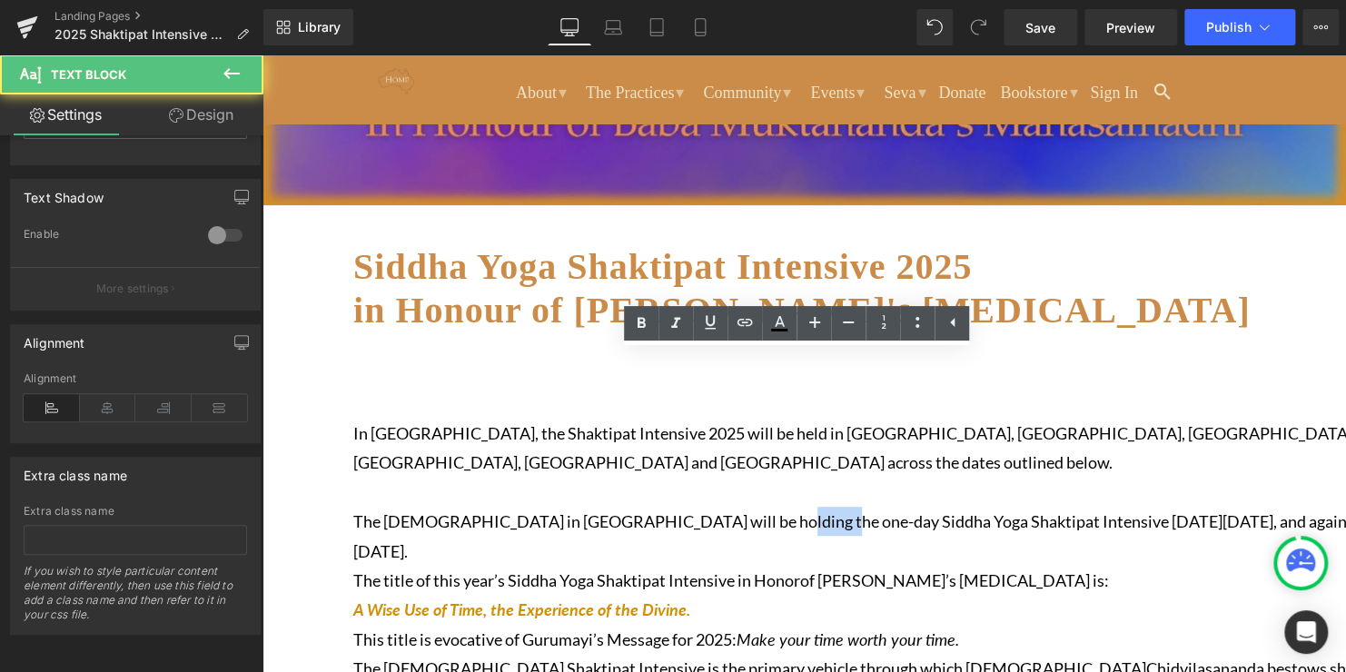
drag, startPoint x: 817, startPoint y: 516, endPoint x: 758, endPoint y: 521, distance: 58.4
click at [758, 521] on p "The [DEMOGRAPHIC_DATA] in [GEOGRAPHIC_DATA] will be holding the one-day Siddha …" at bounding box center [895, 536] width 1084 height 59
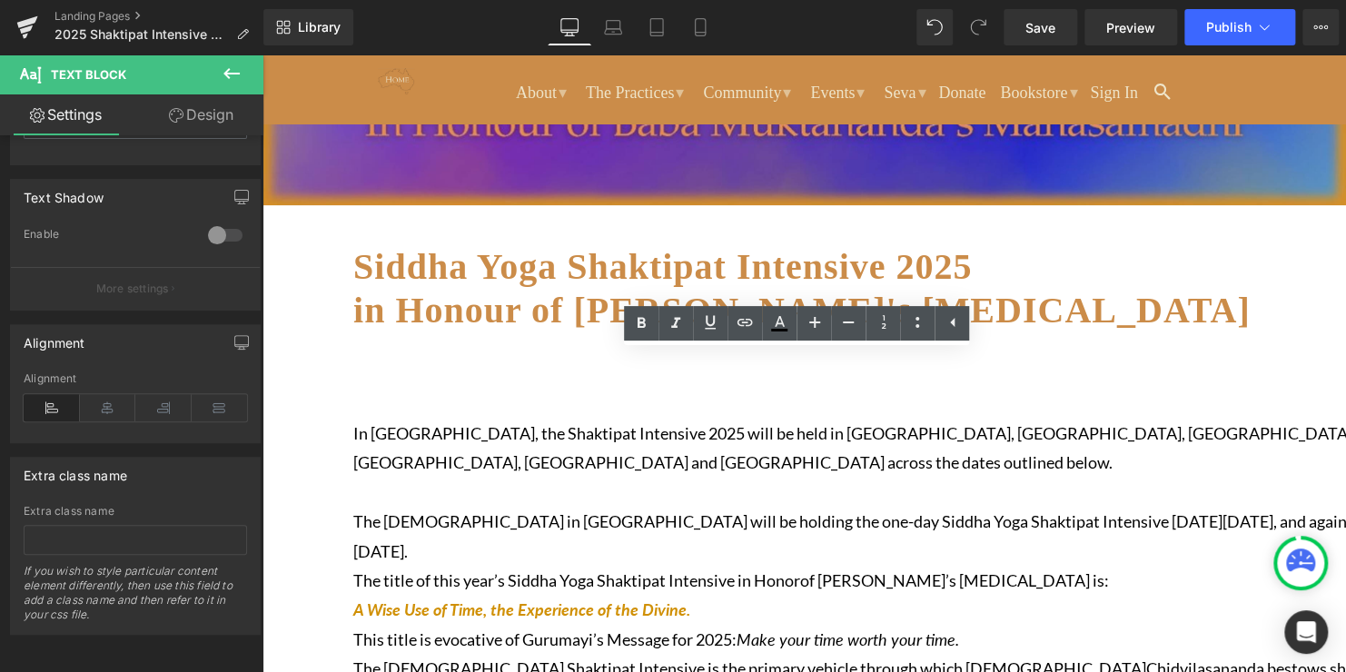
click at [880, 519] on p "The [DEMOGRAPHIC_DATA] in [GEOGRAPHIC_DATA] will be holding the one-day Siddha …" at bounding box center [895, 536] width 1084 height 59
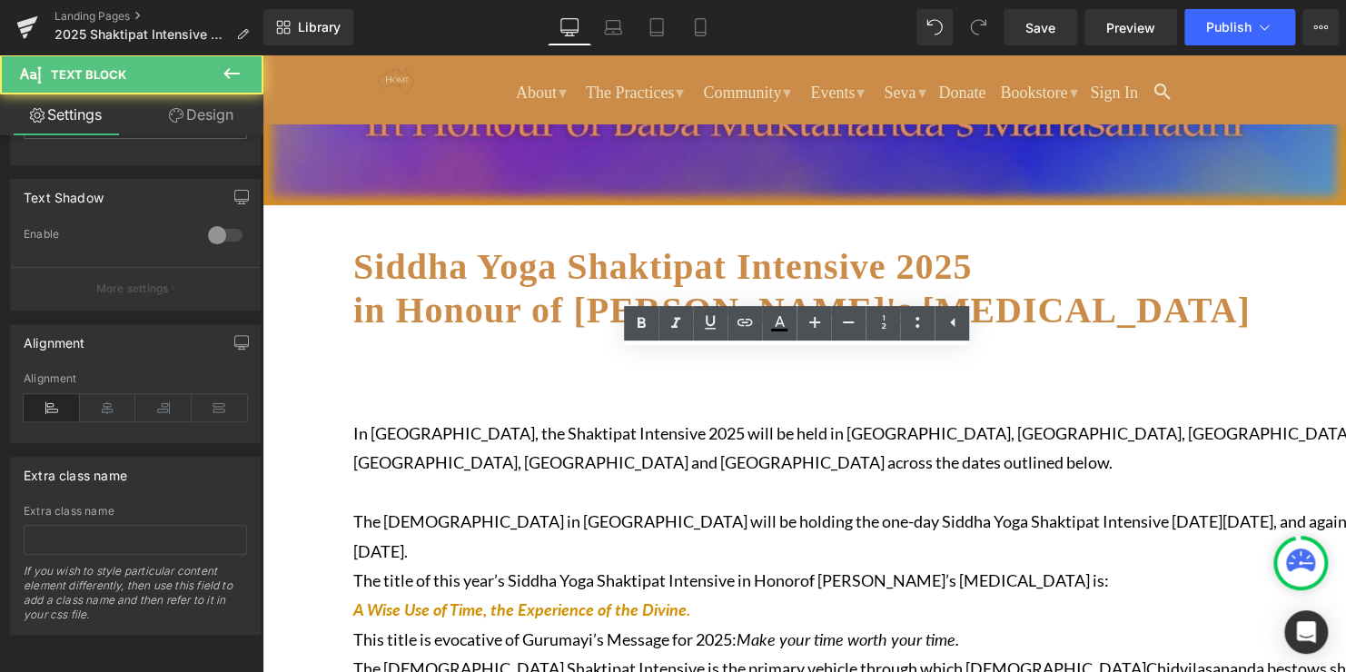
click at [486, 426] on p "In [GEOGRAPHIC_DATA], the Shaktipat Intensive 2025 will be held in [GEOGRAPHIC_…" at bounding box center [895, 448] width 1084 height 59
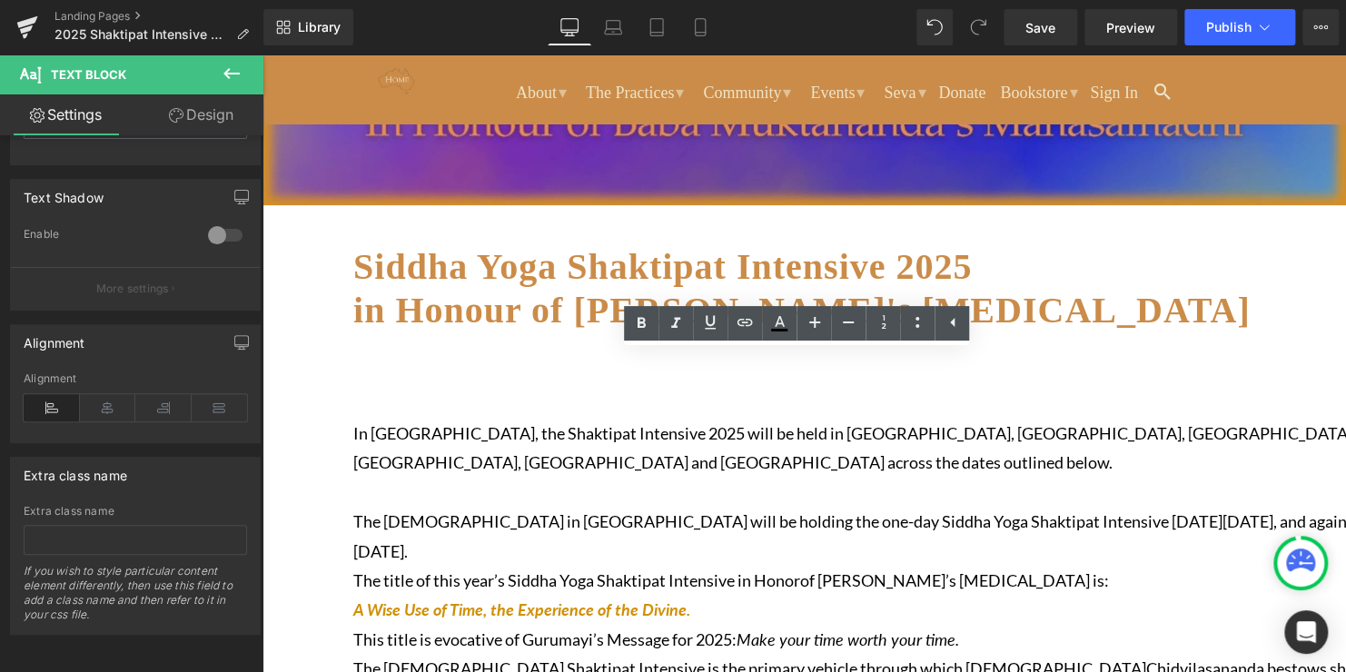
click at [820, 507] on p "The [DEMOGRAPHIC_DATA] in [GEOGRAPHIC_DATA] will be holding the one-day Siddha …" at bounding box center [895, 536] width 1084 height 59
click at [630, 519] on p "The [DEMOGRAPHIC_DATA] in [GEOGRAPHIC_DATA] will be holding the one-day Siddha …" at bounding box center [895, 536] width 1084 height 59
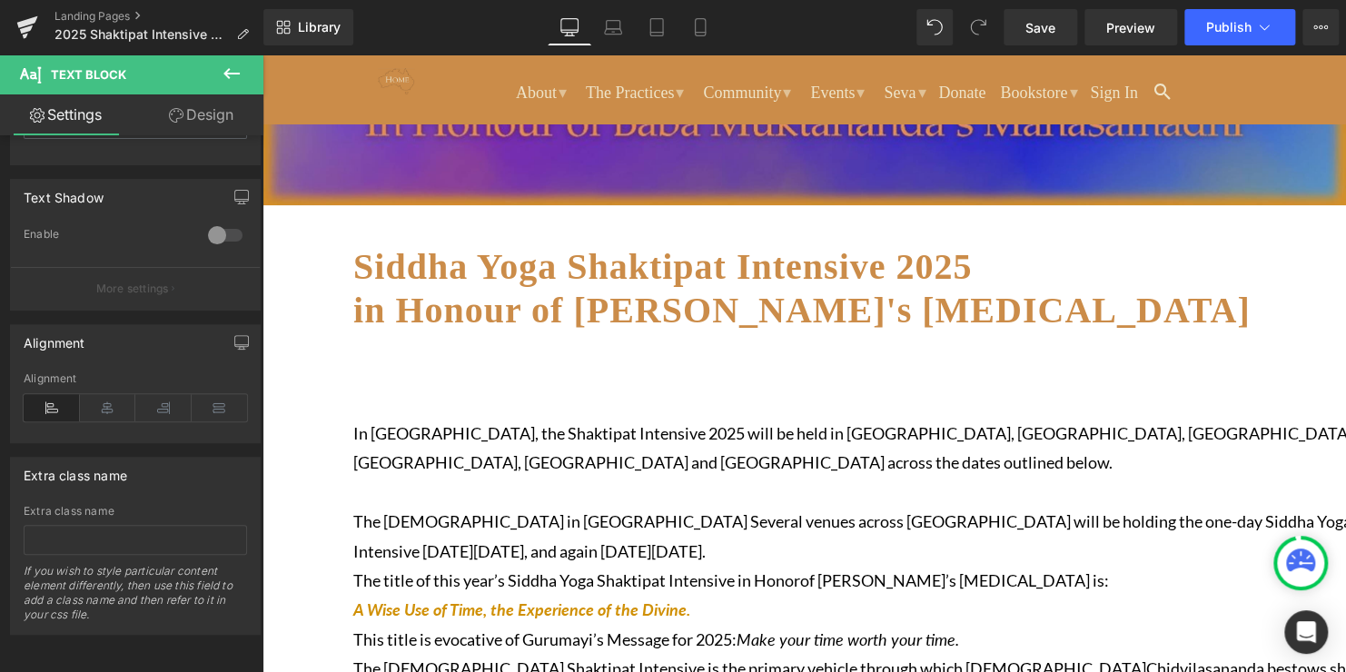
click at [435, 542] on p "The [DEMOGRAPHIC_DATA] in [GEOGRAPHIC_DATA] Several venues across [GEOGRAPHIC_D…" at bounding box center [895, 536] width 1084 height 59
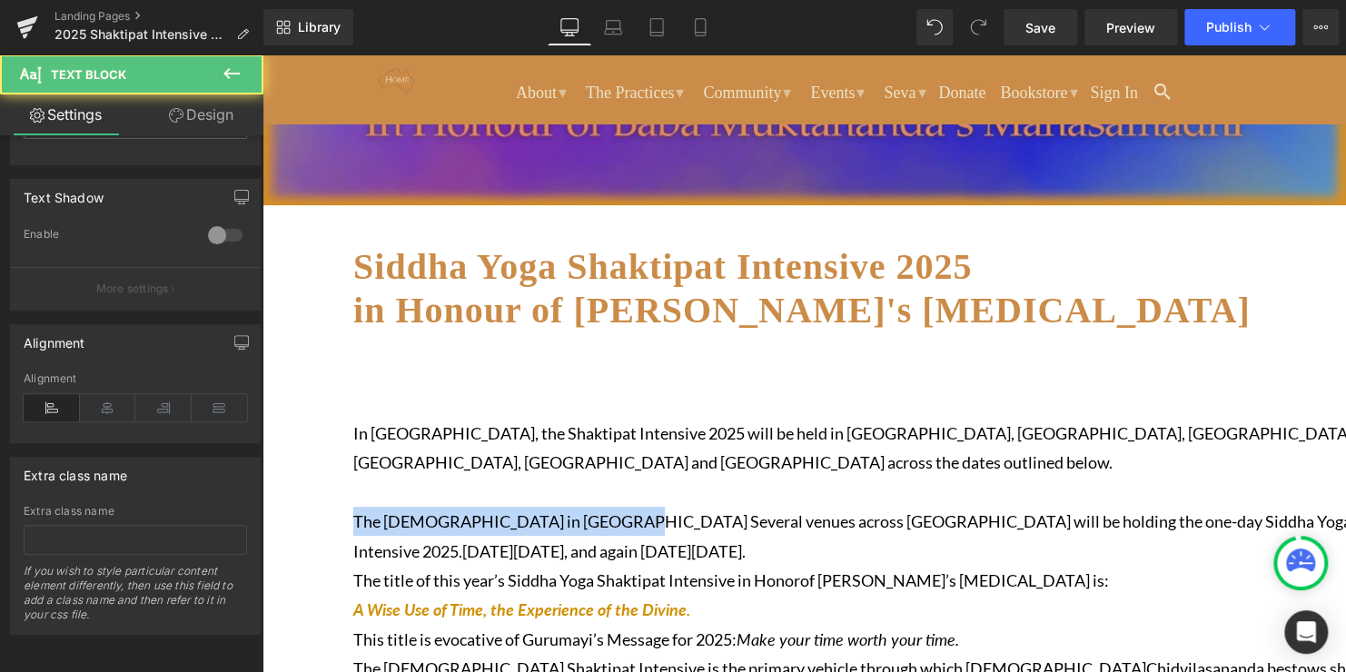
drag, startPoint x: 628, startPoint y: 515, endPoint x: 353, endPoint y: 515, distance: 274.3
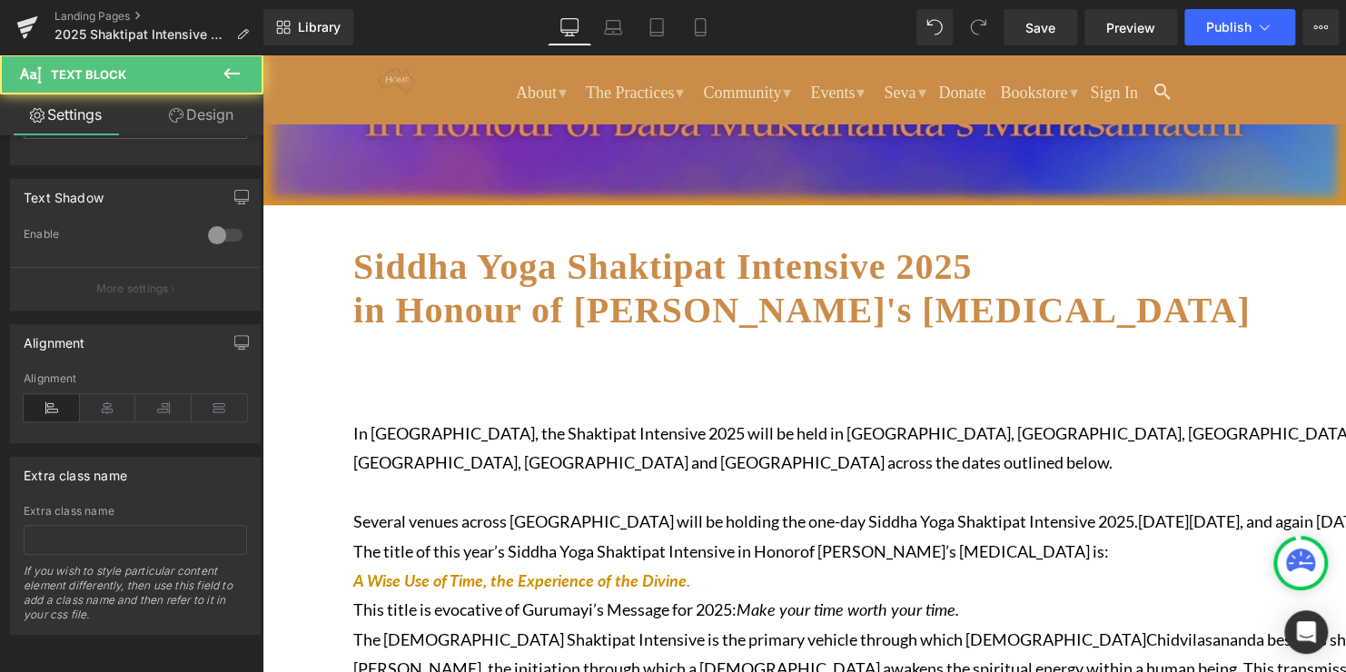
drag, startPoint x: 1058, startPoint y: 517, endPoint x: 1225, endPoint y: 544, distance: 169.3
click at [1225, 536] on p "Several venues across [GEOGRAPHIC_DATA] will be holding the one-day Siddha Yoga…" at bounding box center [895, 521] width 1084 height 29
click at [481, 427] on p "In [GEOGRAPHIC_DATA], the Shaktipat Intensive 2025 will be held in [GEOGRAPHIC_…" at bounding box center [895, 448] width 1084 height 59
click at [972, 423] on p "In [GEOGRAPHIC_DATA], the one-day Shaktipat Intensive 2025 will be held in [GEO…" at bounding box center [895, 448] width 1084 height 59
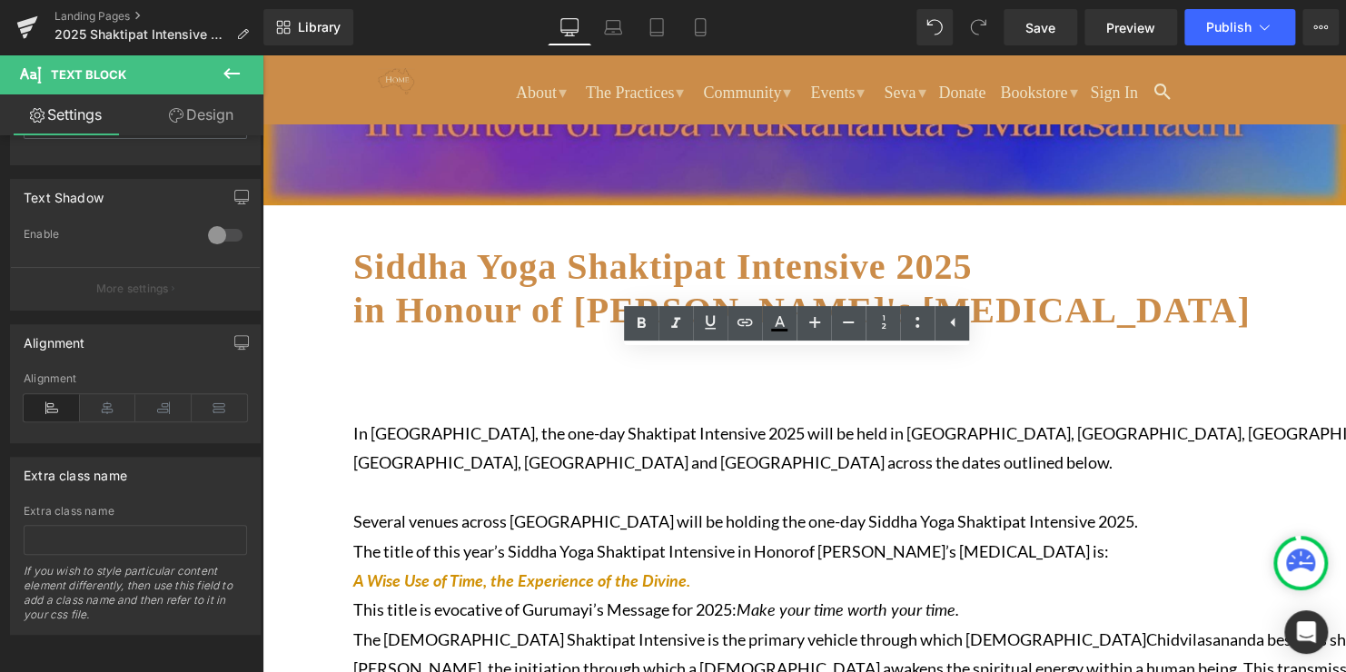
click at [734, 447] on p "In [GEOGRAPHIC_DATA], the one-day Shaktipat Intensive 2025 will be held in [GEO…" at bounding box center [895, 448] width 1084 height 59
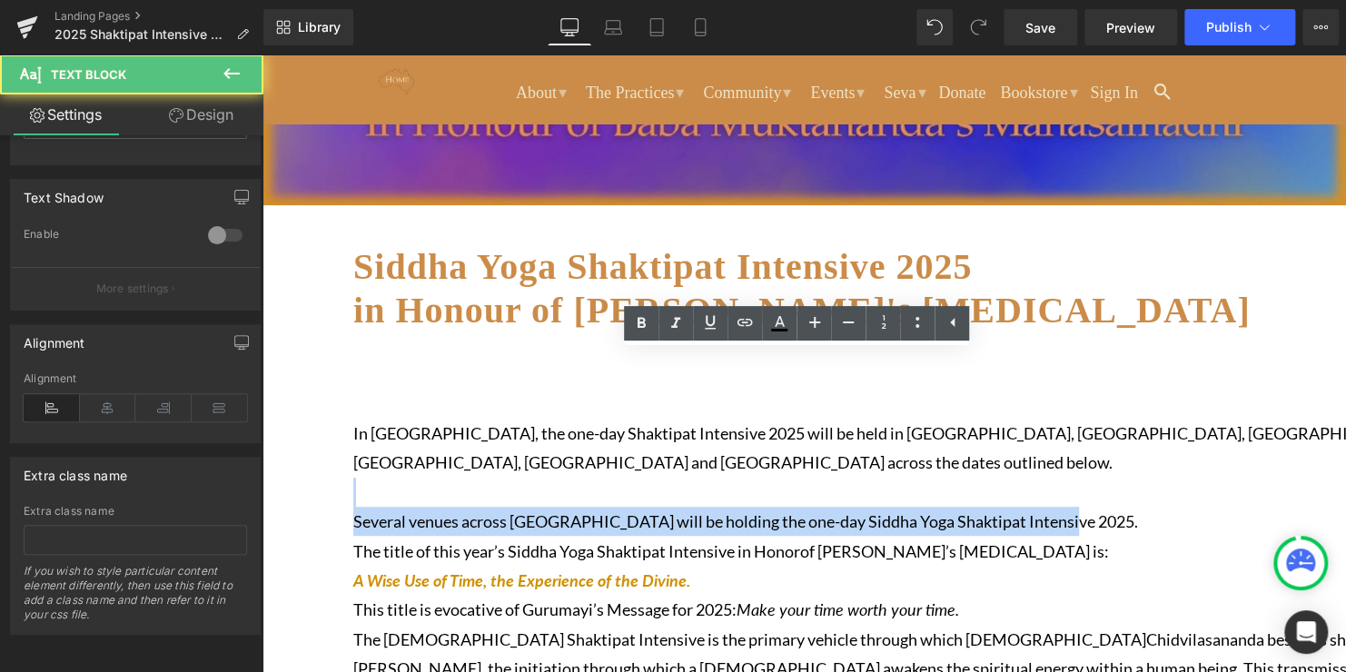
drag, startPoint x: 1078, startPoint y: 511, endPoint x: 492, endPoint y: 490, distance: 586.2
click at [492, 490] on div "In [GEOGRAPHIC_DATA], the one-day Shaktipat Intensive 2025 will be held in [GEO…" at bounding box center [895, 625] width 1084 height 530
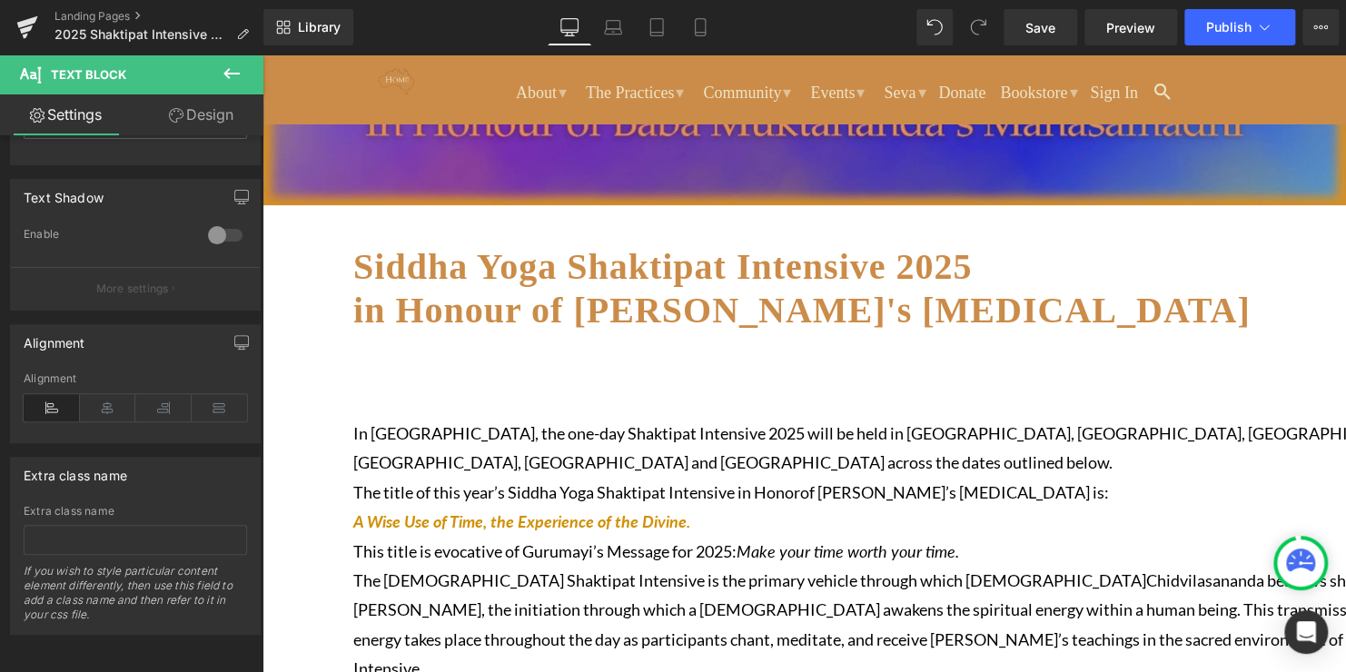
click at [371, 424] on p "In [GEOGRAPHIC_DATA], the one-day Shaktipat Intensive 2025 will be held in [GEO…" at bounding box center [895, 448] width 1084 height 59
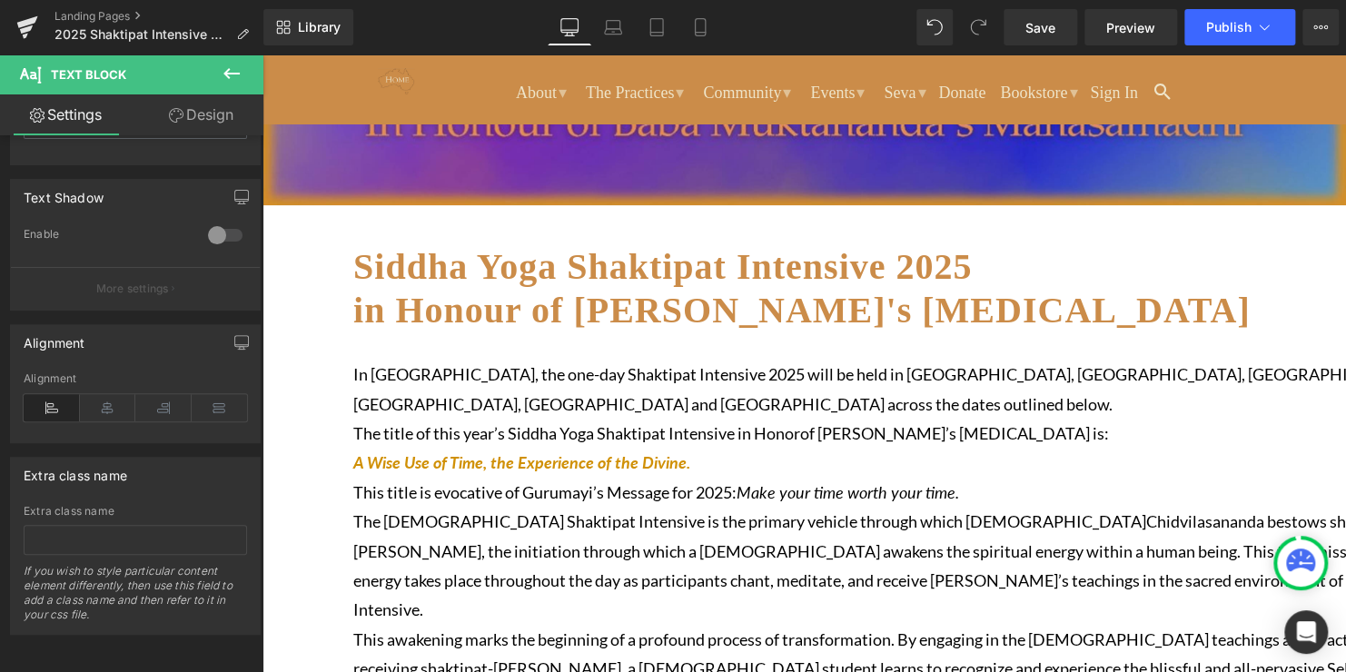
click at [688, 396] on p "In [GEOGRAPHIC_DATA], the one-day Shaktipat Intensive 2025 will be held in [GEO…" at bounding box center [895, 389] width 1084 height 59
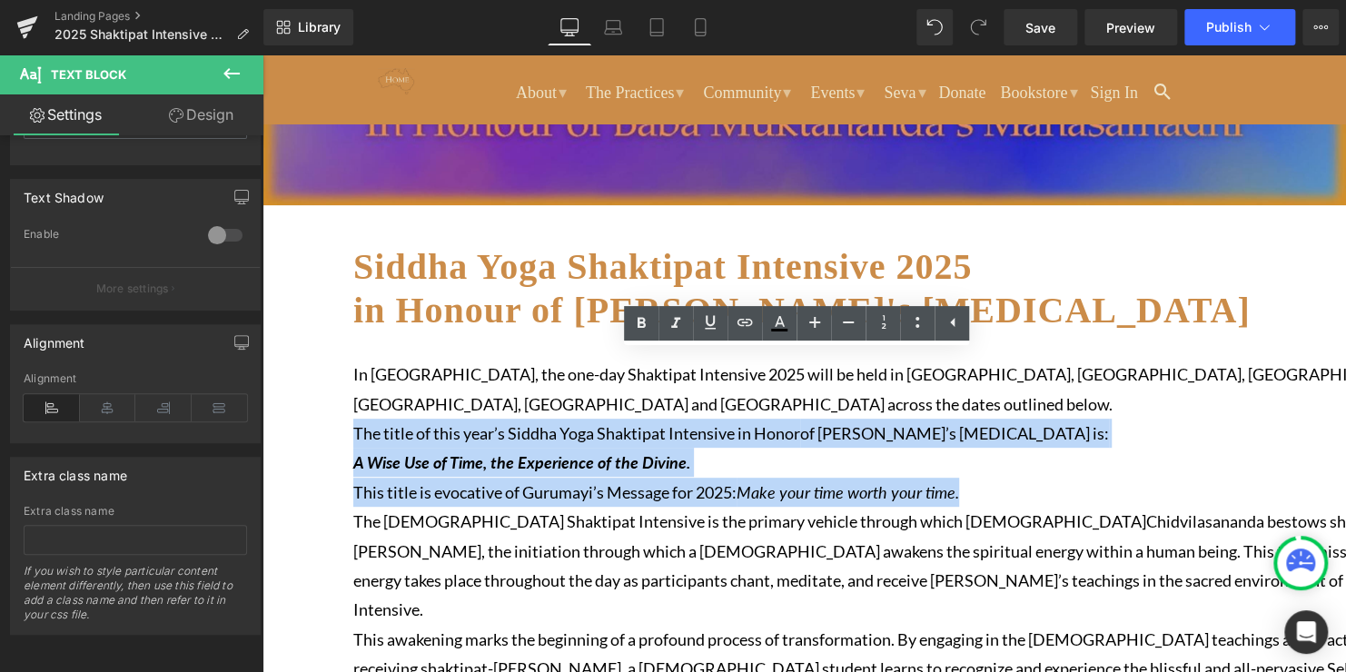
drag, startPoint x: 982, startPoint y: 479, endPoint x: 329, endPoint y: 437, distance: 654.4
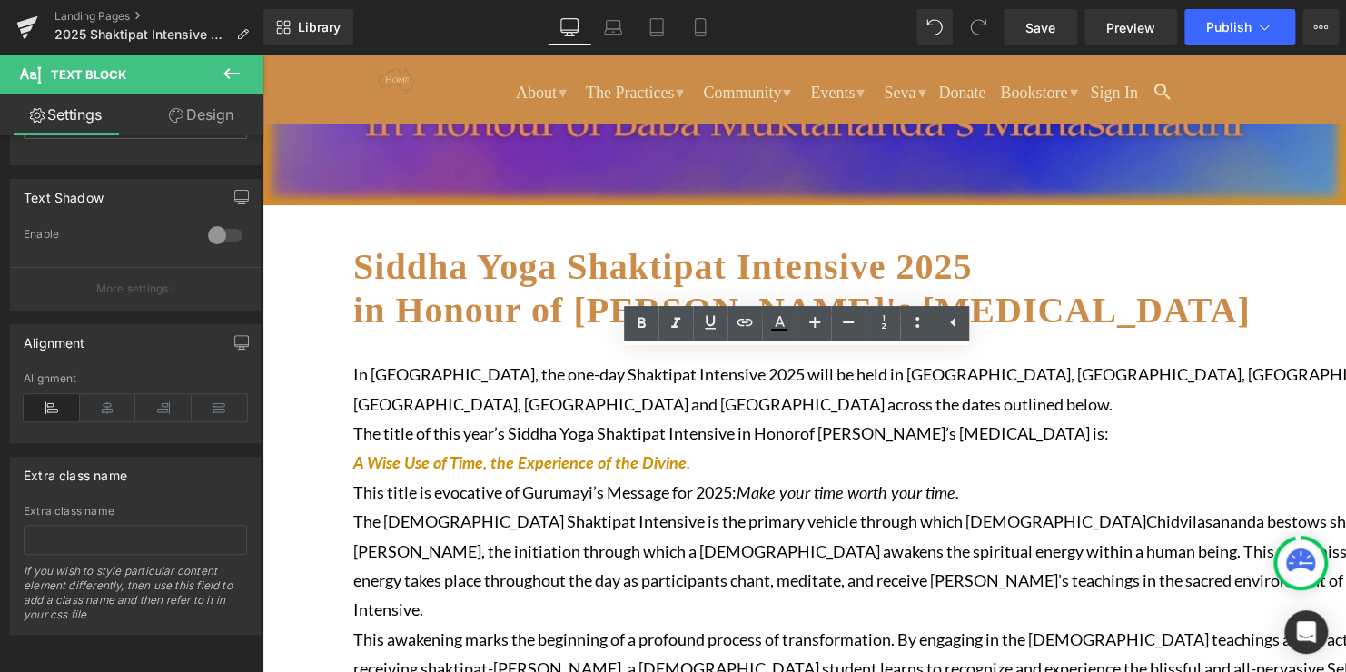
click at [604, 567] on p "The [DEMOGRAPHIC_DATA] Shaktipat Intensive is the primary vehicle through which…" at bounding box center [895, 566] width 1084 height 118
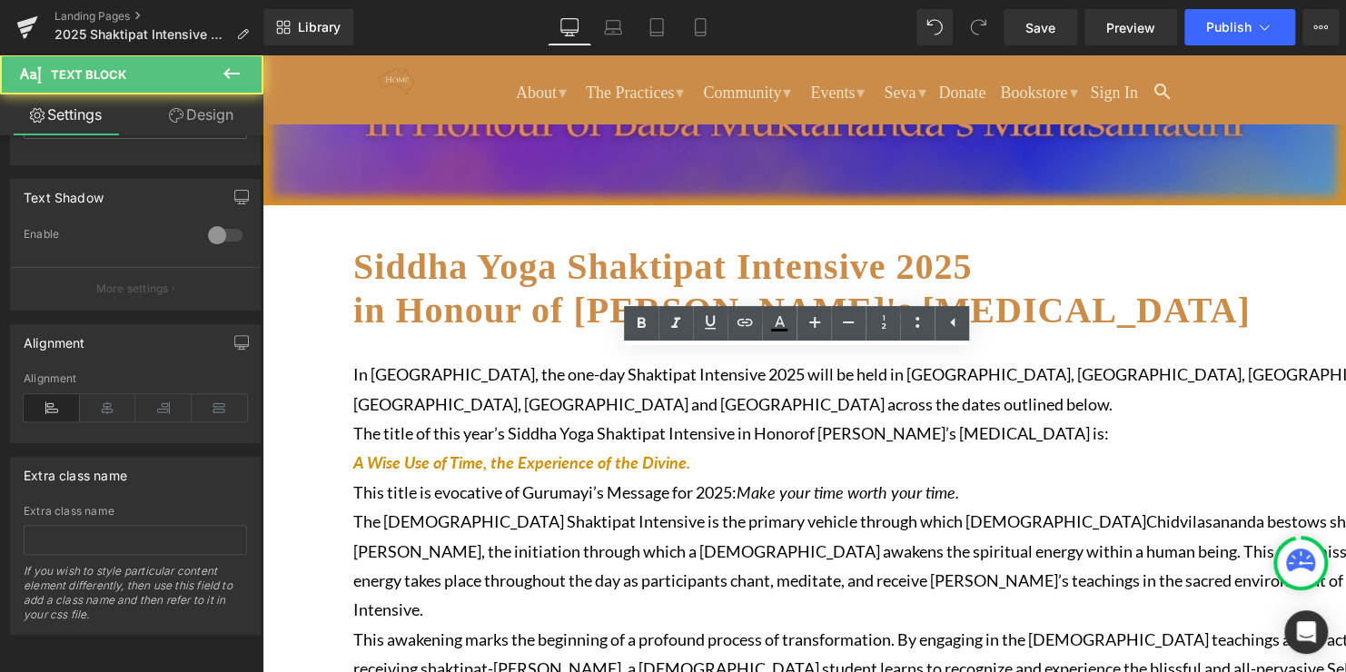
click at [367, 510] on p "The [DEMOGRAPHIC_DATA] Shaktipat Intensive is the primary vehicle through which…" at bounding box center [895, 566] width 1084 height 118
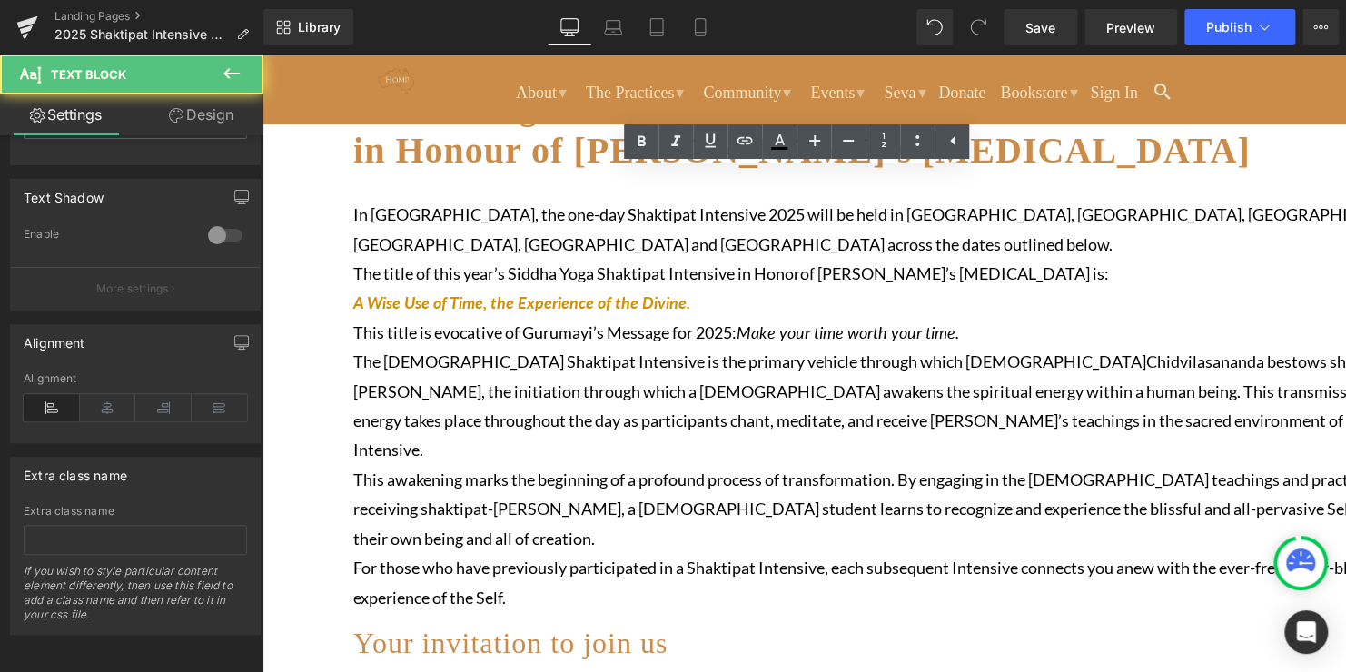
scroll to position [363, 0]
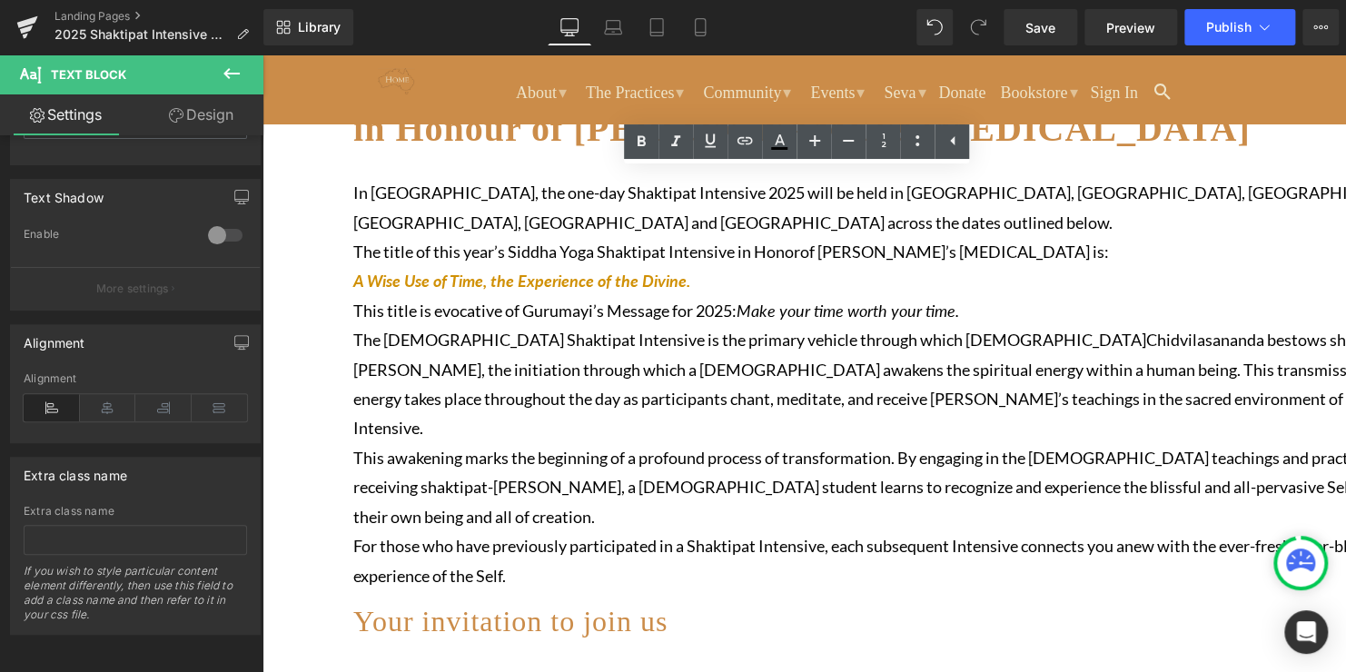
click at [370, 296] on p "This title is evocative of Gurumayi’s Message for 2025: Make your time worth yo…" at bounding box center [895, 310] width 1084 height 29
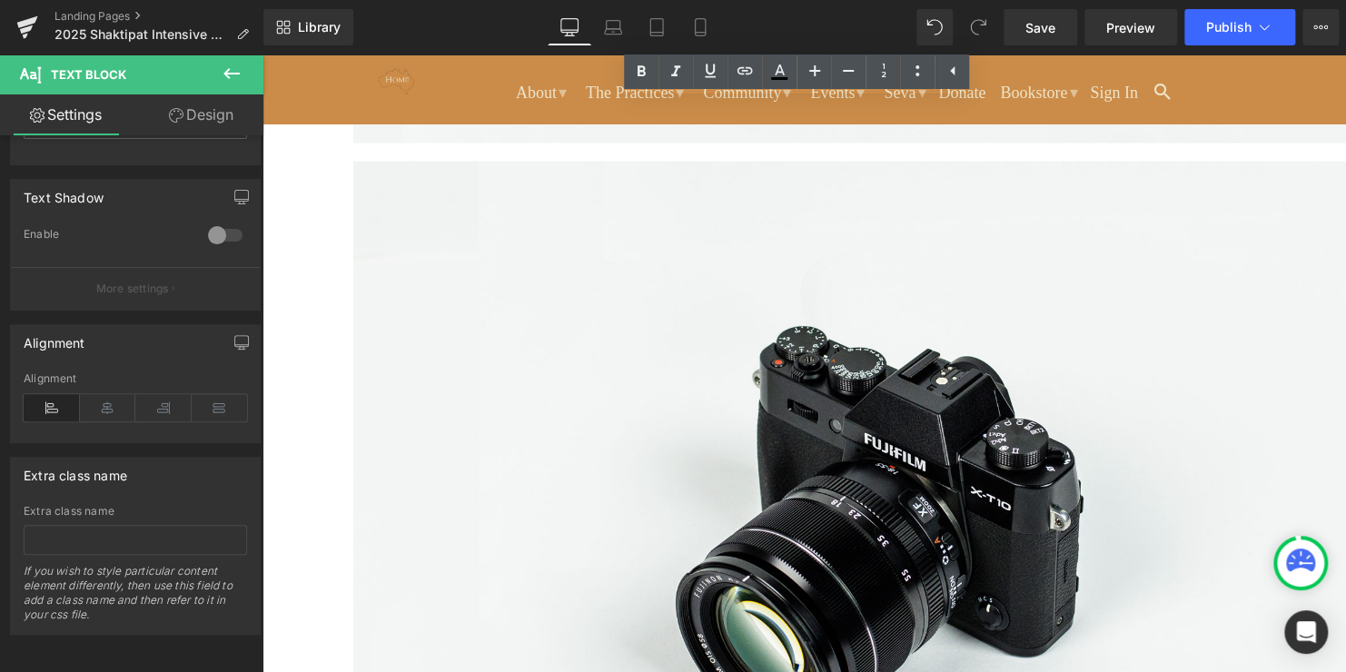
scroll to position [1726, 0]
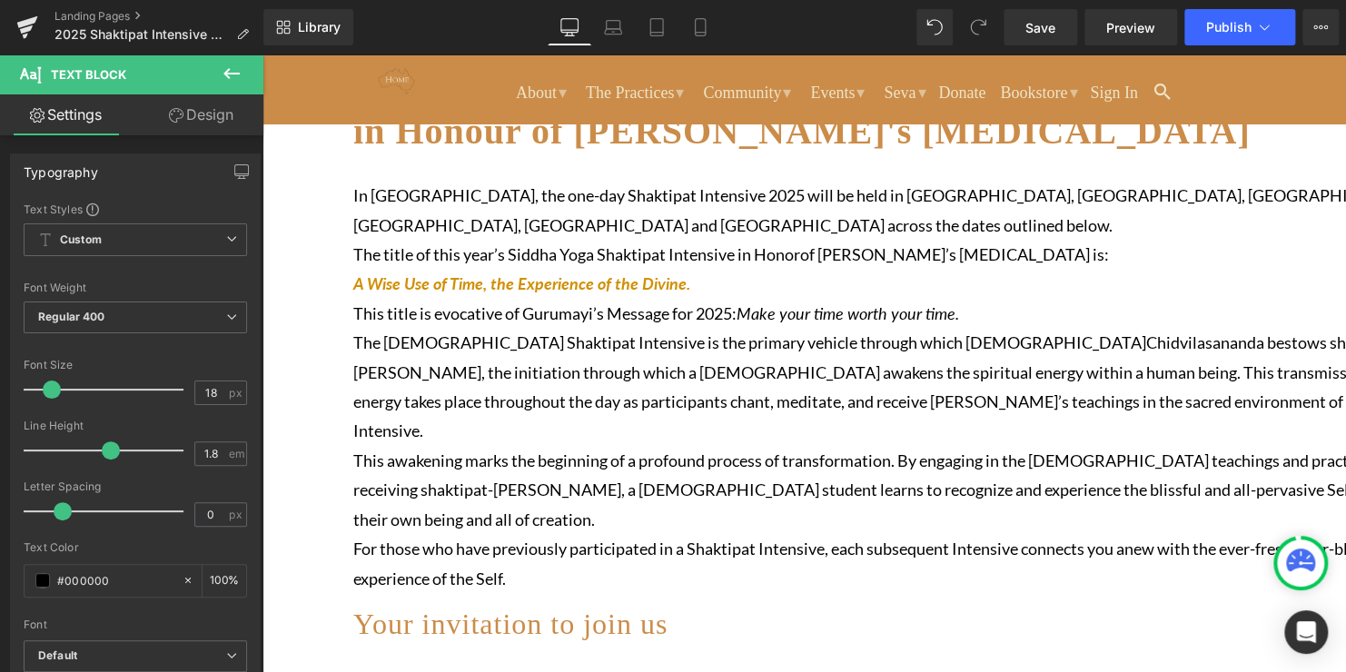
scroll to position [363, 0]
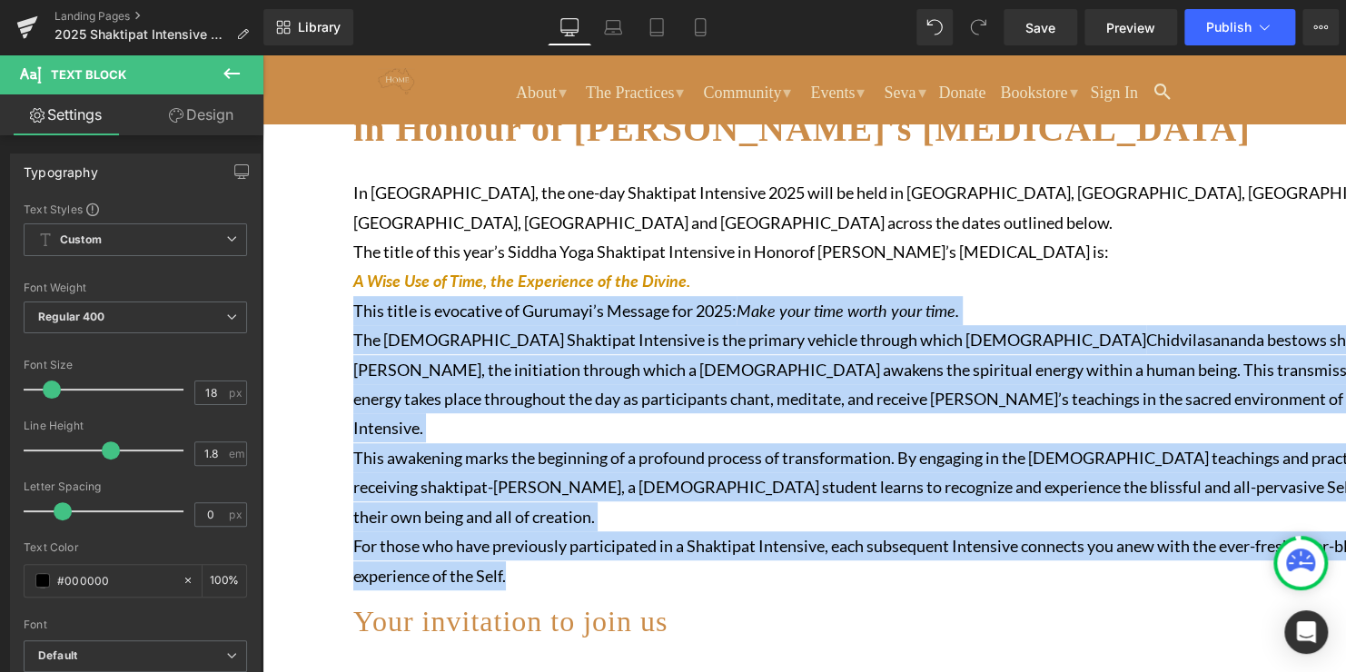
drag, startPoint x: 728, startPoint y: 562, endPoint x: 370, endPoint y: 309, distance: 438.5
click at [370, 309] on div "In [GEOGRAPHIC_DATA], the one-day Shaktipat Intensive 2025 will be held in [GEO…" at bounding box center [895, 388] width 1084 height 421
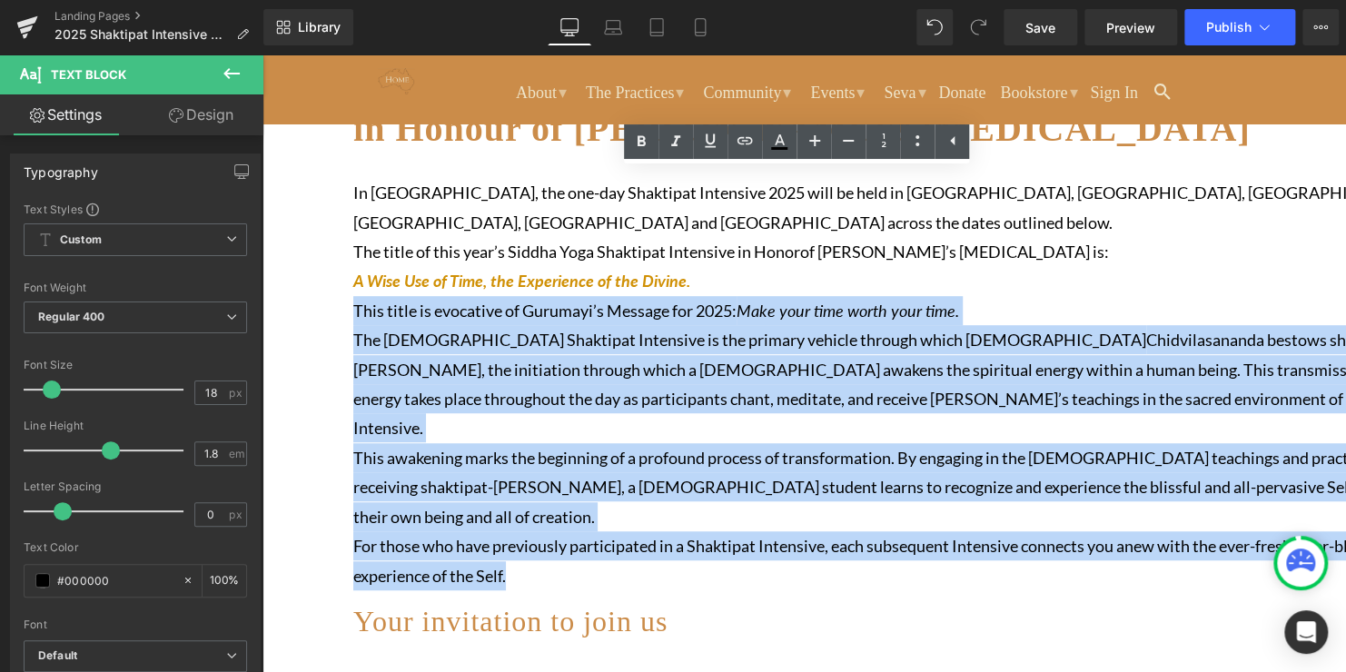
copy div "This title is evocative of Gurumayi’s Message for 2025: Make your time worth yo…"
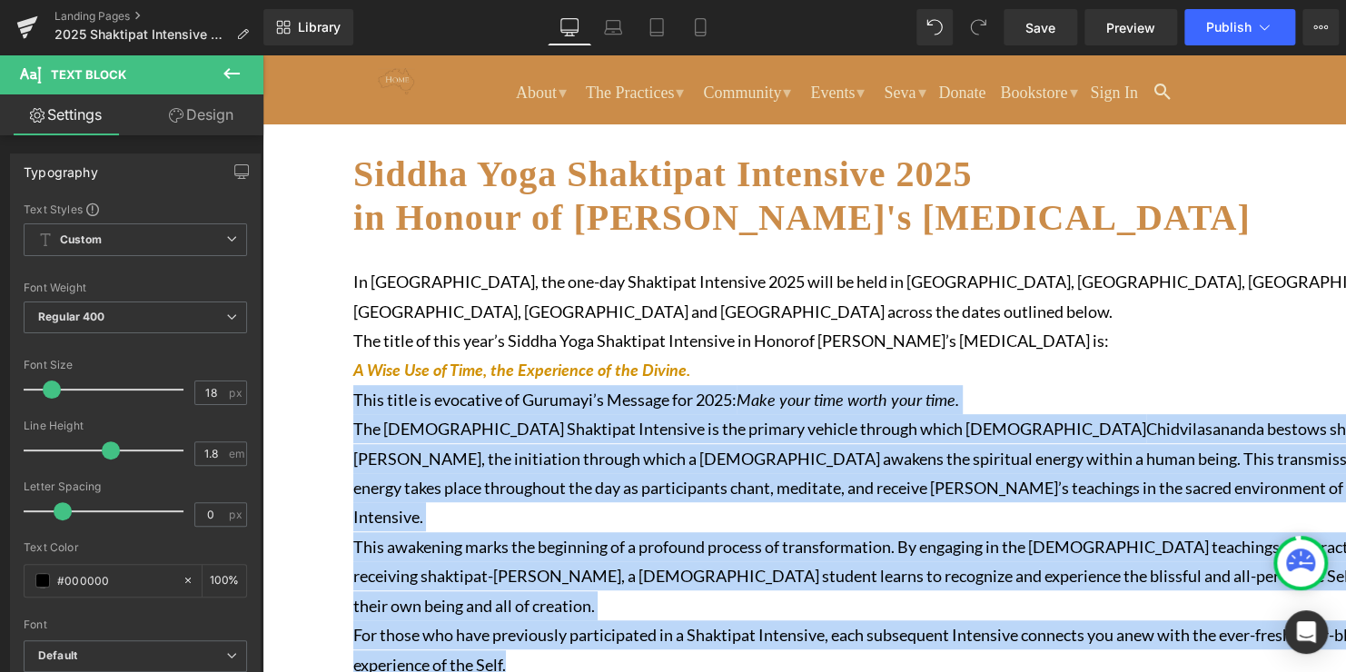
scroll to position [272, 0]
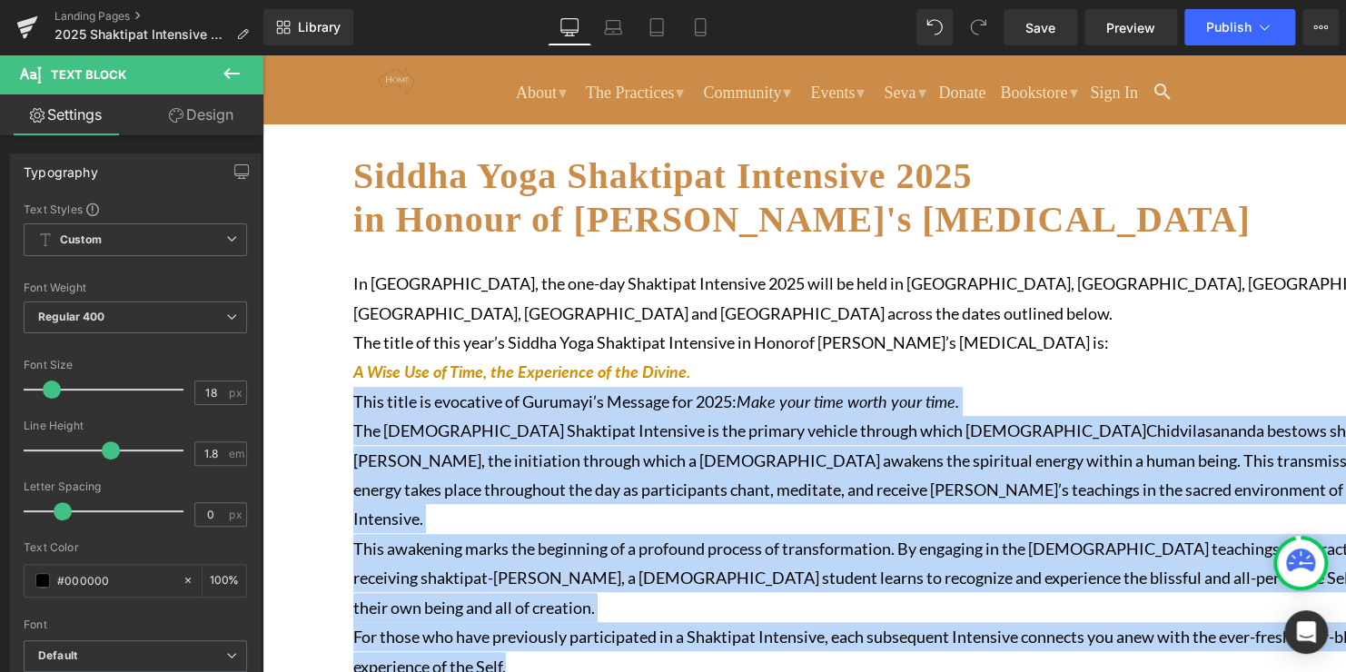
click at [978, 472] on p "The [DEMOGRAPHIC_DATA] Shaktipat Intensive is the primary vehicle through which…" at bounding box center [895, 475] width 1084 height 118
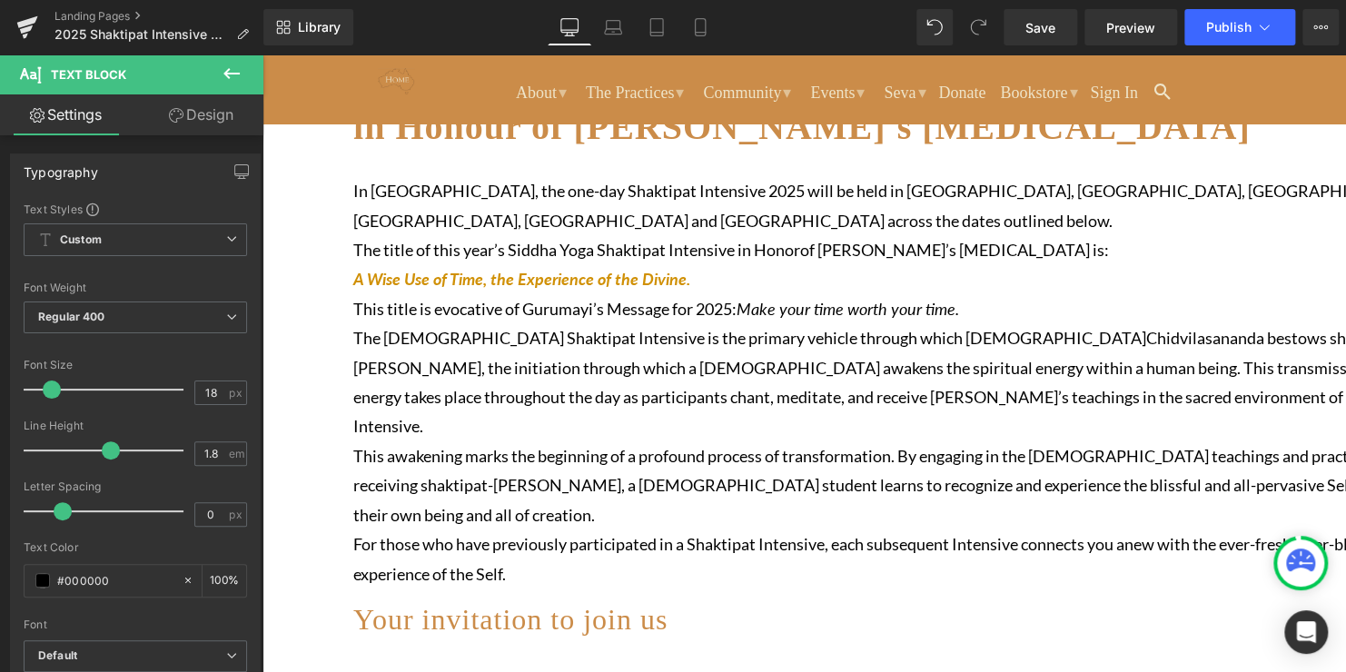
scroll to position [363, 0]
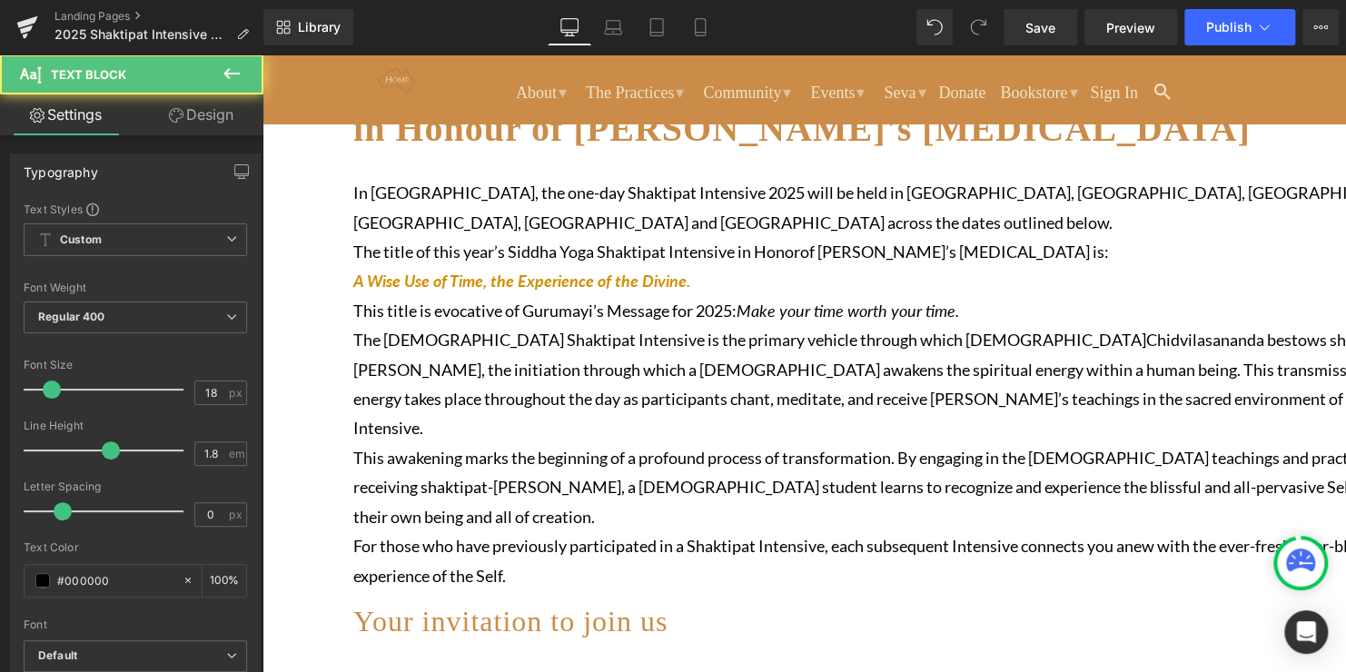
click at [619, 443] on p "This awakening marks the beginning of a profound process of transformation. By …" at bounding box center [895, 487] width 1084 height 88
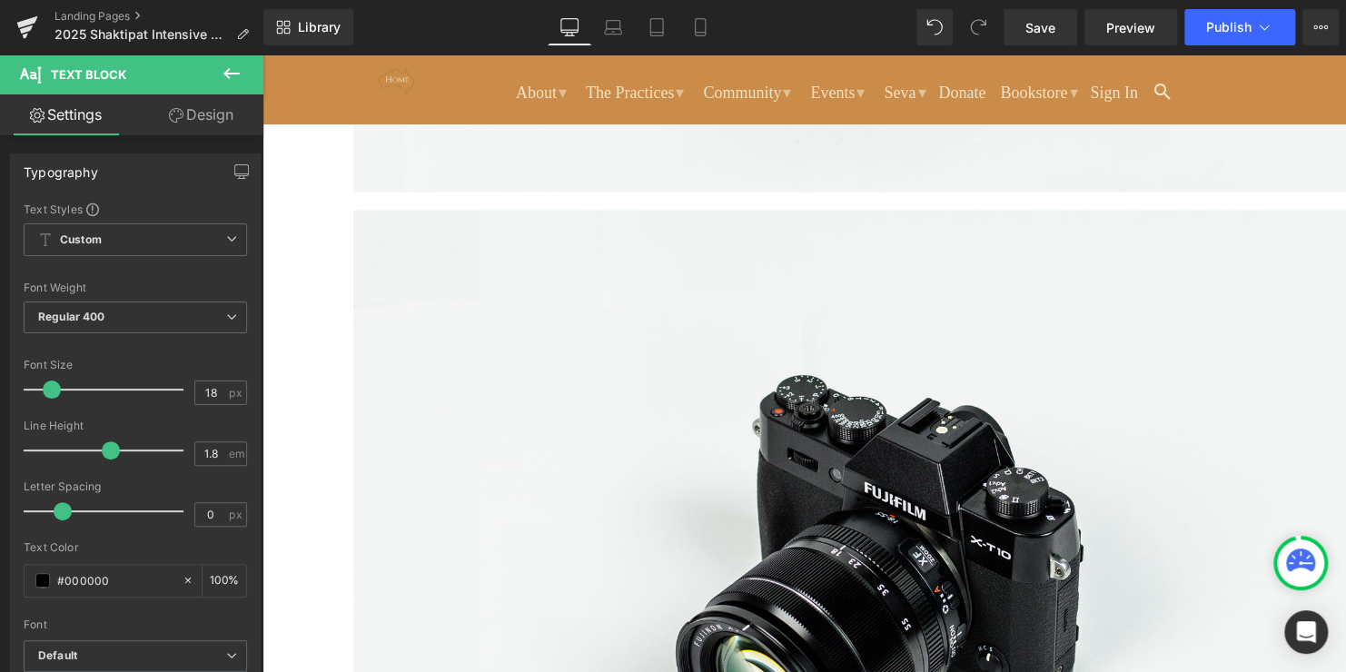
scroll to position [1635, 0]
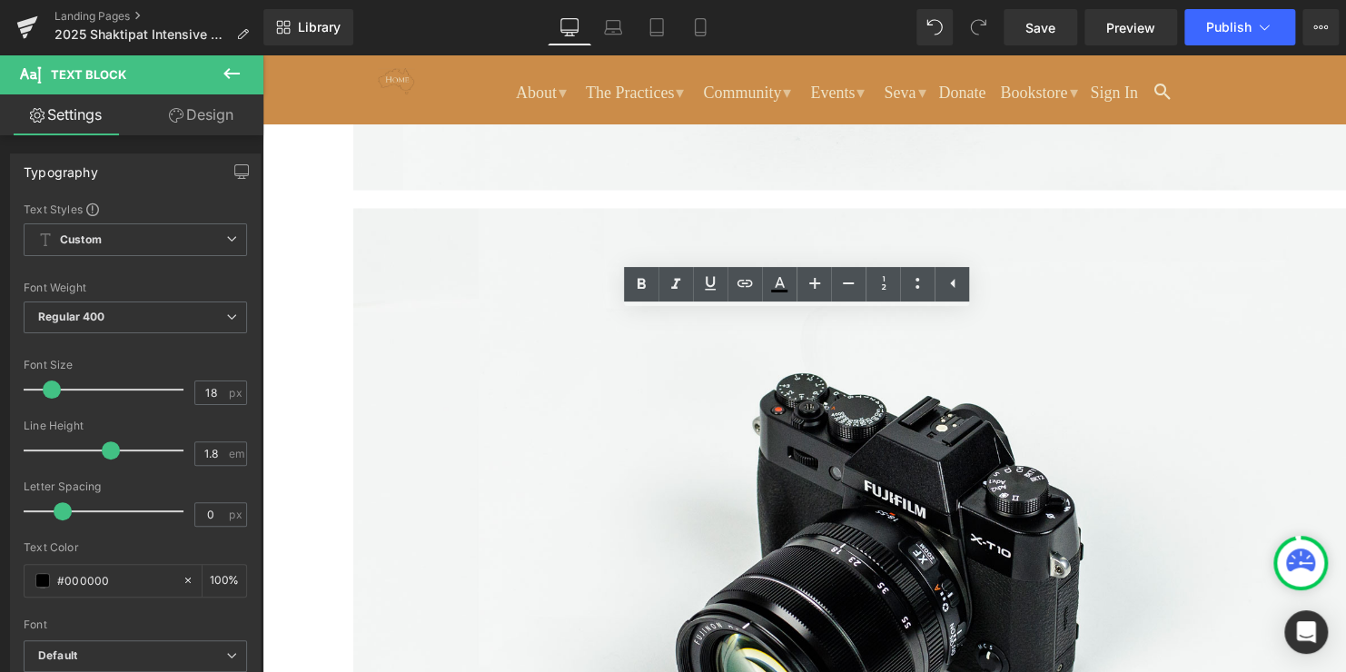
drag, startPoint x: 1050, startPoint y: 414, endPoint x: 734, endPoint y: 334, distance: 326.0
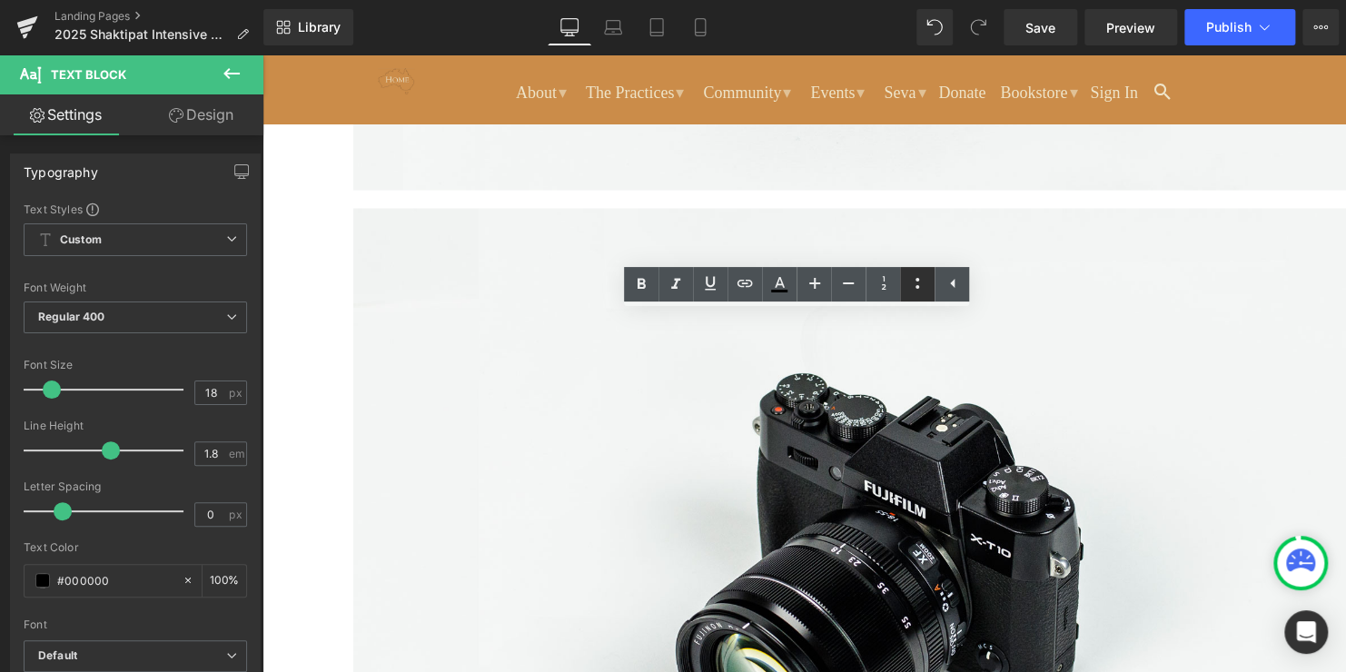
click at [926, 292] on icon at bounding box center [917, 283] width 22 height 22
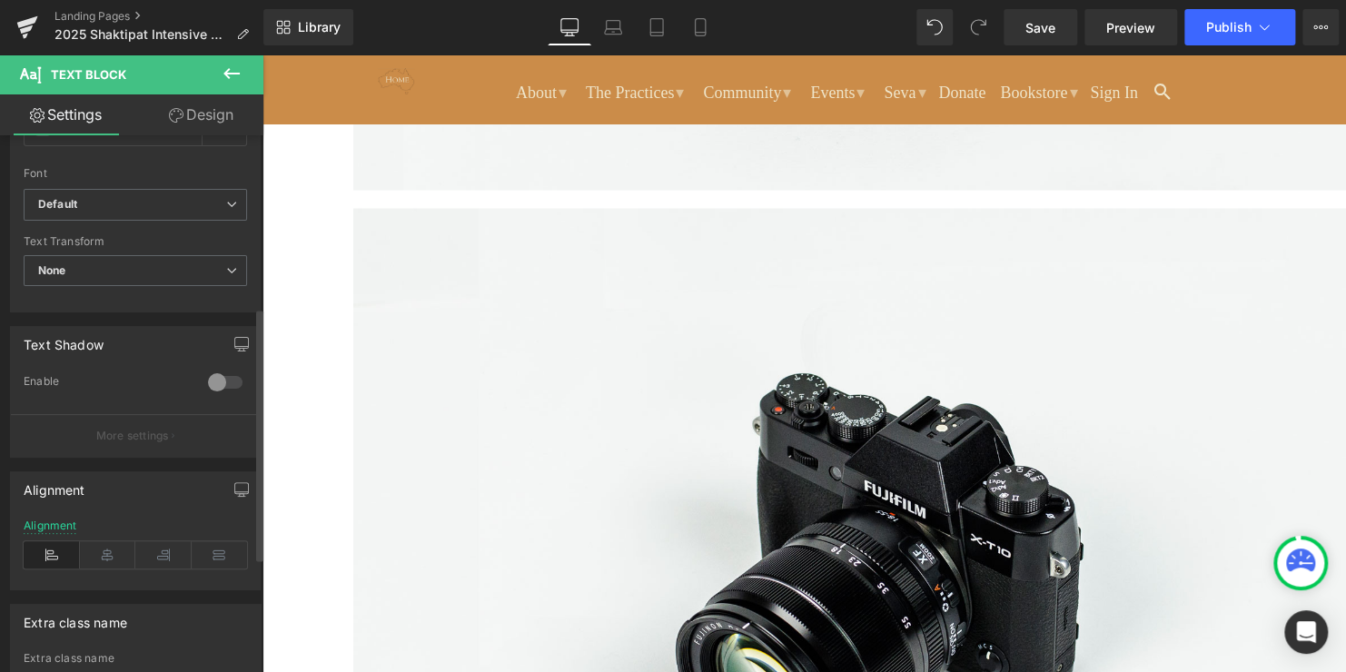
scroll to position [454, 0]
click at [113, 540] on icon at bounding box center [108, 552] width 56 height 27
click at [58, 544] on icon at bounding box center [52, 552] width 56 height 27
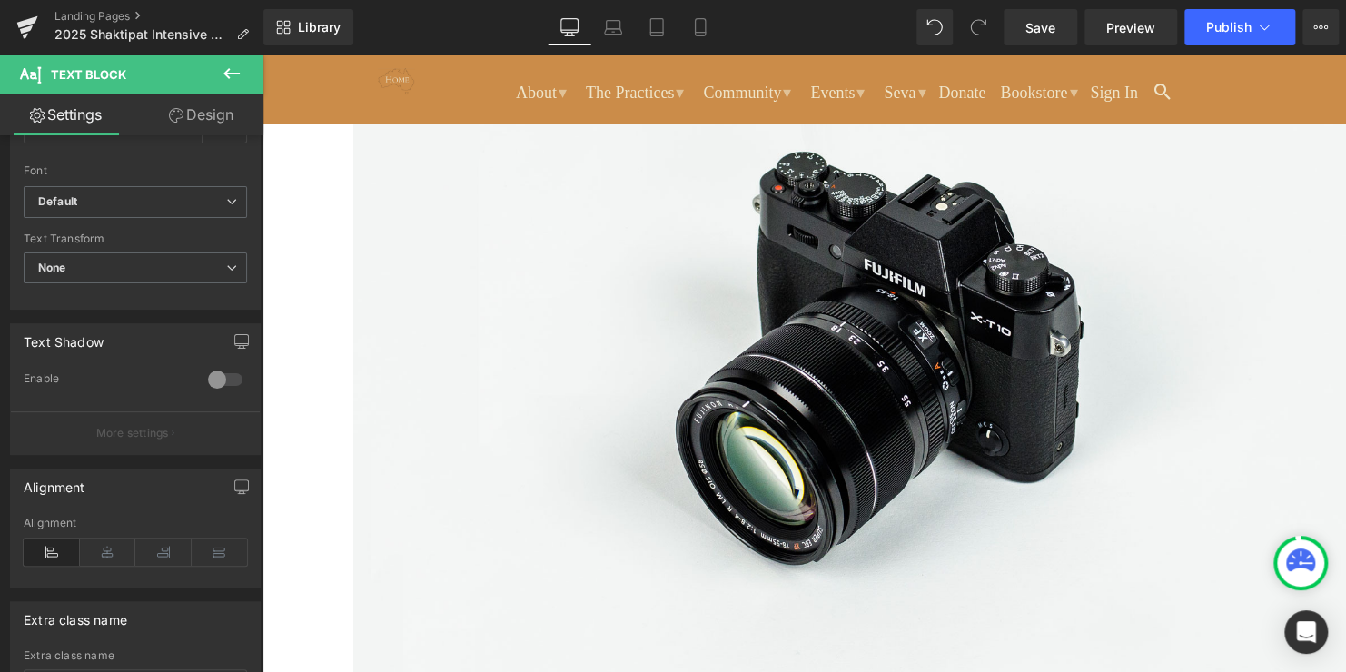
scroll to position [2089, 0]
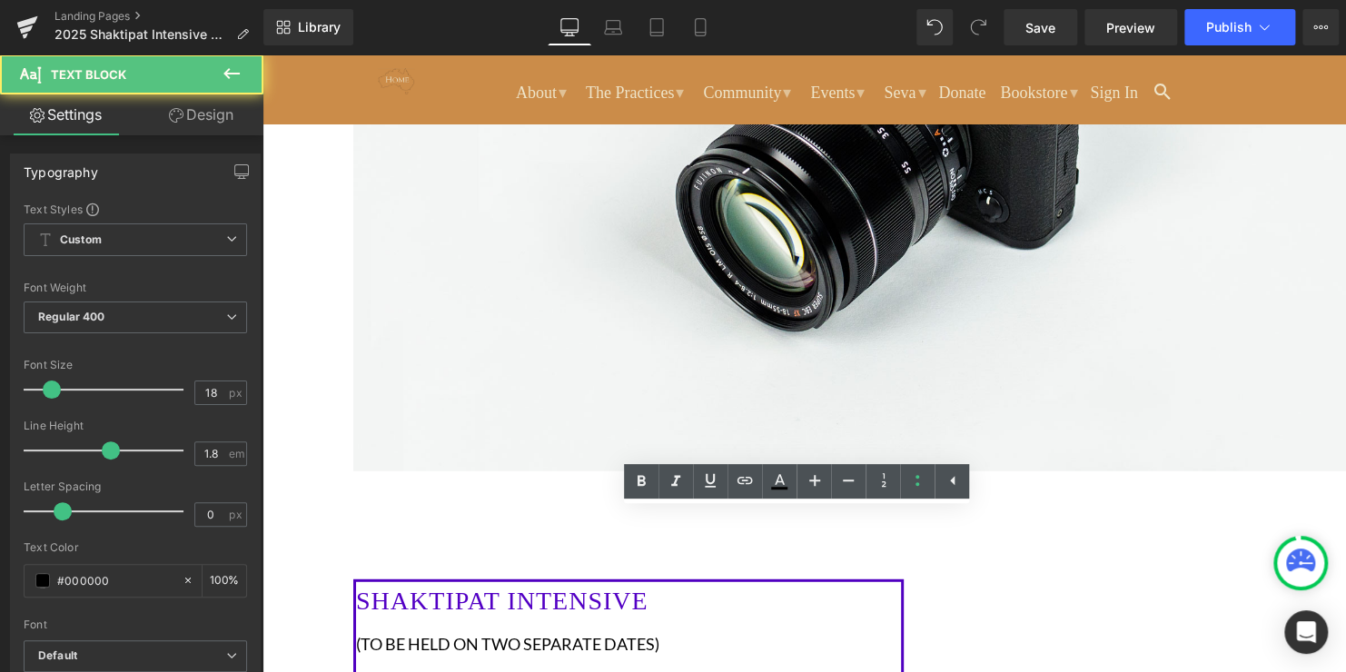
drag, startPoint x: 367, startPoint y: 529, endPoint x: 766, endPoint y: 613, distance: 407.6
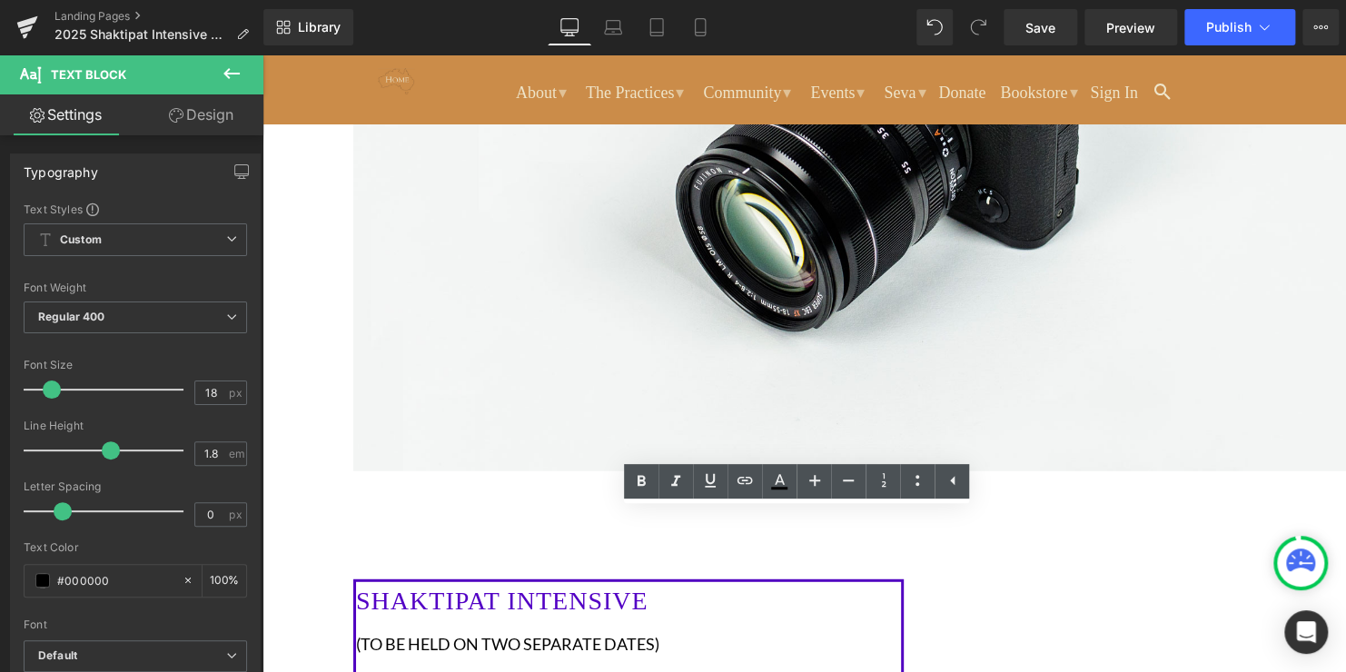
copy div "Young people aged [DEMOGRAPHIC_DATA] are welcome to attend the Shaktipat Intens…"
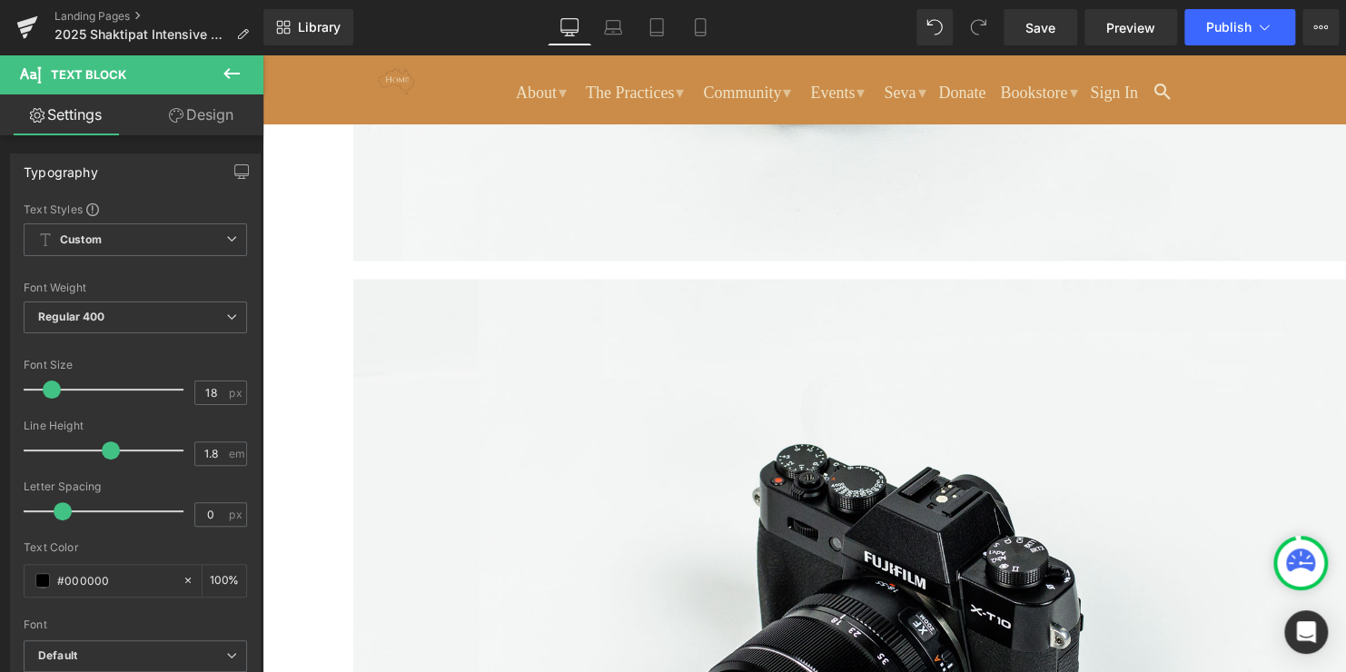
scroll to position [1635, 0]
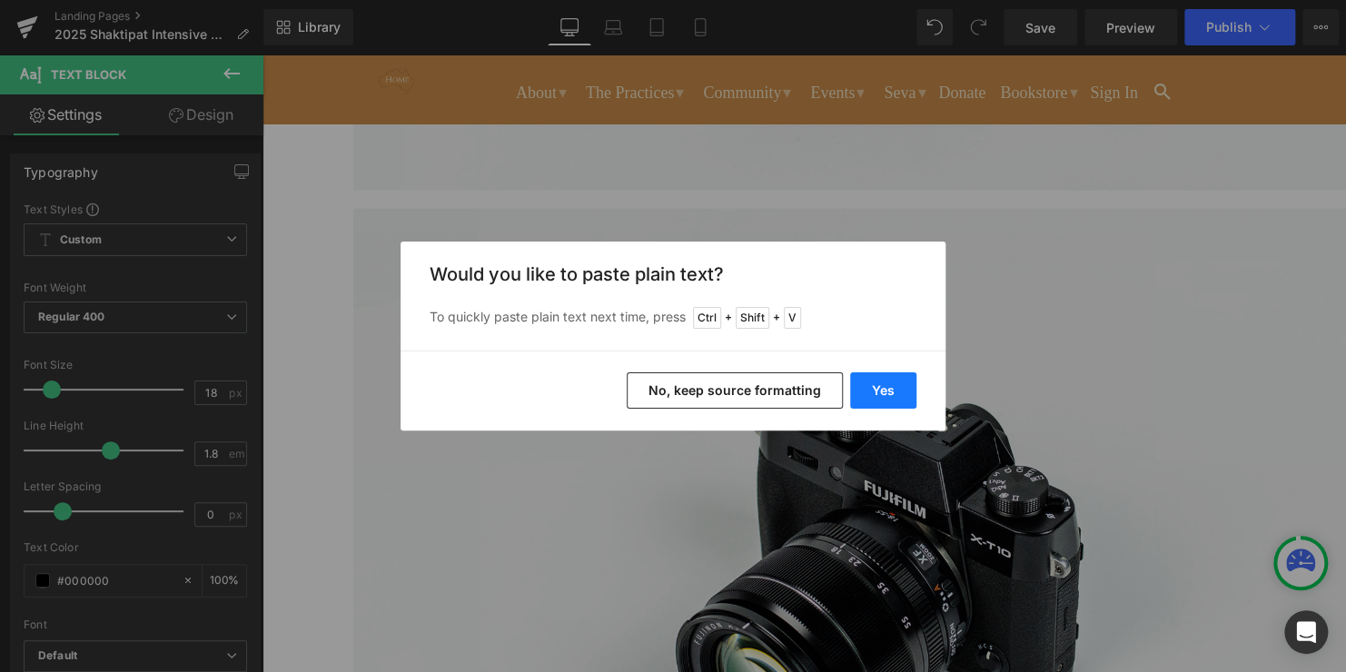
click at [893, 399] on button "Yes" at bounding box center [883, 390] width 66 height 36
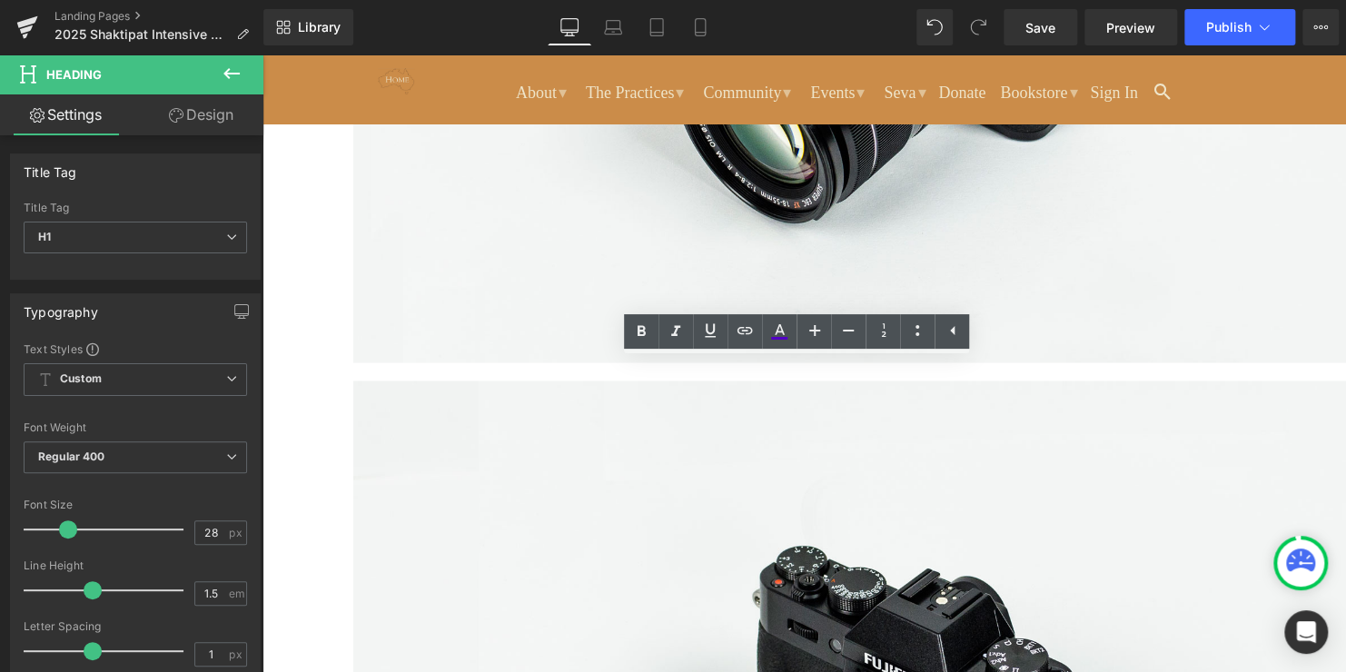
scroll to position [1453, 0]
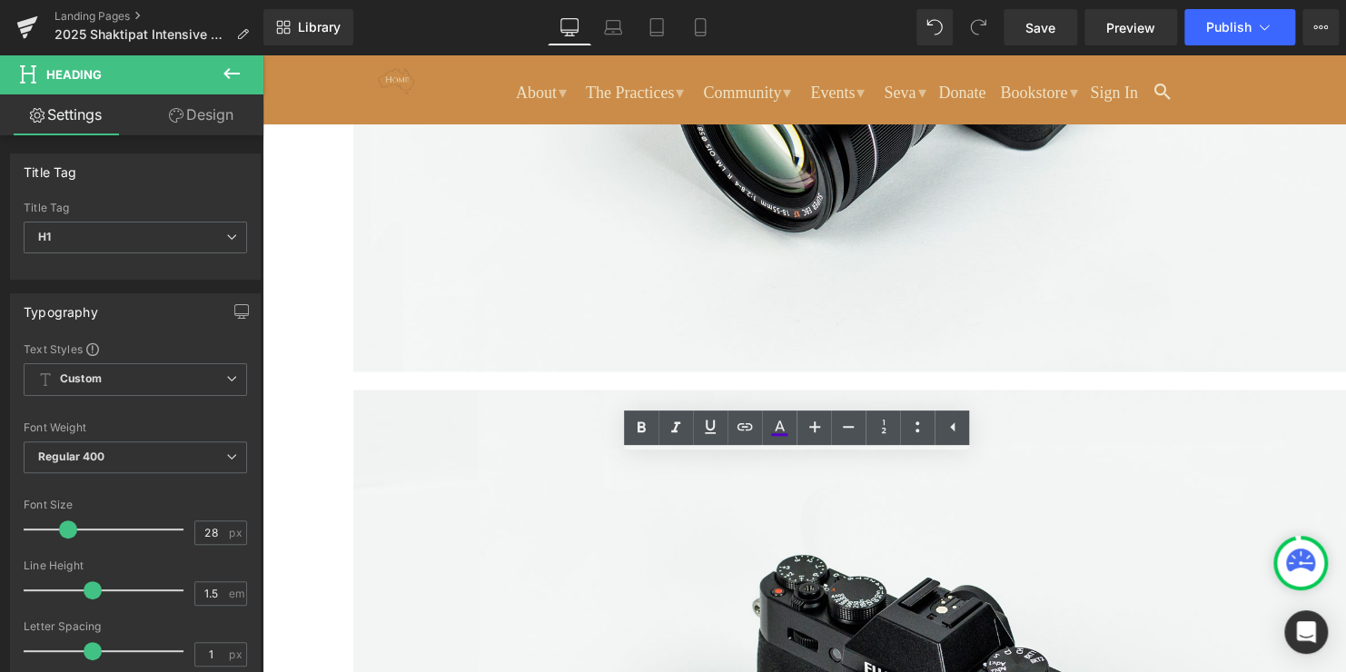
drag, startPoint x: 973, startPoint y: 480, endPoint x: 632, endPoint y: 477, distance: 340.6
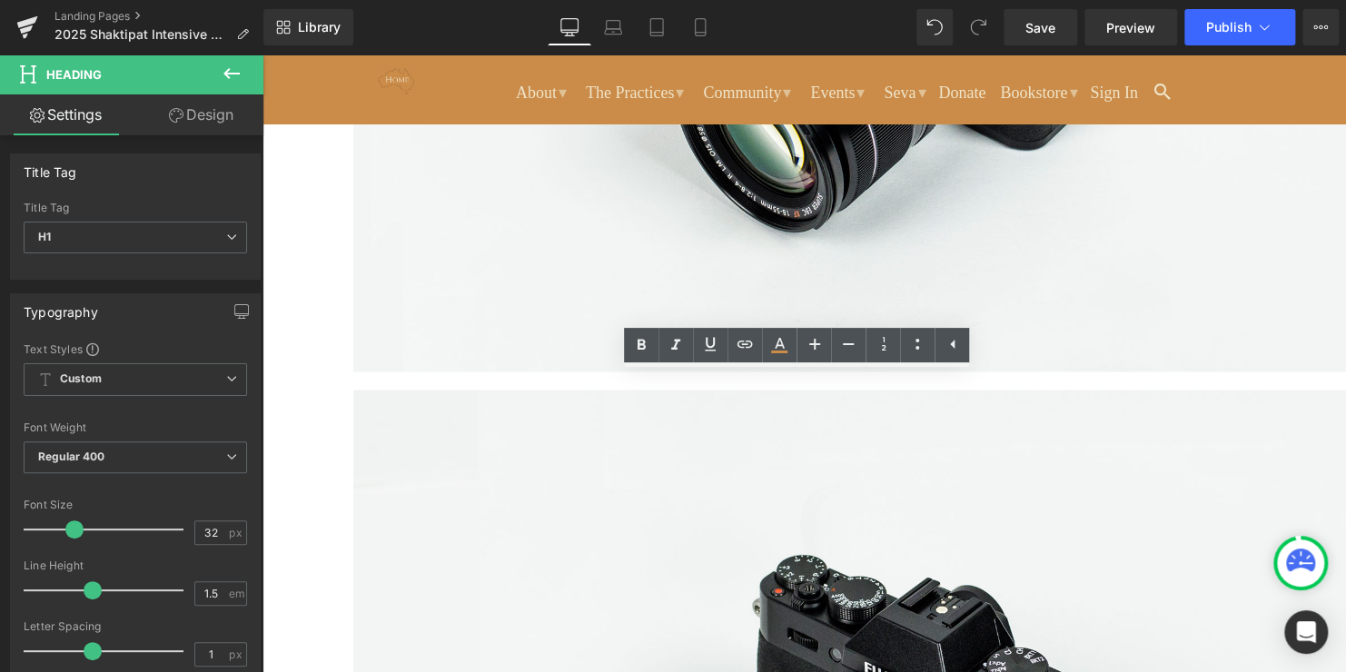
drag, startPoint x: 1027, startPoint y: 400, endPoint x: 526, endPoint y: 400, distance: 501.4
paste div
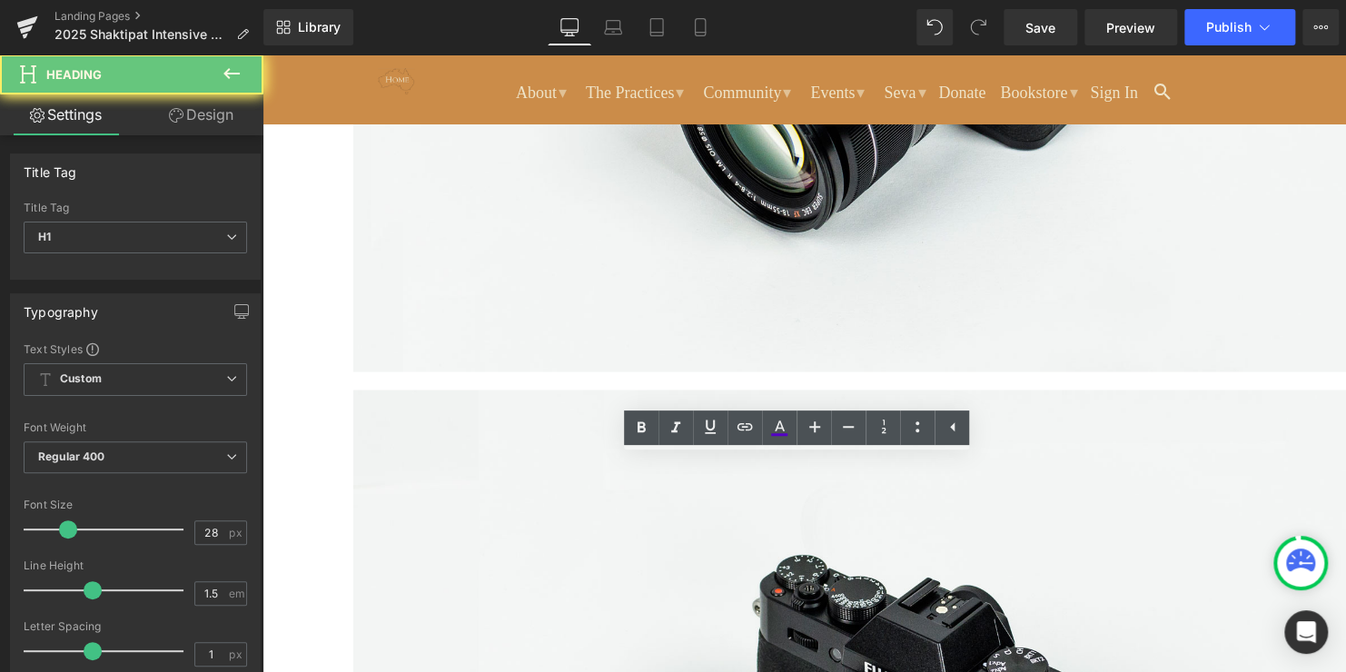
drag, startPoint x: 1014, startPoint y: 473, endPoint x: 595, endPoint y: 472, distance: 418.7
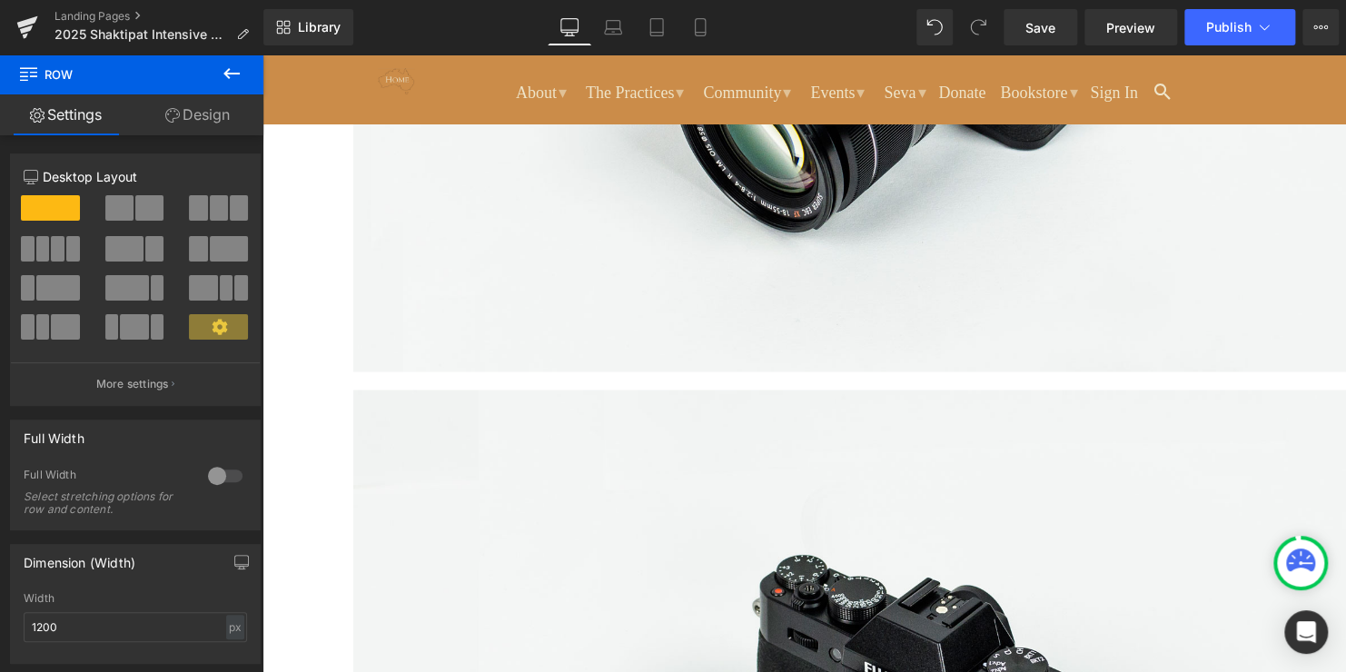
click at [262, 54] on link at bounding box center [262, 54] width 0 height 0
click at [262, 54] on icon at bounding box center [262, 54] width 0 height 0
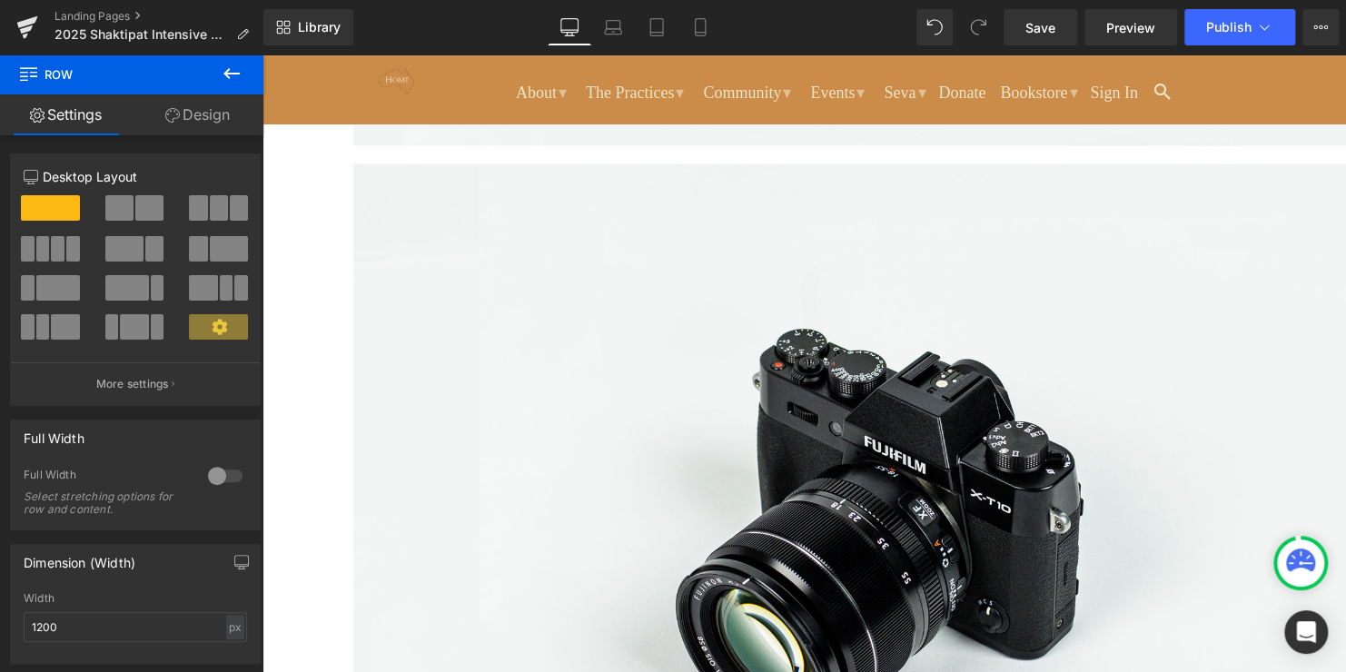
scroll to position [1726, 0]
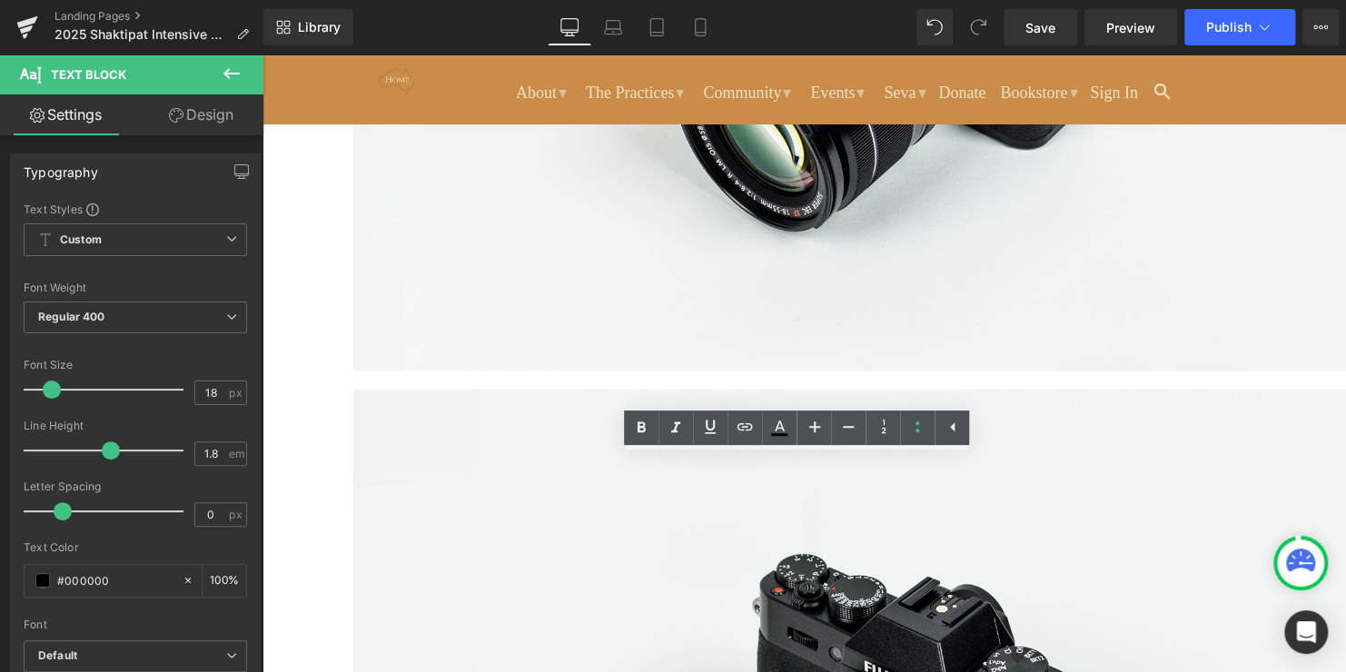
scroll to position [1453, 0]
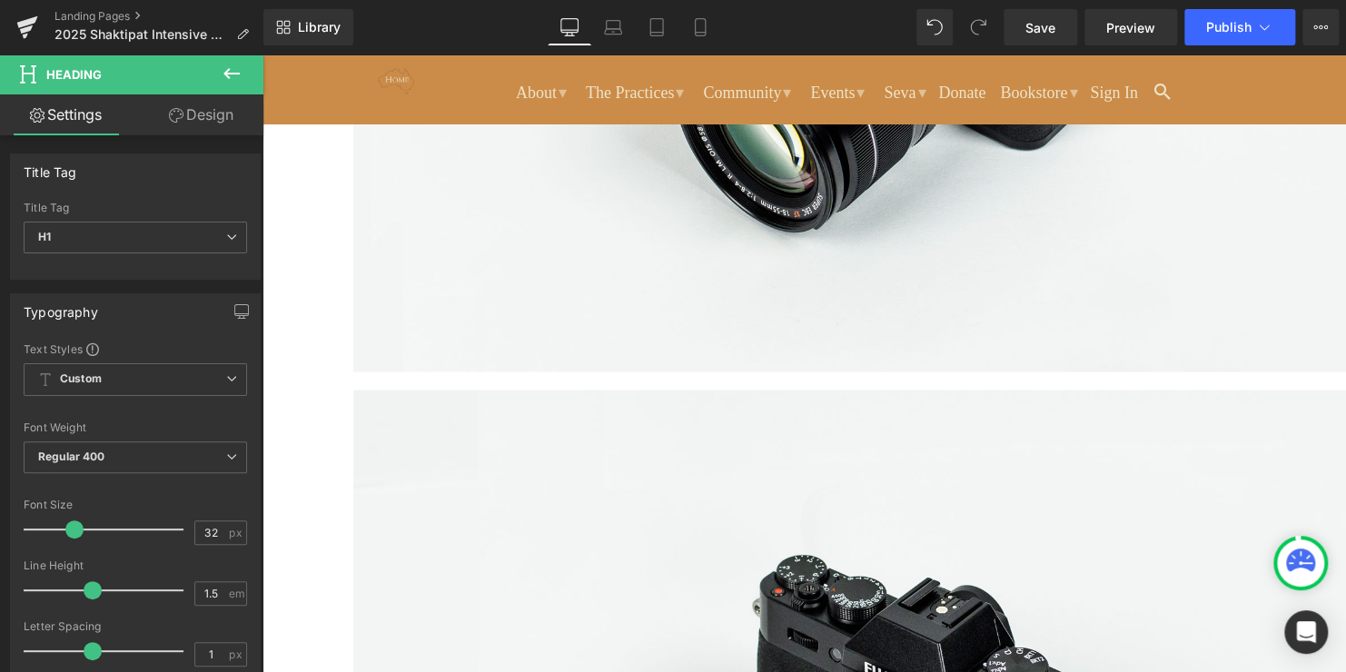
click at [226, 72] on icon at bounding box center [231, 73] width 16 height 11
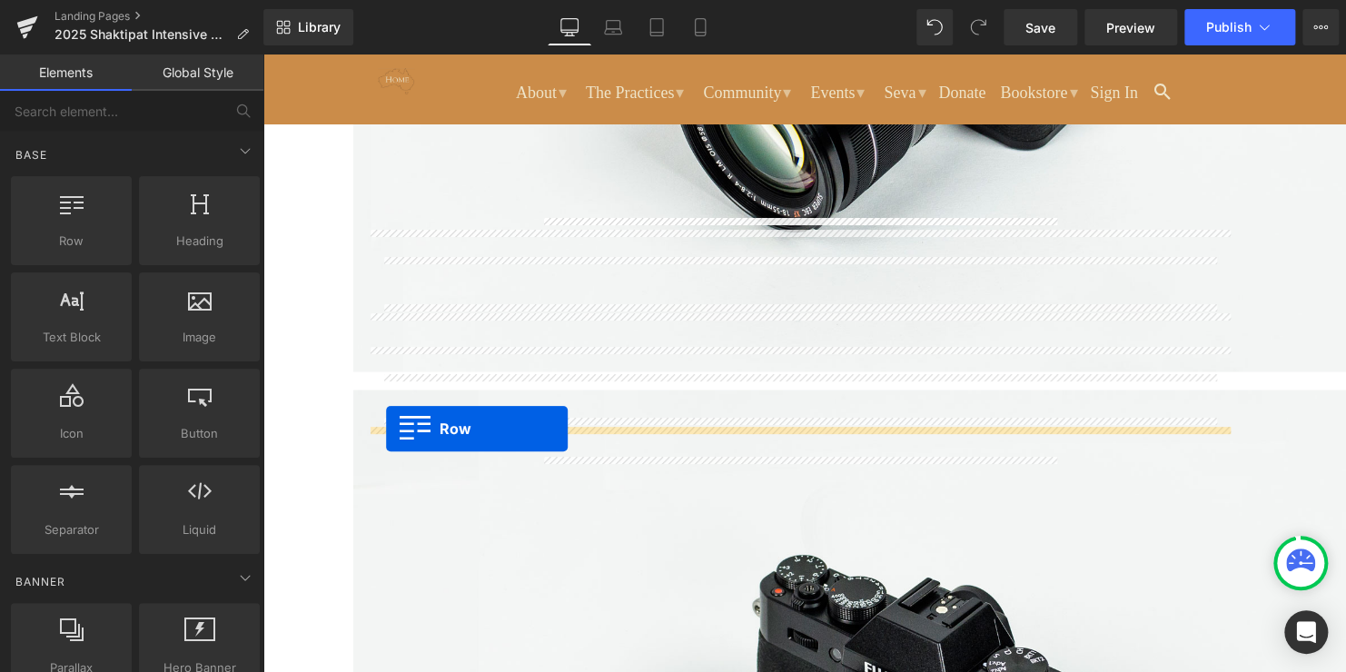
drag, startPoint x: 322, startPoint y: 287, endPoint x: 386, endPoint y: 429, distance: 155.7
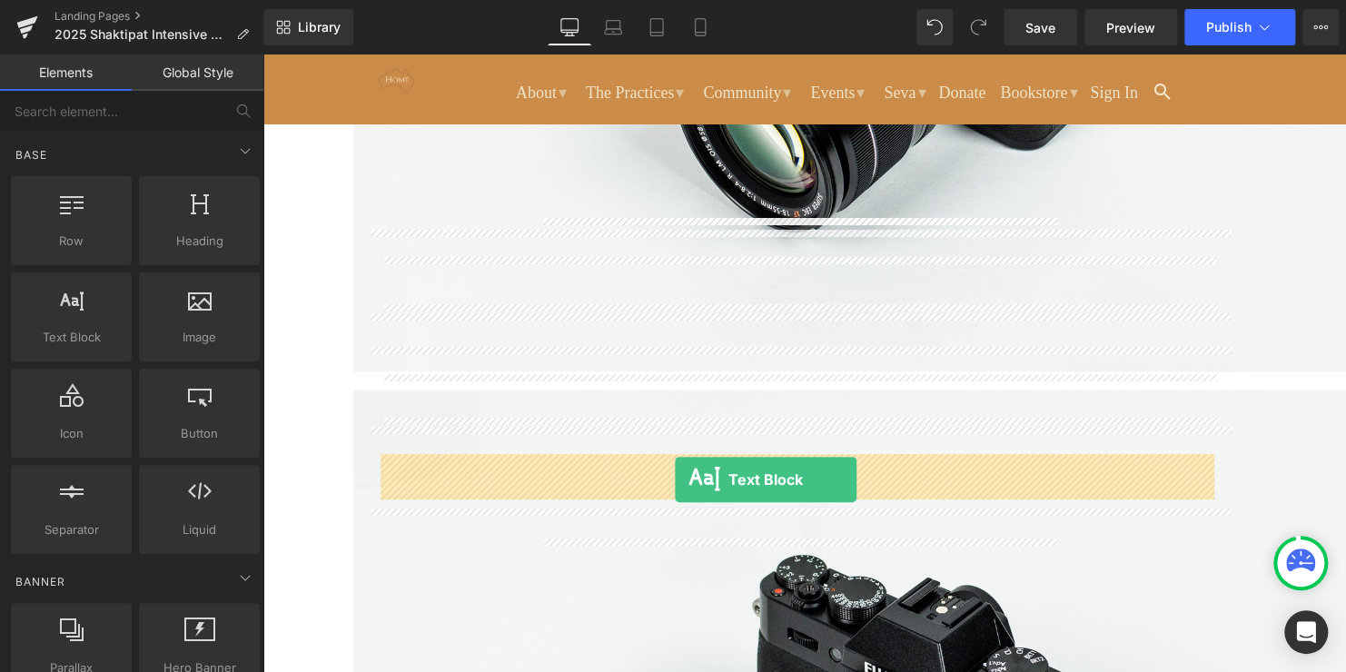
drag, startPoint x: 316, startPoint y: 394, endPoint x: 675, endPoint y: 480, distance: 368.8
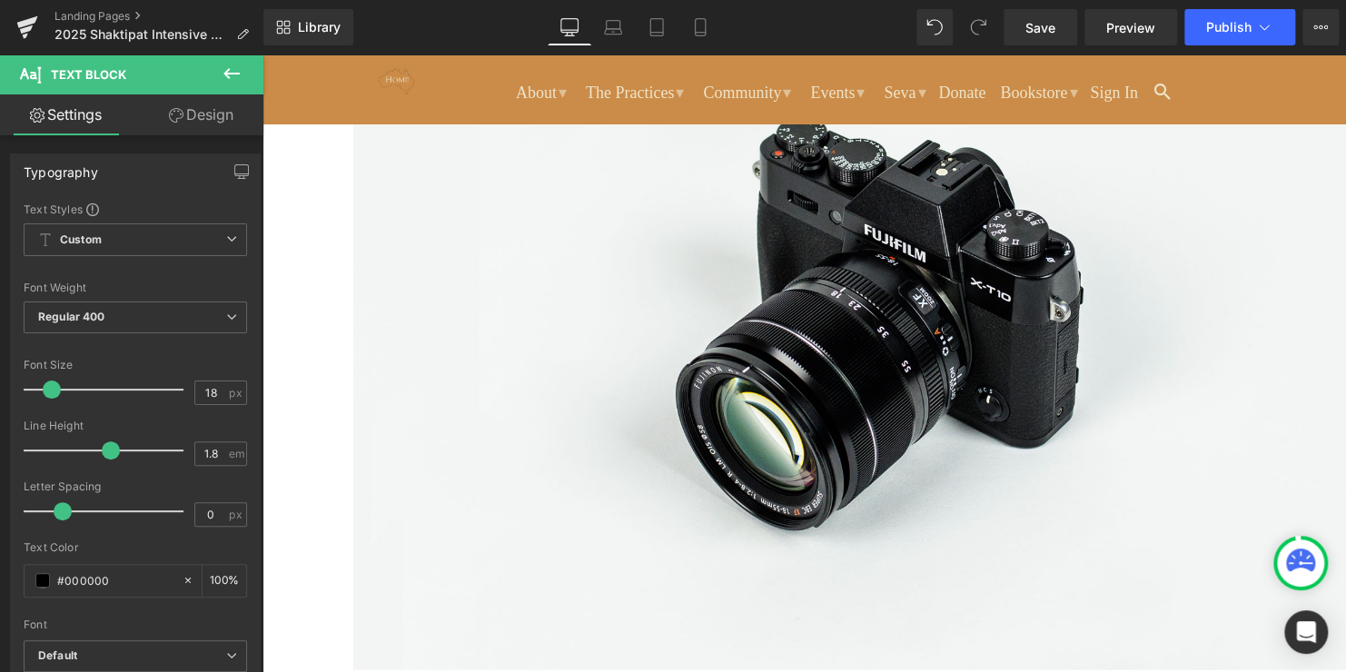
scroll to position [1907, 0]
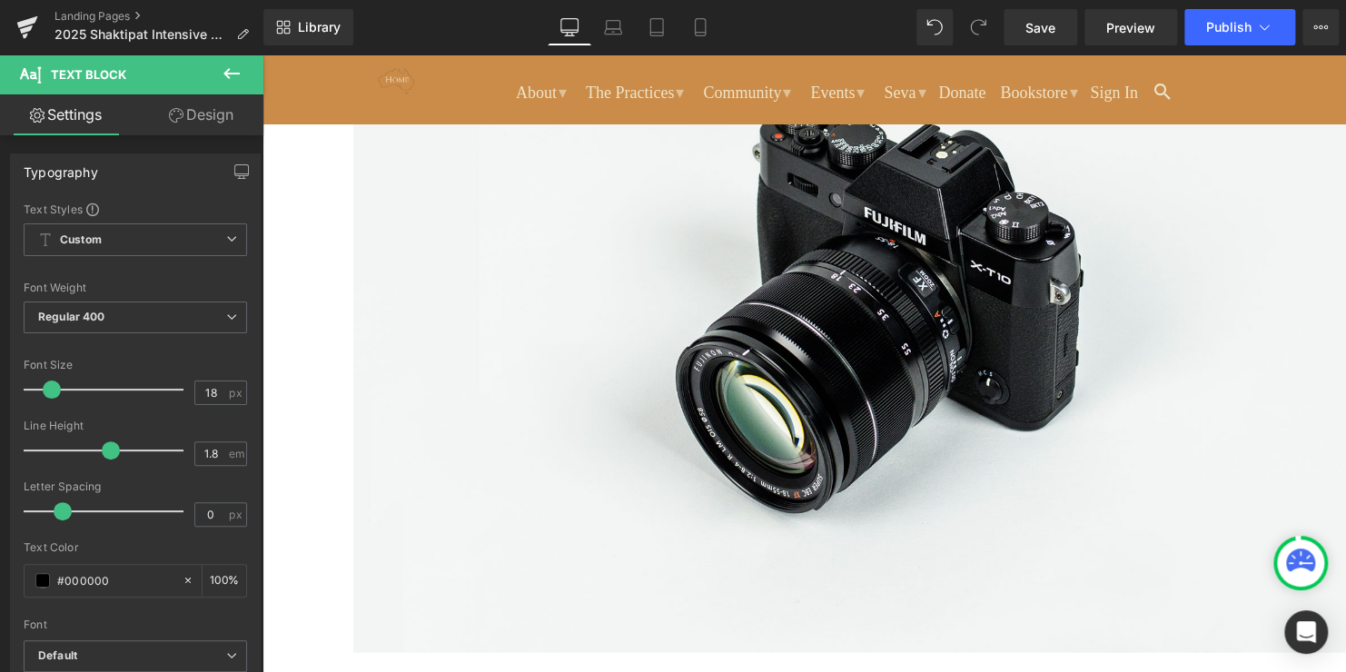
drag, startPoint x: 843, startPoint y: 480, endPoint x: 548, endPoint y: 178, distance: 422.6
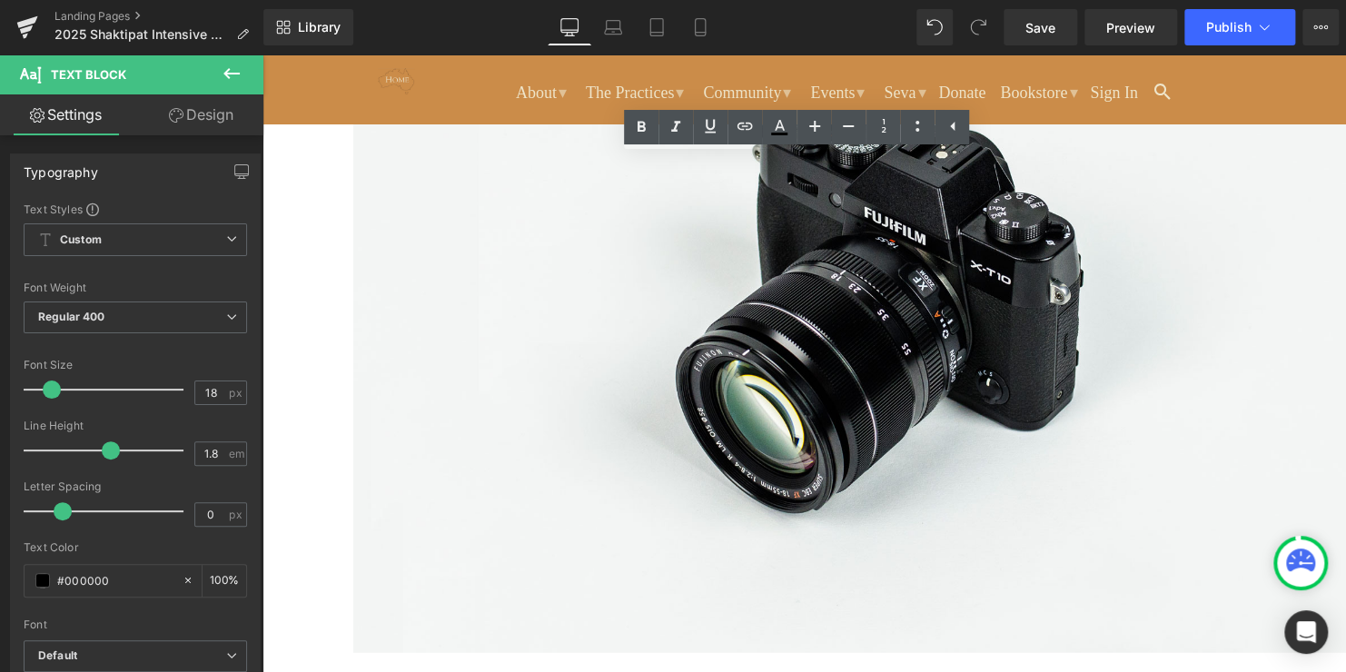
copy p "Fees: $670 Adults, $230 Young People (13-24) Asham meal option: $25 (Lunch plus…"
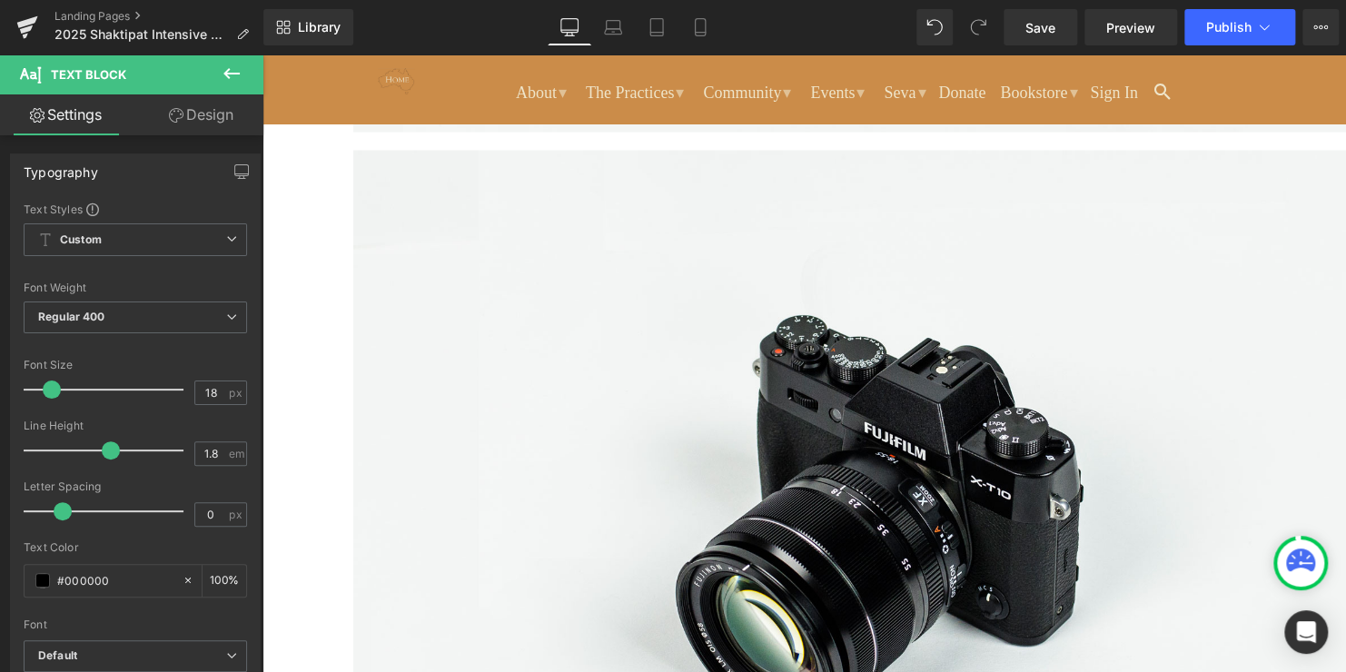
scroll to position [1635, 0]
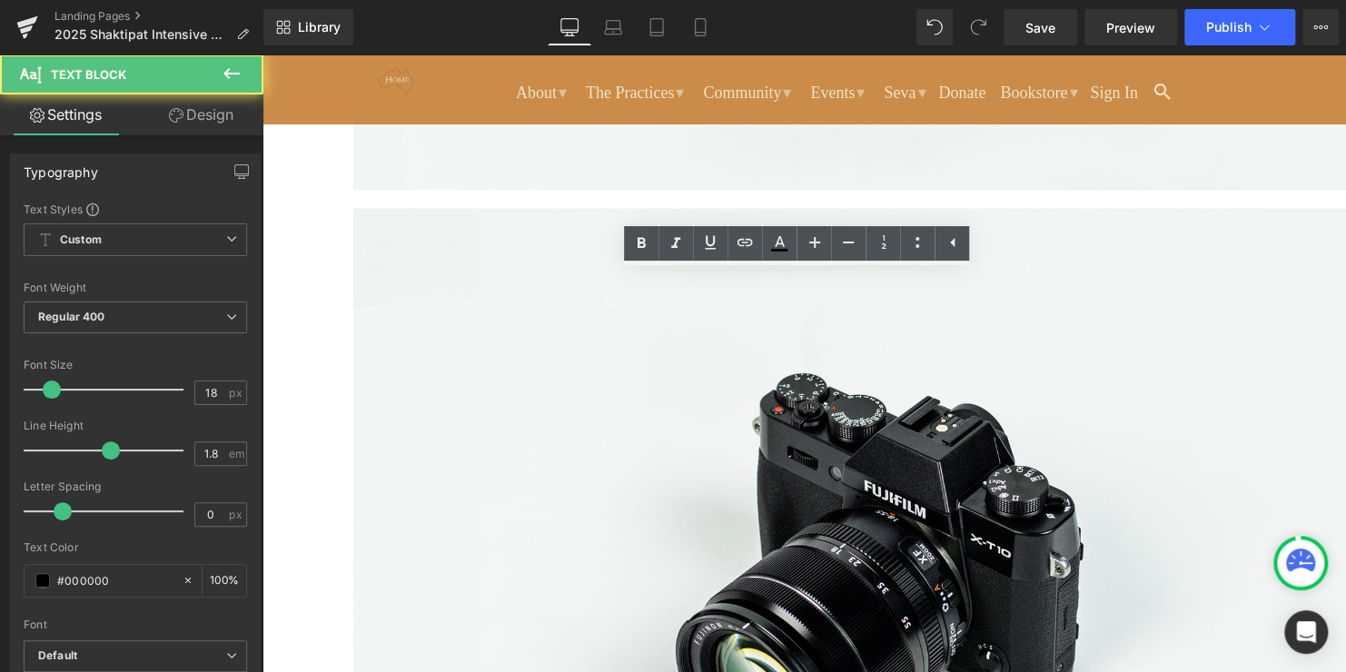
drag, startPoint x: 379, startPoint y: 283, endPoint x: 1098, endPoint y: 316, distance: 720.1
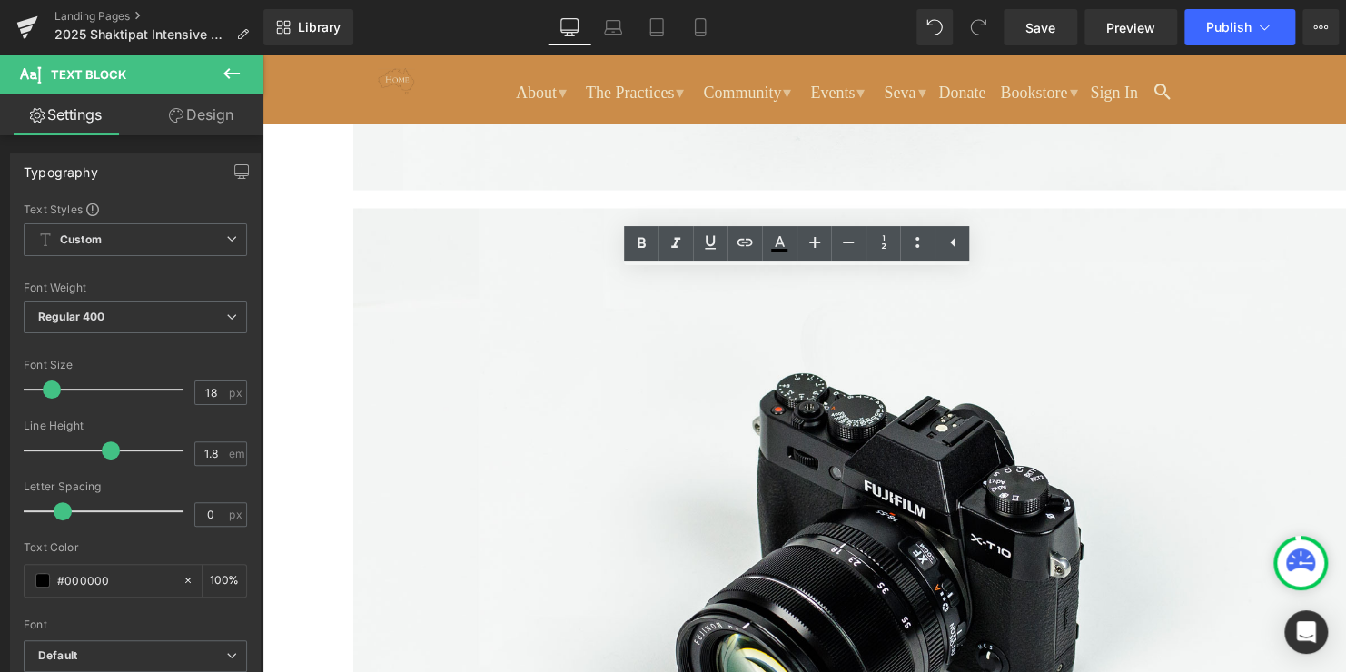
drag, startPoint x: 1064, startPoint y: 376, endPoint x: 381, endPoint y: 291, distance: 687.4
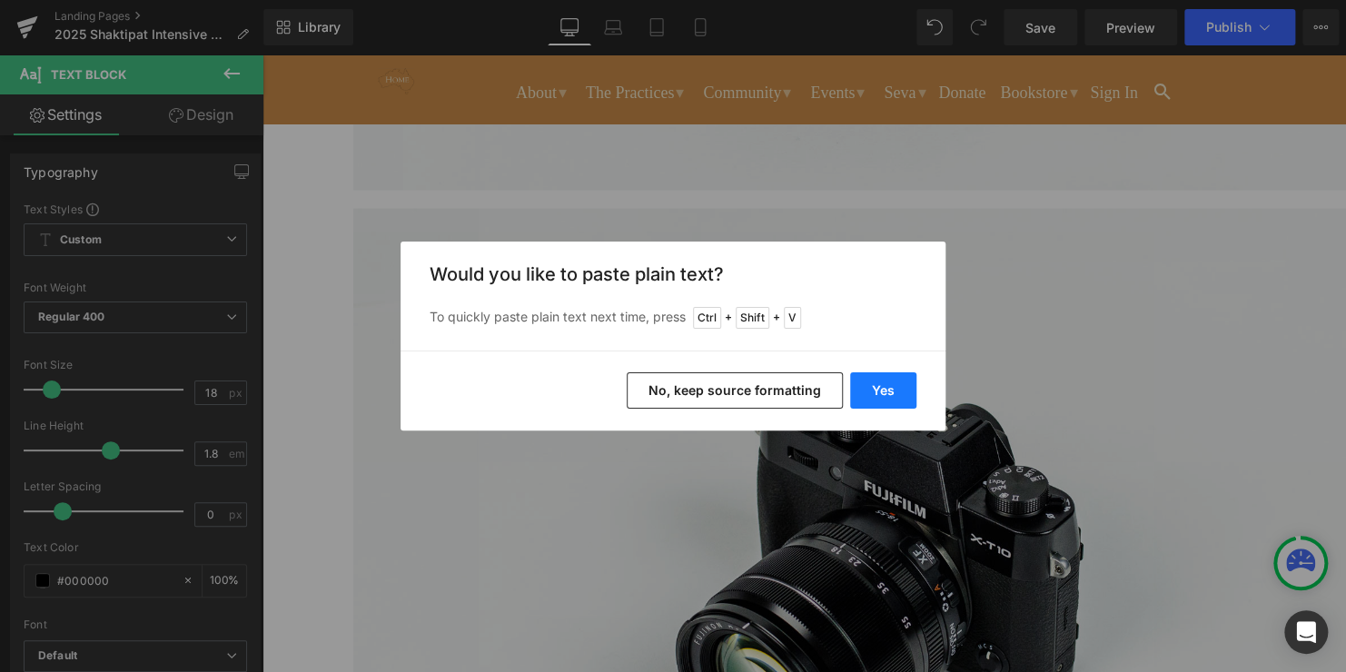
click at [872, 383] on button "Yes" at bounding box center [883, 390] width 66 height 36
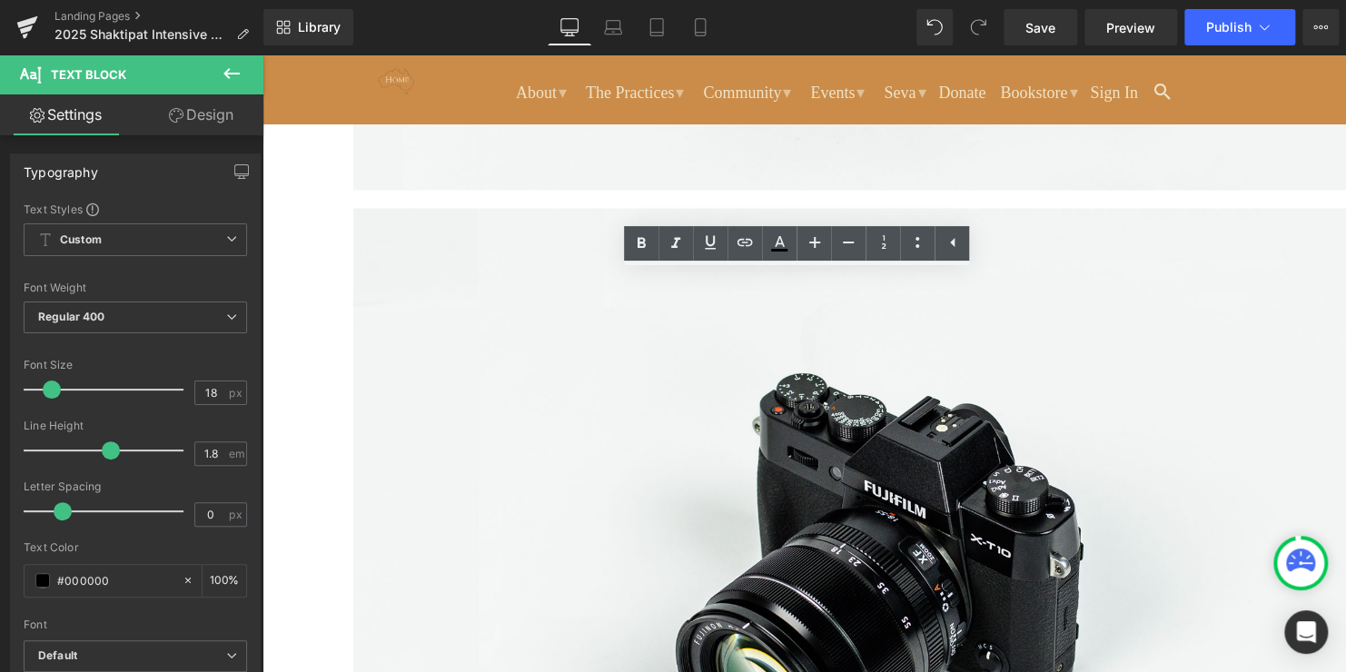
click at [913, 237] on icon at bounding box center [917, 243] width 22 height 22
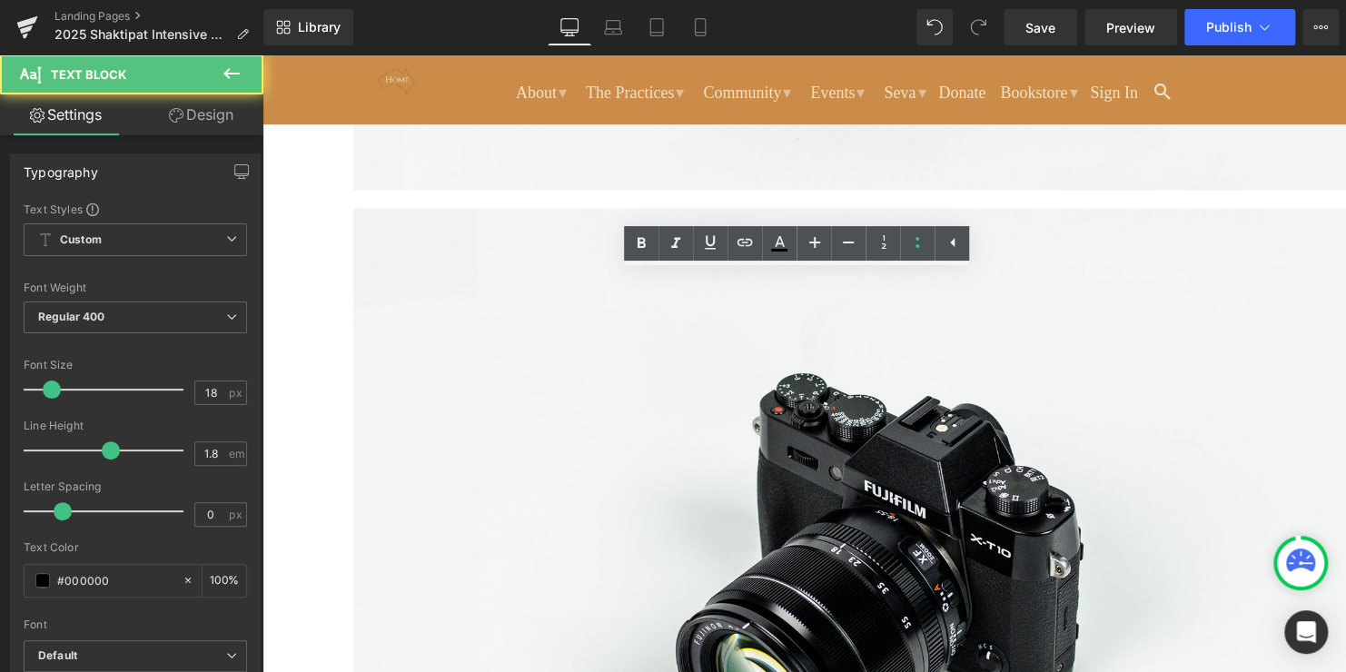
drag, startPoint x: 618, startPoint y: 413, endPoint x: 393, endPoint y: 421, distance: 224.5
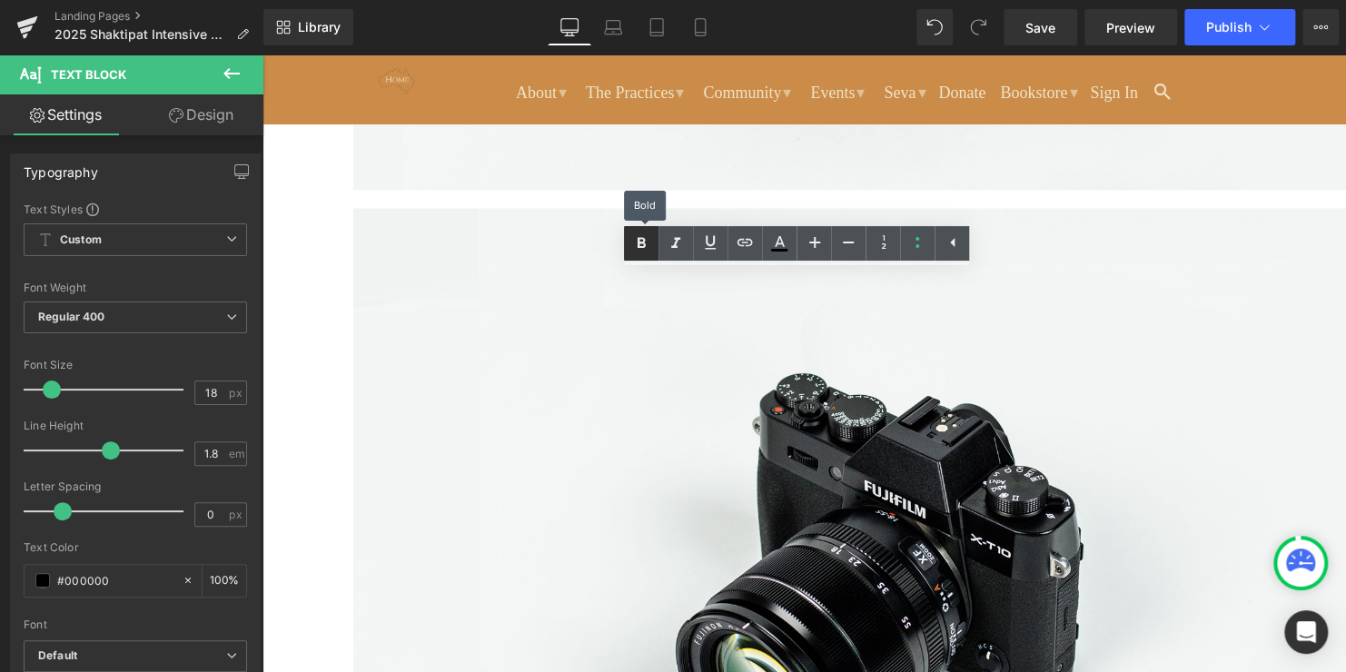
click at [640, 233] on icon at bounding box center [641, 244] width 22 height 22
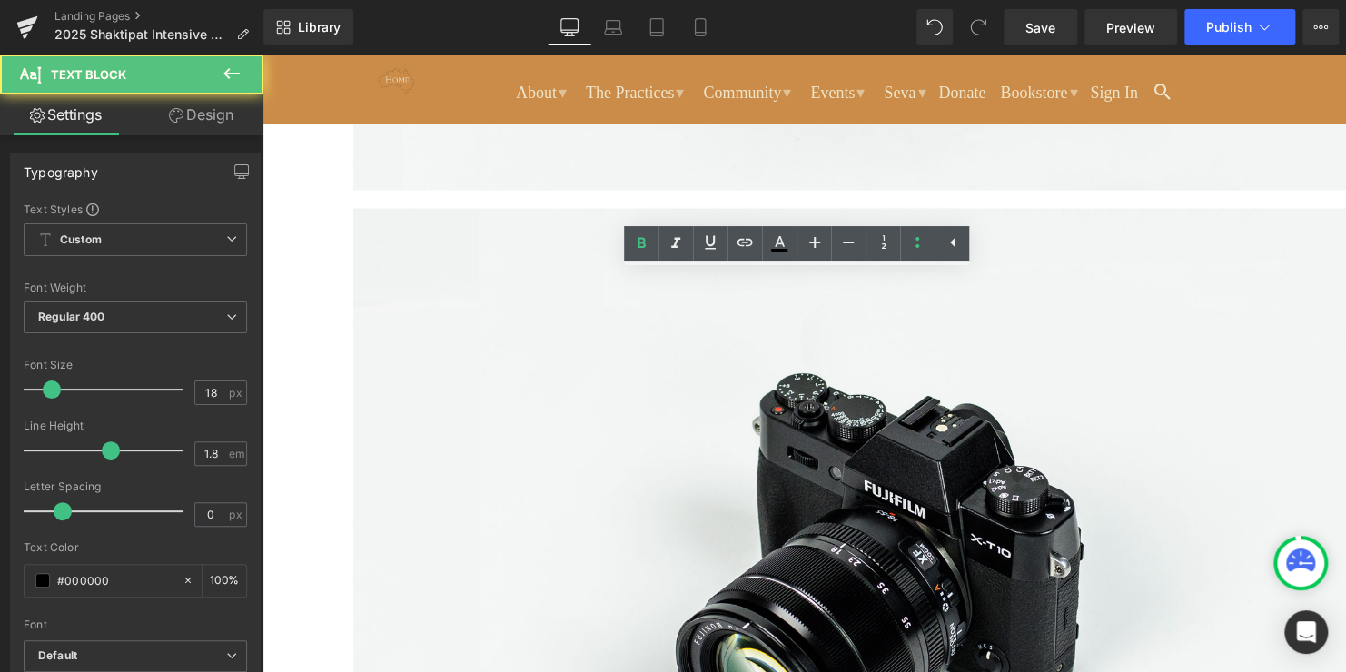
drag, startPoint x: 442, startPoint y: 293, endPoint x: 401, endPoint y: 291, distance: 41.0
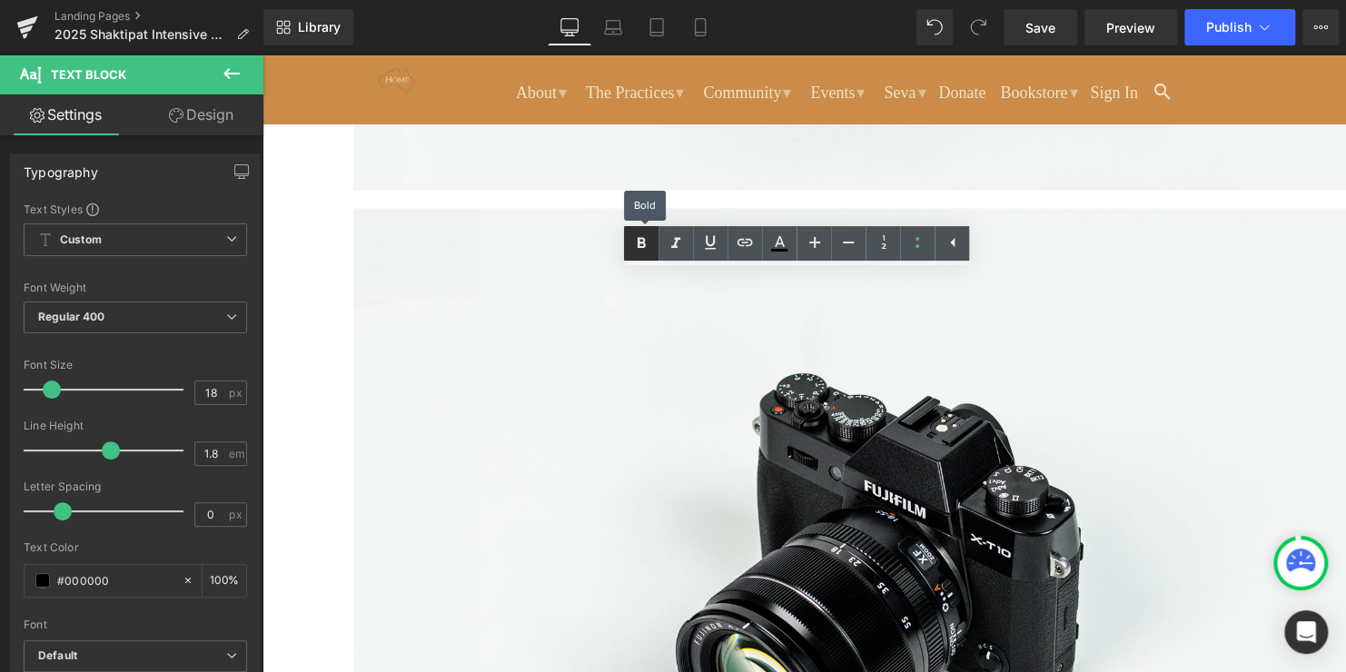
click at [644, 236] on icon at bounding box center [641, 244] width 22 height 22
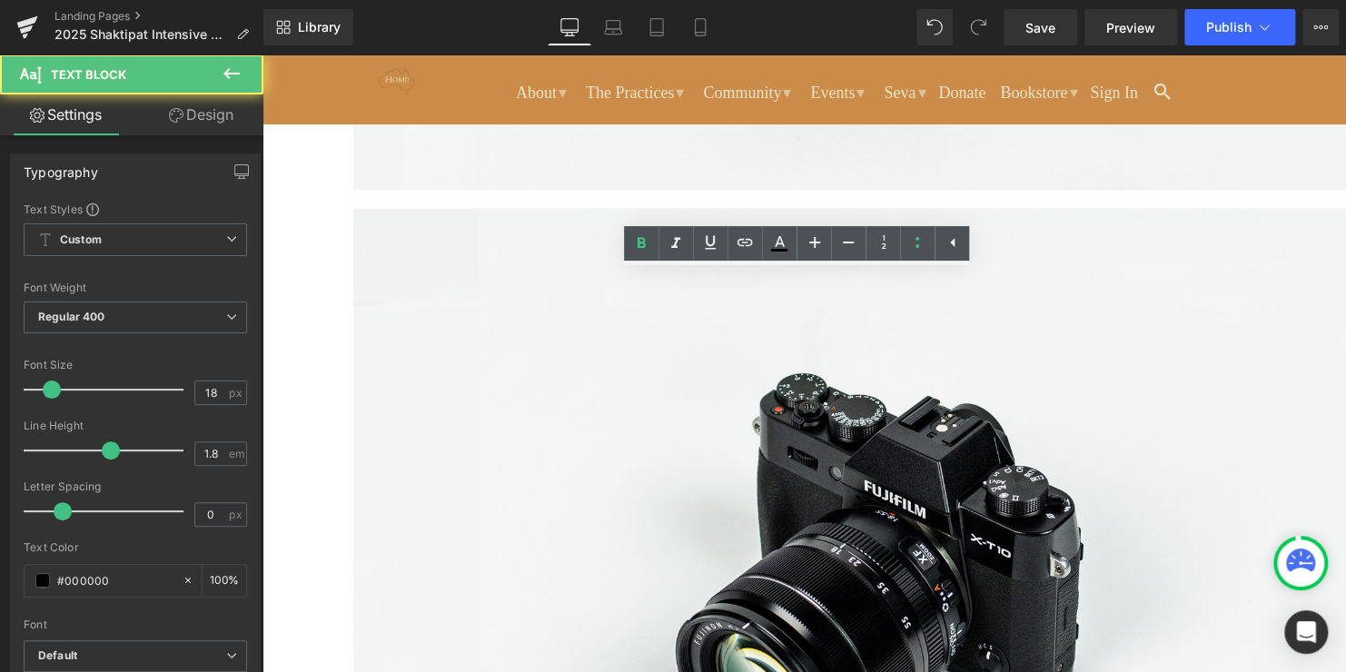
drag, startPoint x: 548, startPoint y: 335, endPoint x: 391, endPoint y: 341, distance: 157.2
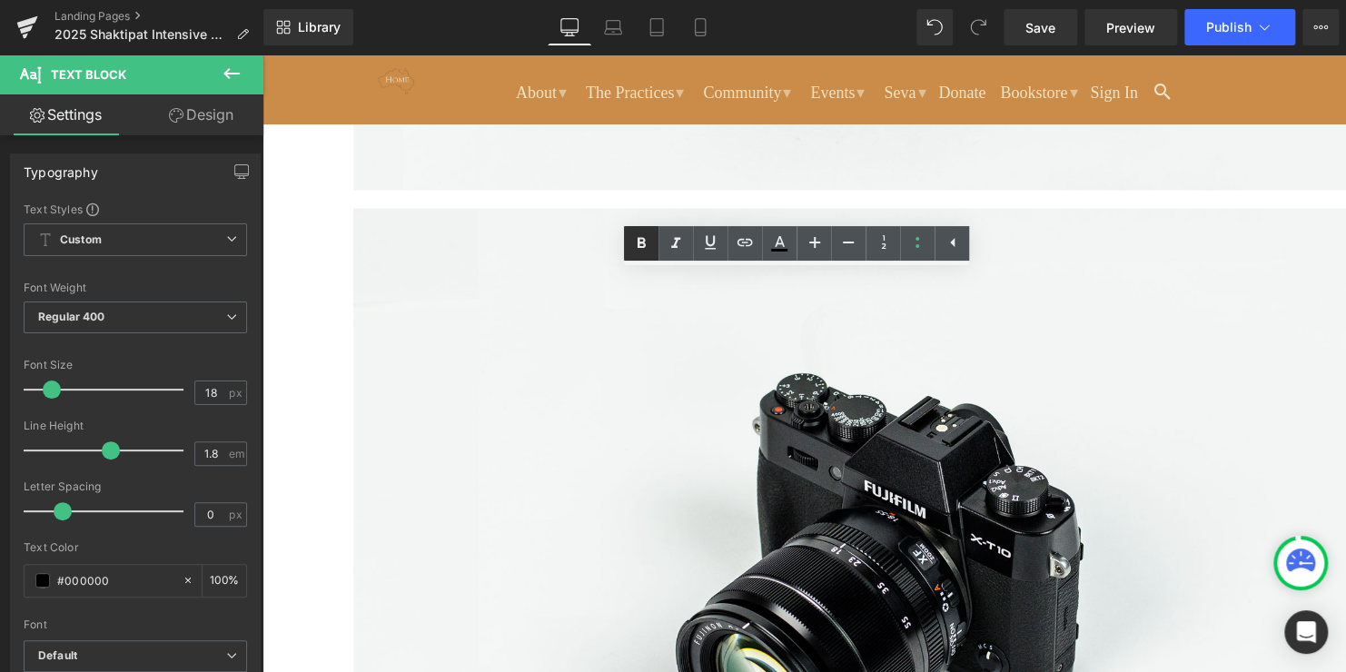
click at [636, 240] on icon at bounding box center [641, 244] width 22 height 22
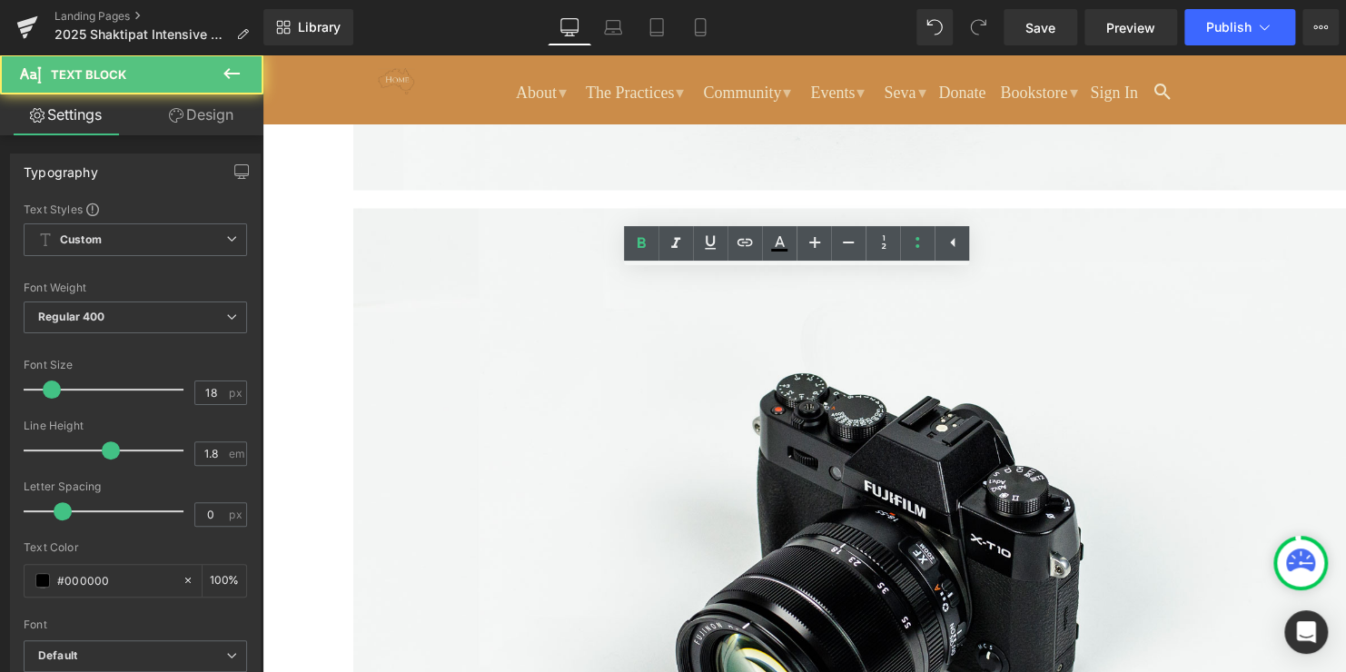
drag, startPoint x: 570, startPoint y: 363, endPoint x: 391, endPoint y: 374, distance: 179.3
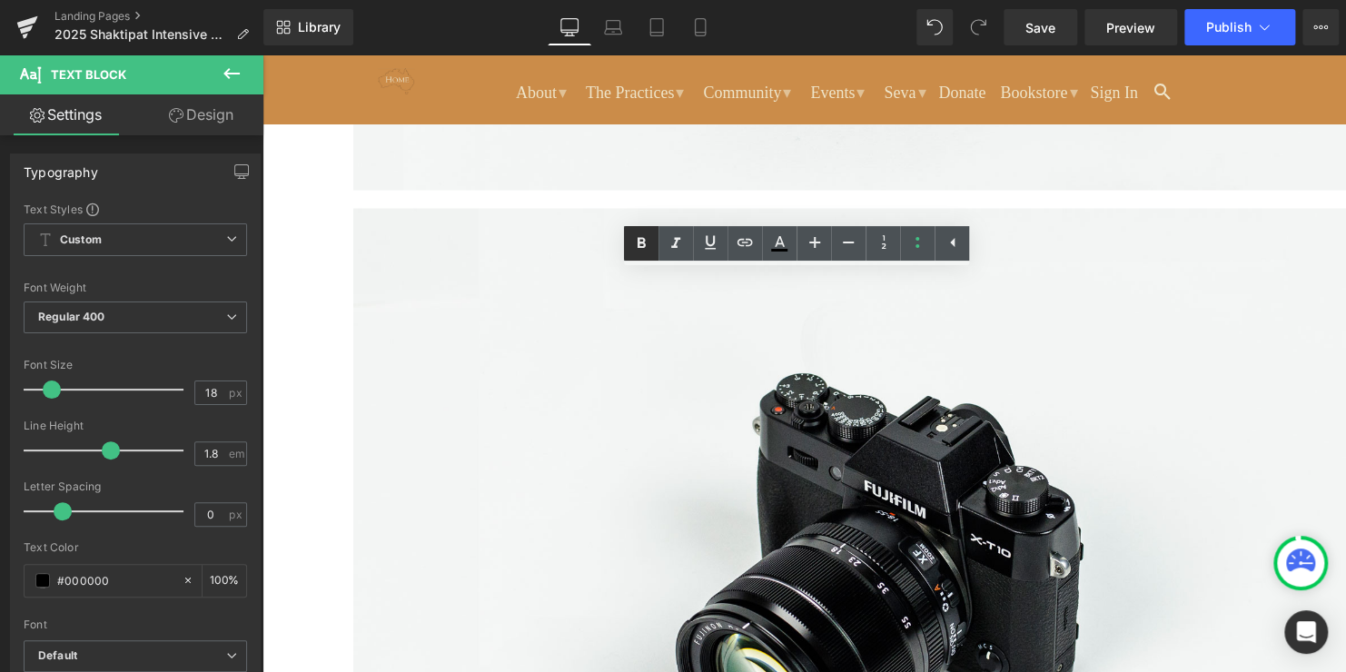
click at [640, 243] on icon at bounding box center [641, 244] width 22 height 22
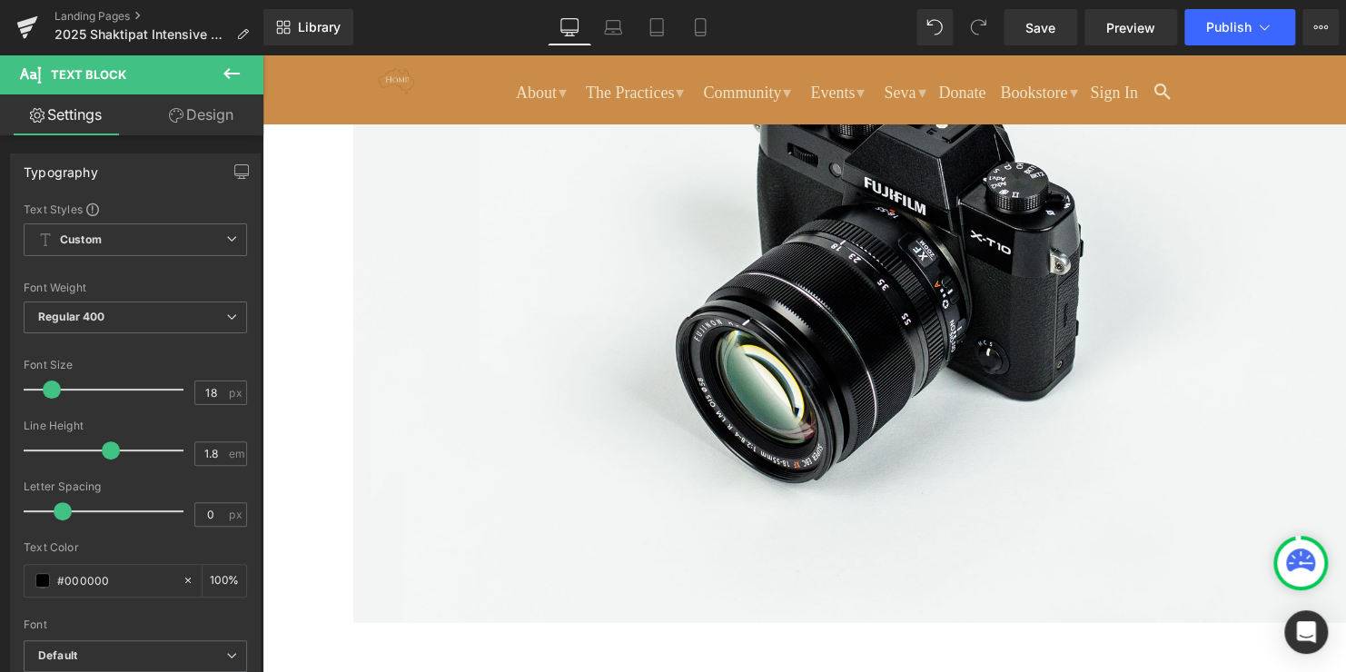
scroll to position [1907, 0]
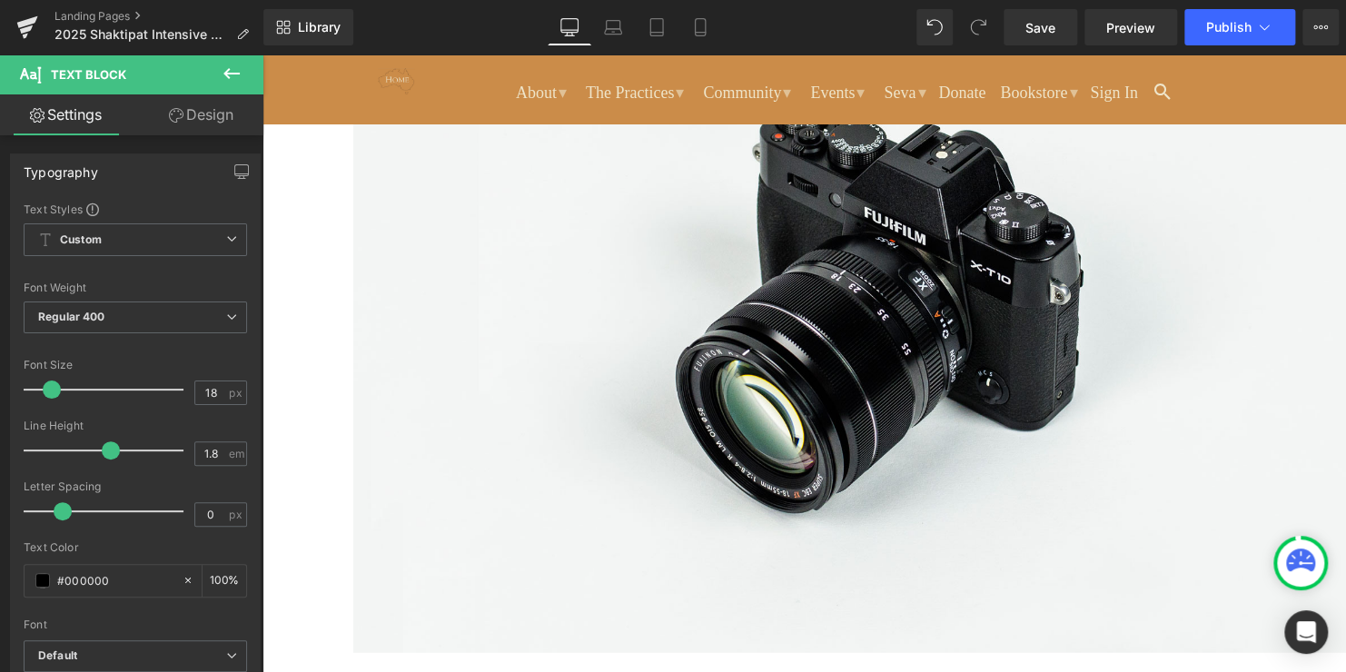
click at [262, 54] on icon at bounding box center [262, 54] width 0 height 0
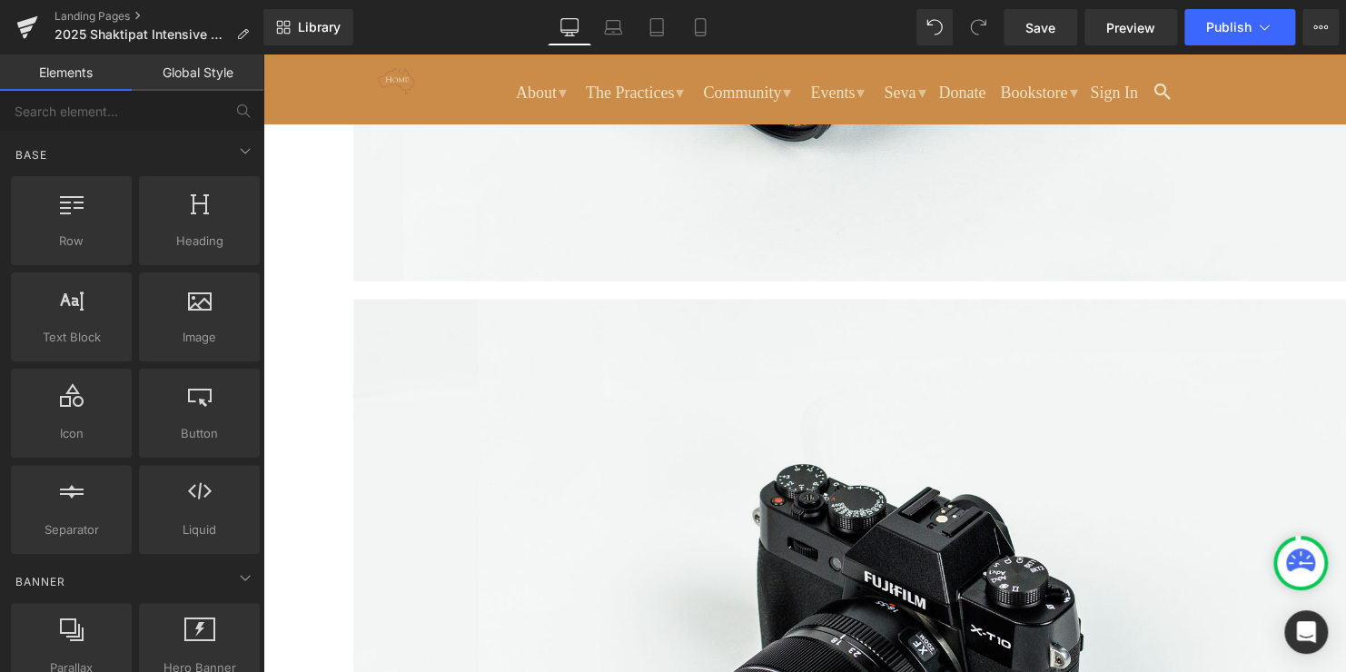
scroll to position [1635, 0]
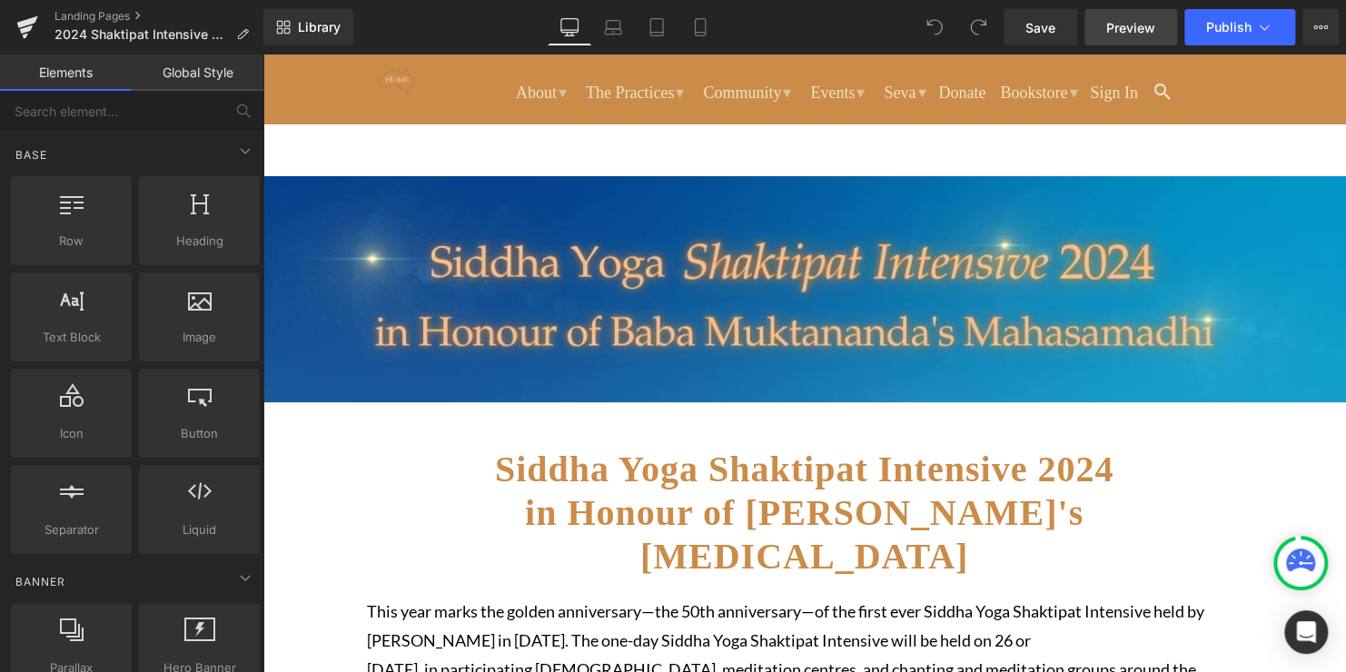
click at [1128, 18] on span "Preview" at bounding box center [1130, 27] width 49 height 19
click at [134, 15] on link "Landing Pages" at bounding box center [158, 16] width 209 height 15
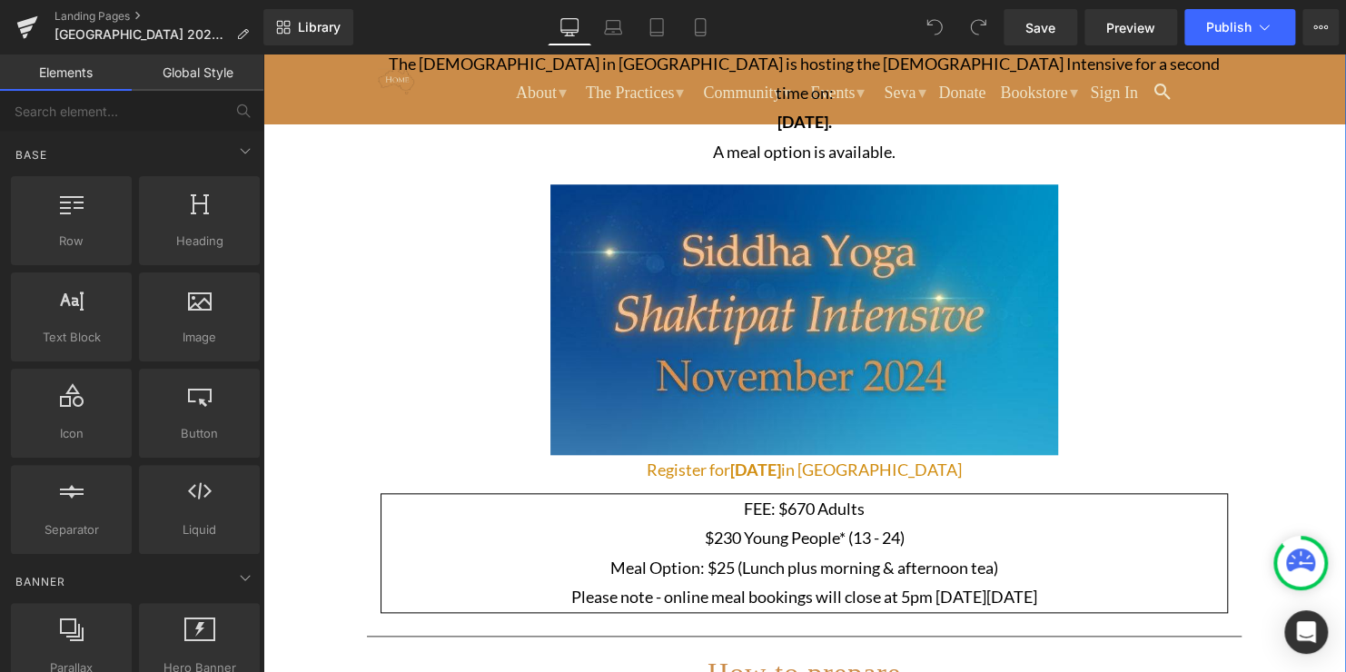
scroll to position [727, 0]
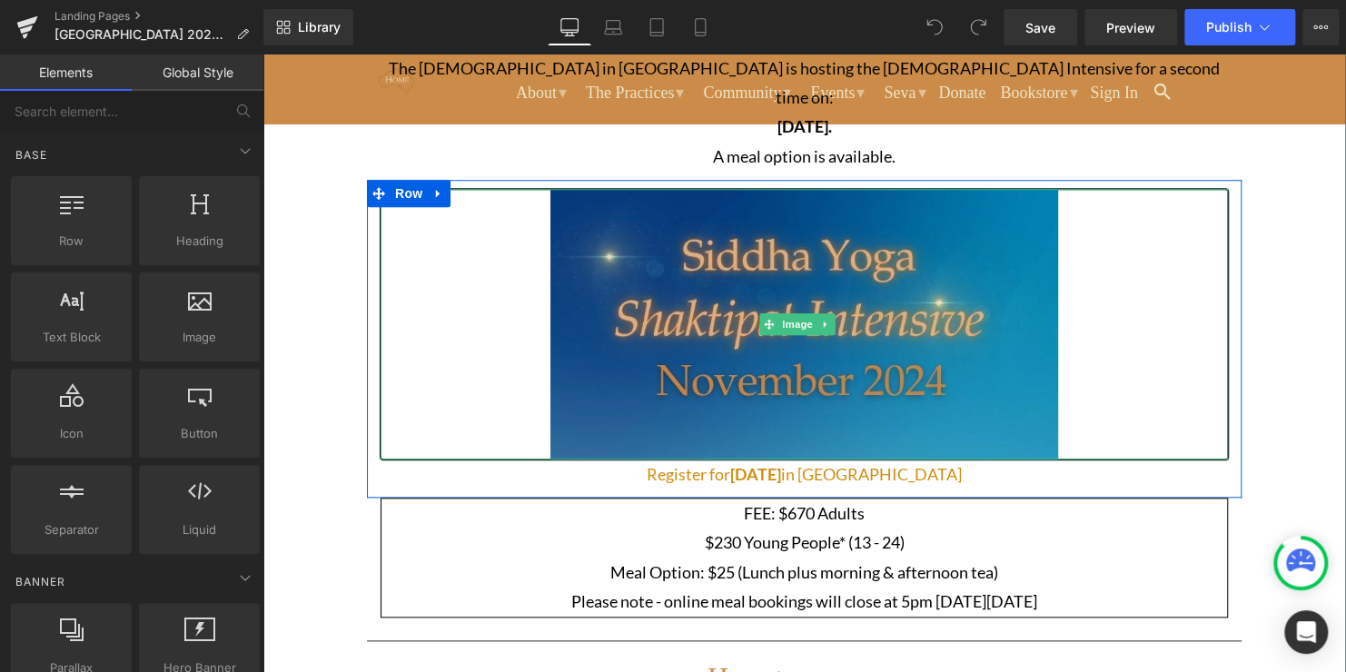
click at [807, 193] on img at bounding box center [804, 324] width 509 height 270
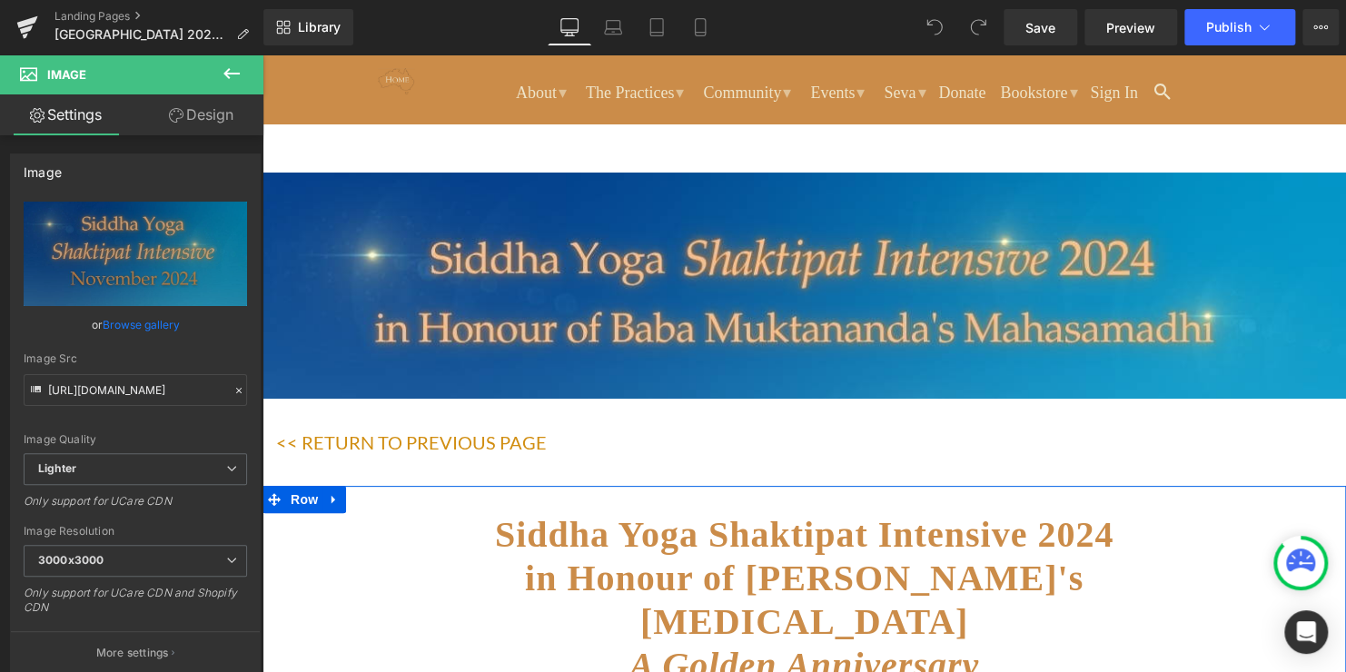
scroll to position [0, 0]
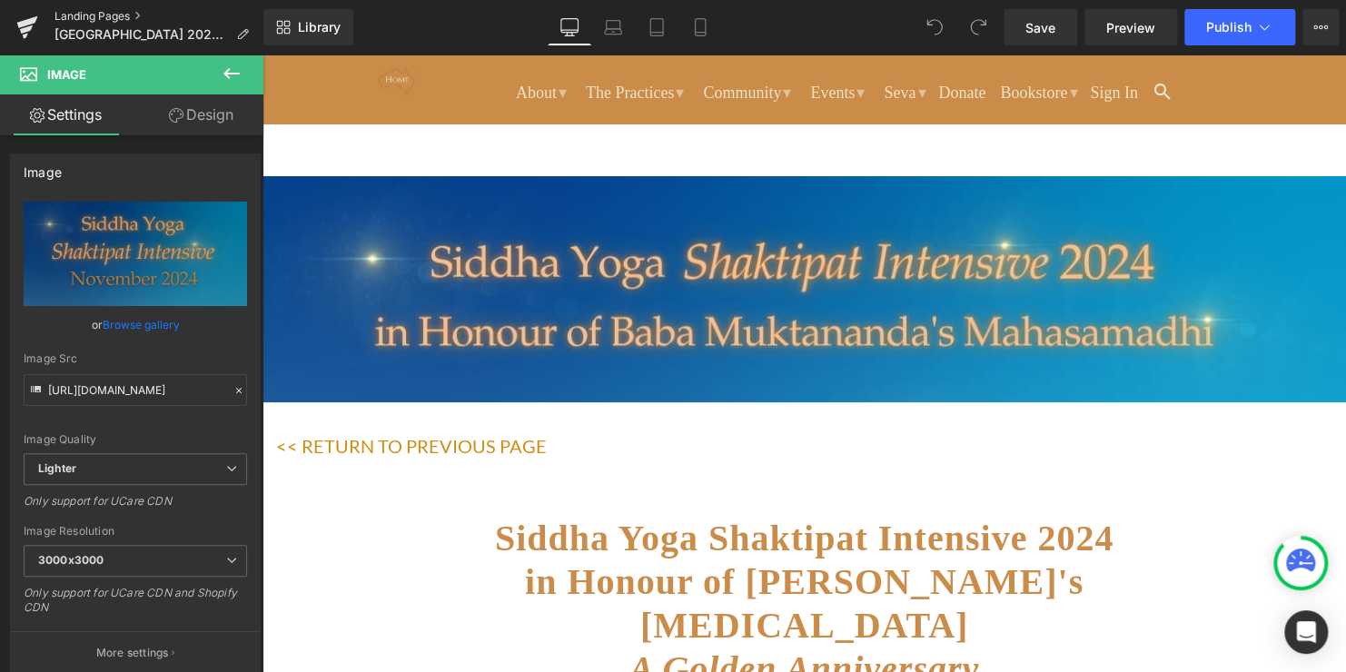
click at [96, 12] on link "Landing Pages" at bounding box center [158, 16] width 209 height 15
